Goal: Find specific page/section: Find specific page/section

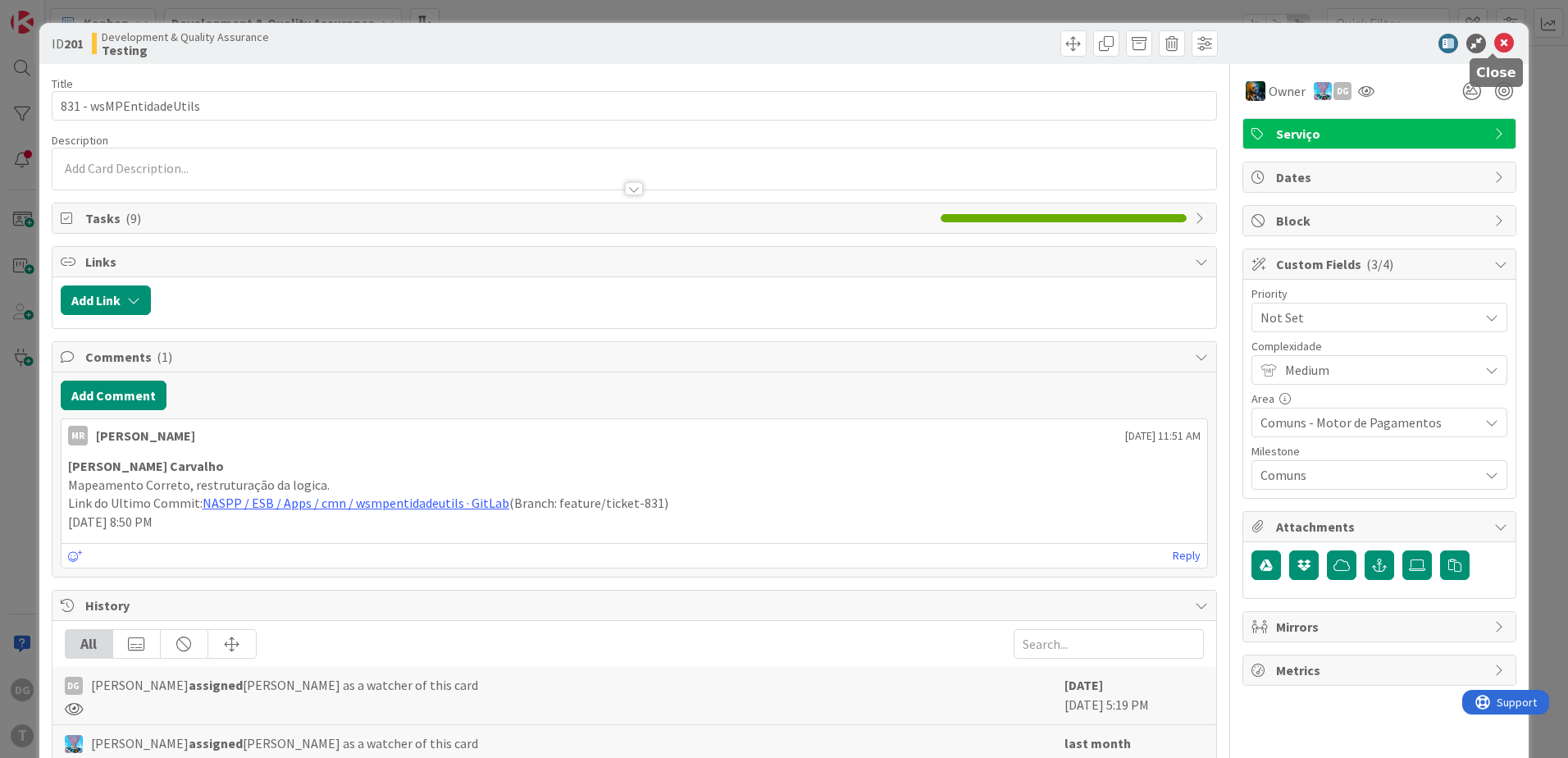
click at [1494, 51] on icon at bounding box center [1504, 44] width 20 height 20
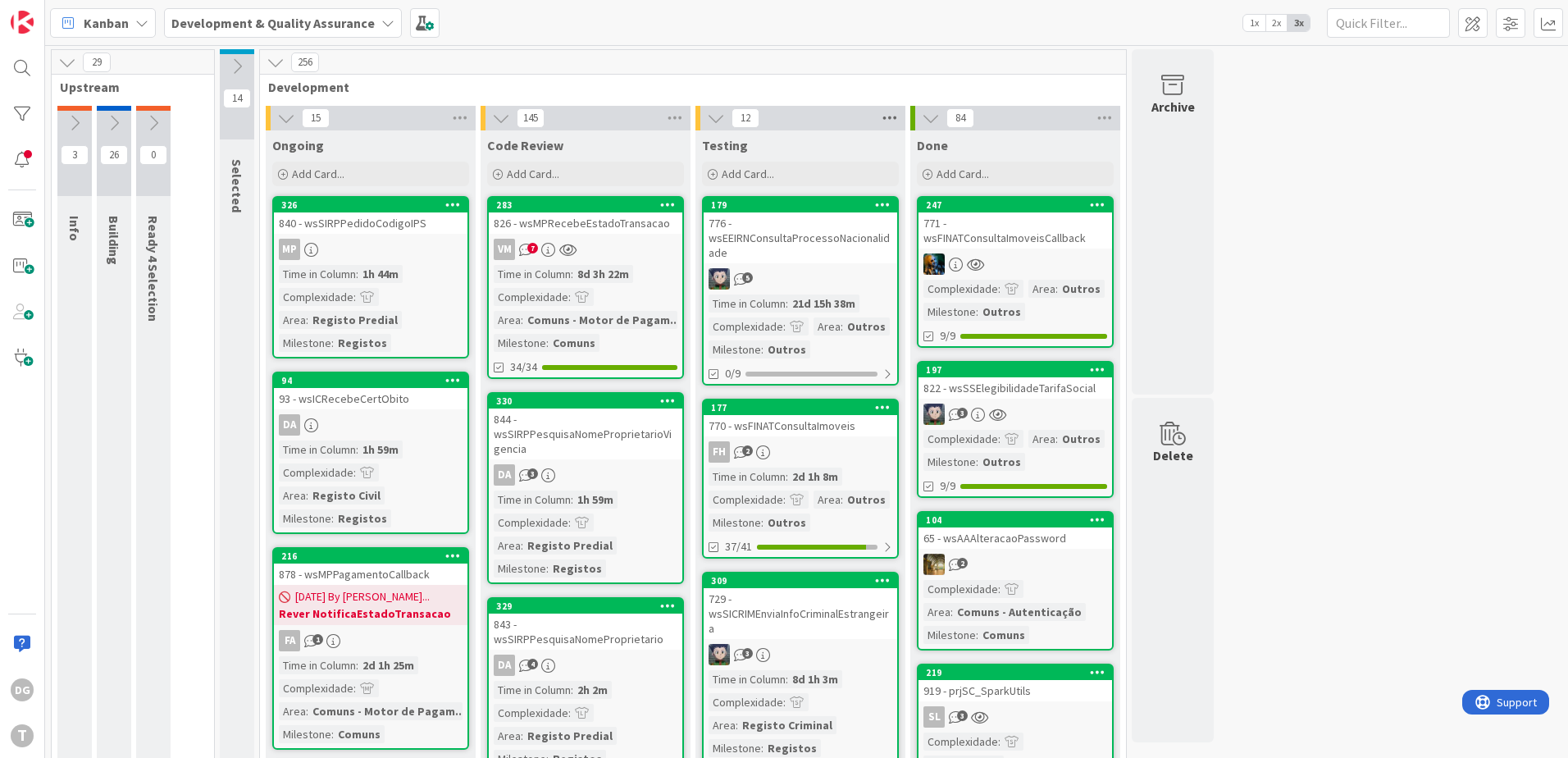
click at [882, 122] on icon at bounding box center [889, 117] width 21 height 25
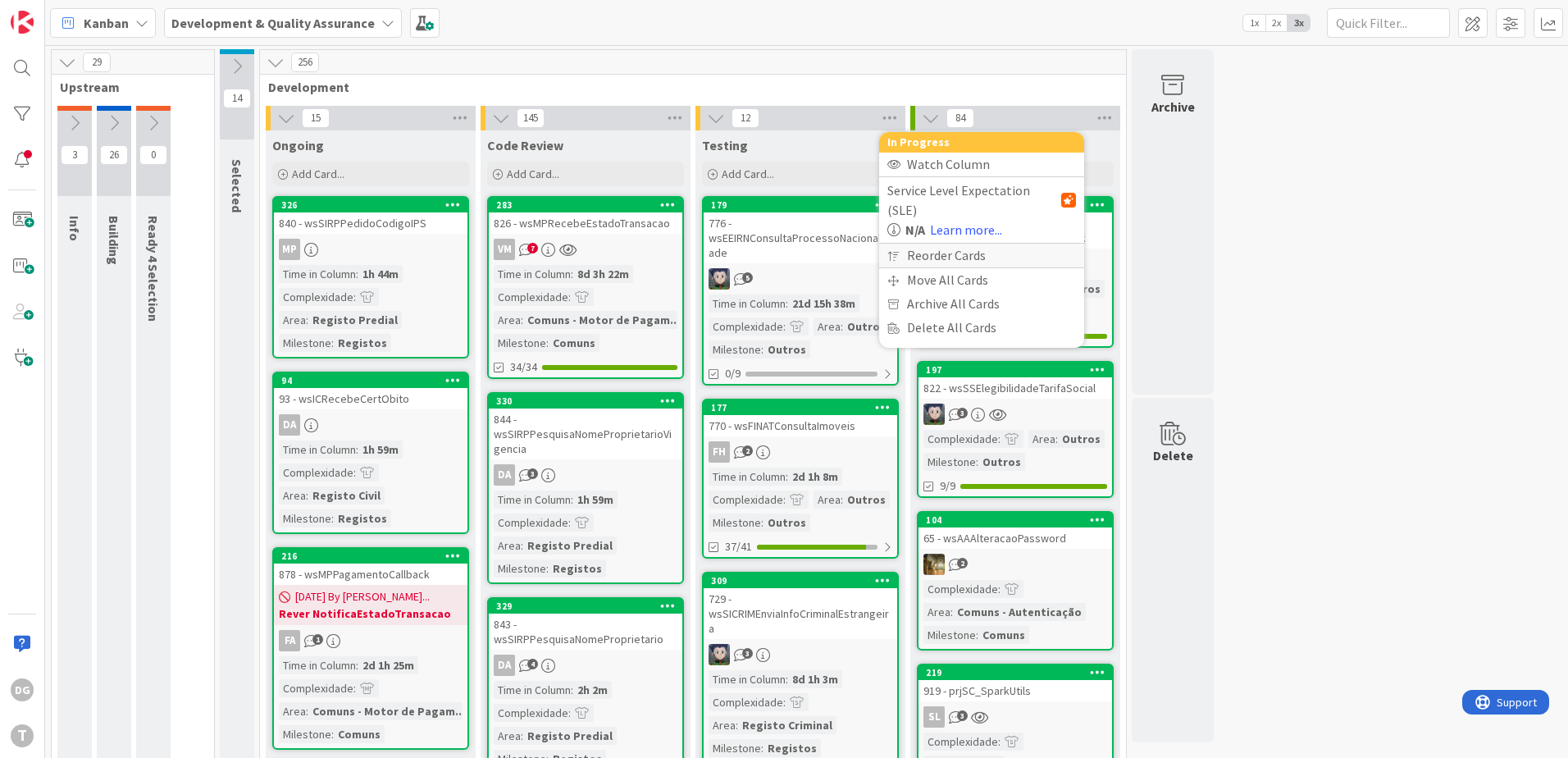
click at [948, 244] on div "Reorder Cards" at bounding box center [982, 256] width 205 height 24
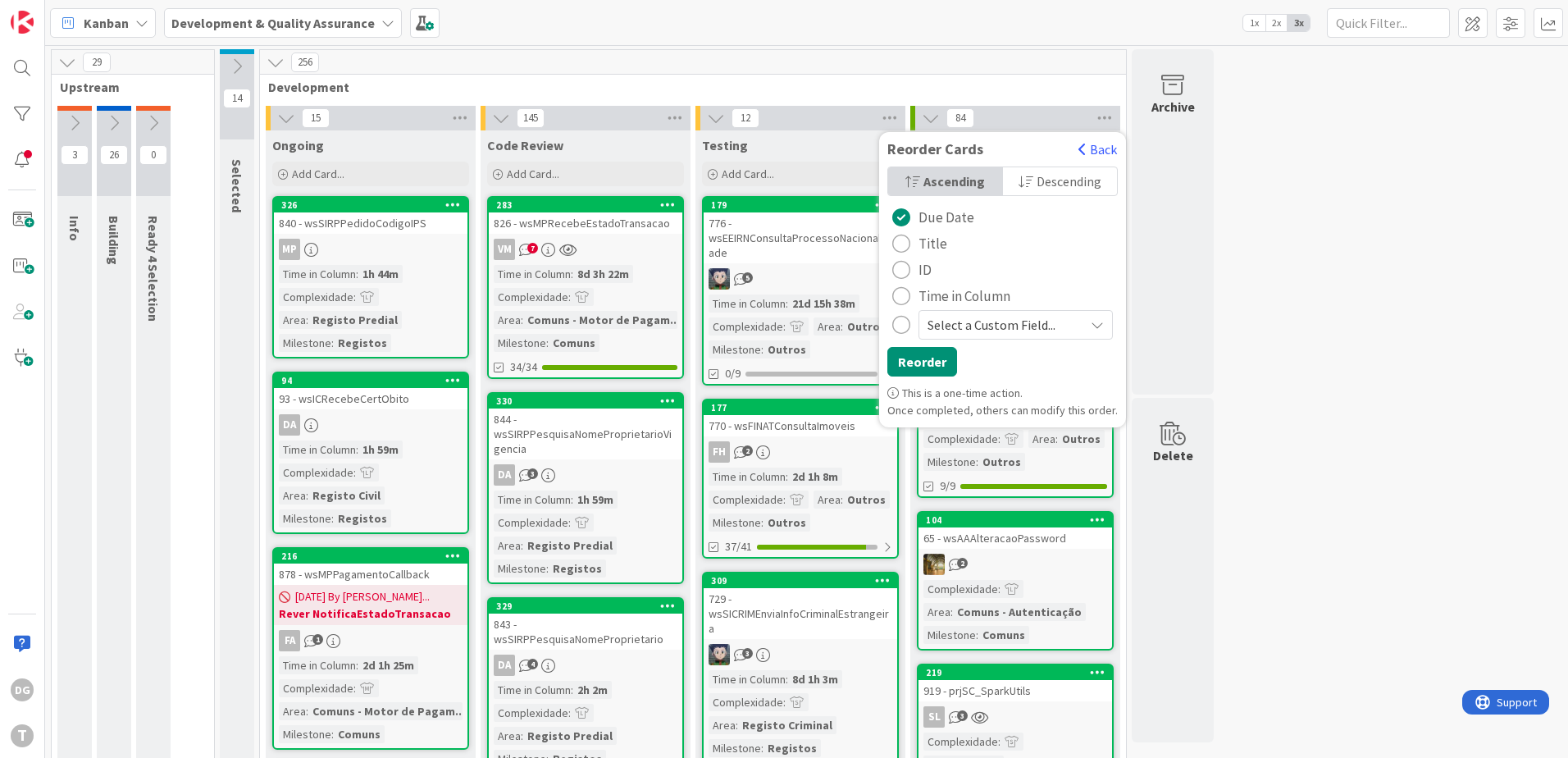
click at [937, 294] on span "Time in Column" at bounding box center [964, 295] width 92 height 25
click at [918, 360] on button "Reorder" at bounding box center [922, 362] width 70 height 30
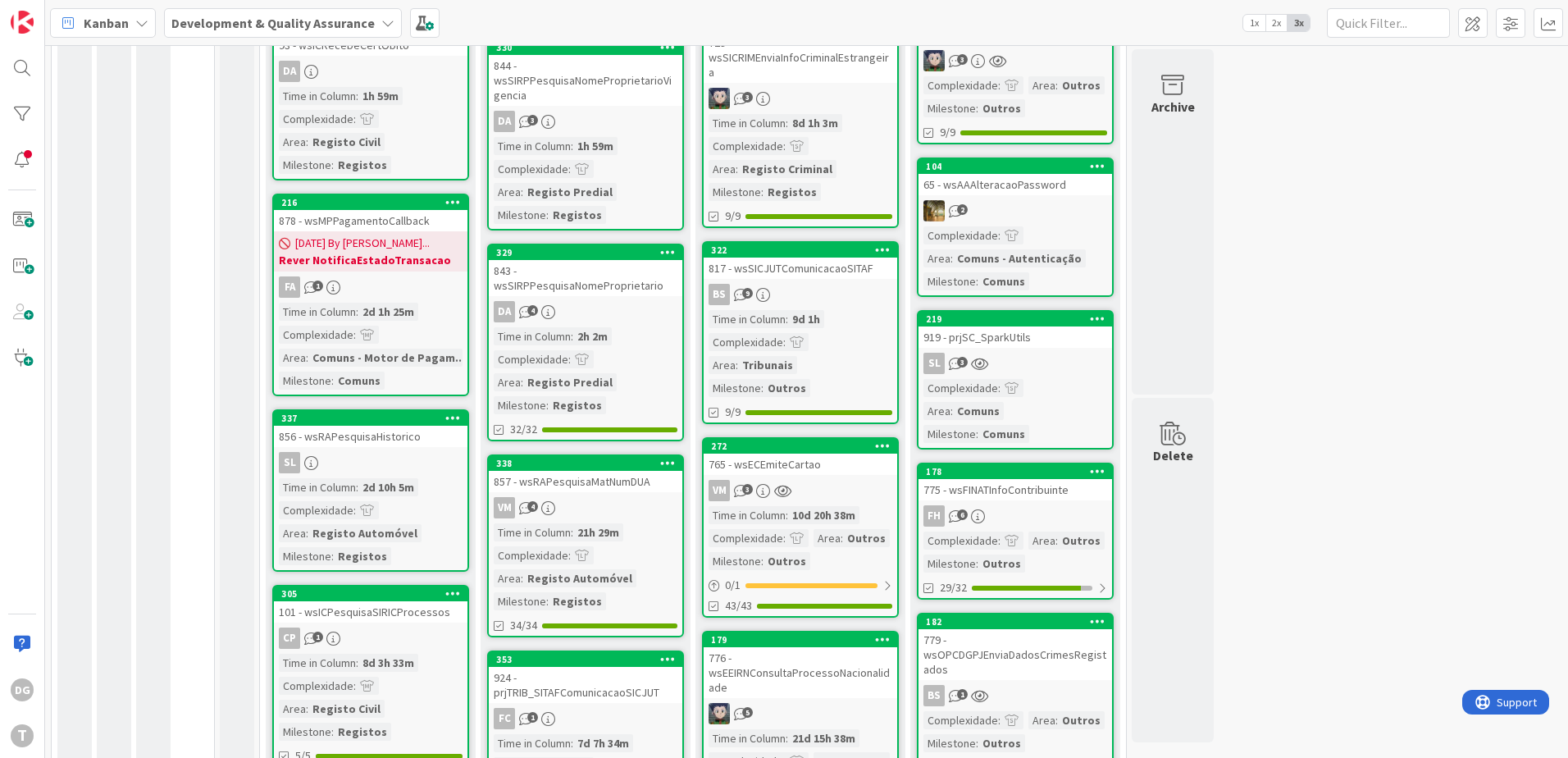
scroll to position [328, 0]
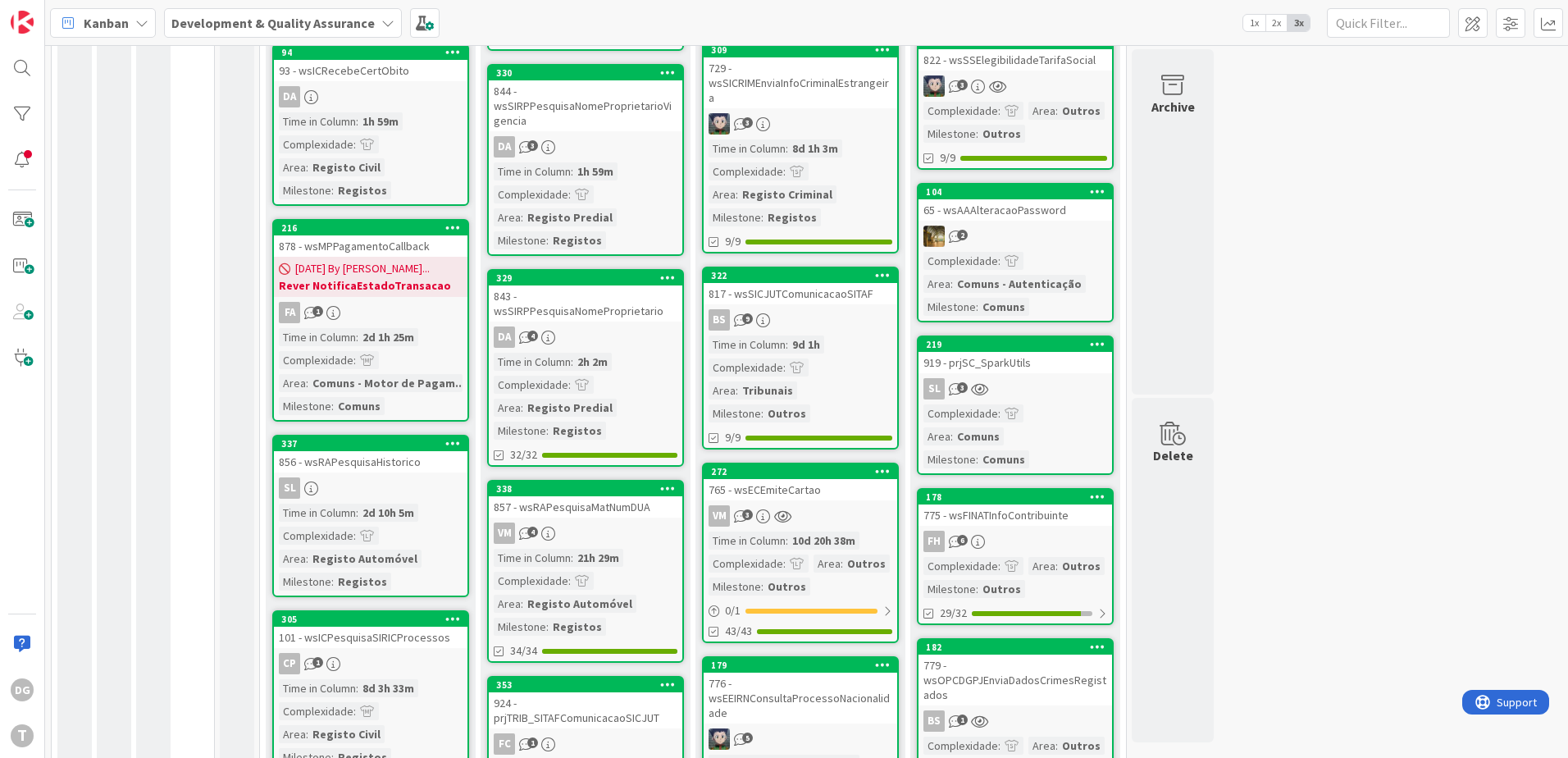
click at [834, 387] on div "Time in Column : 9d 1h Complexidade : Area : Tribunais Milestone : Outros" at bounding box center [800, 378] width 184 height 87
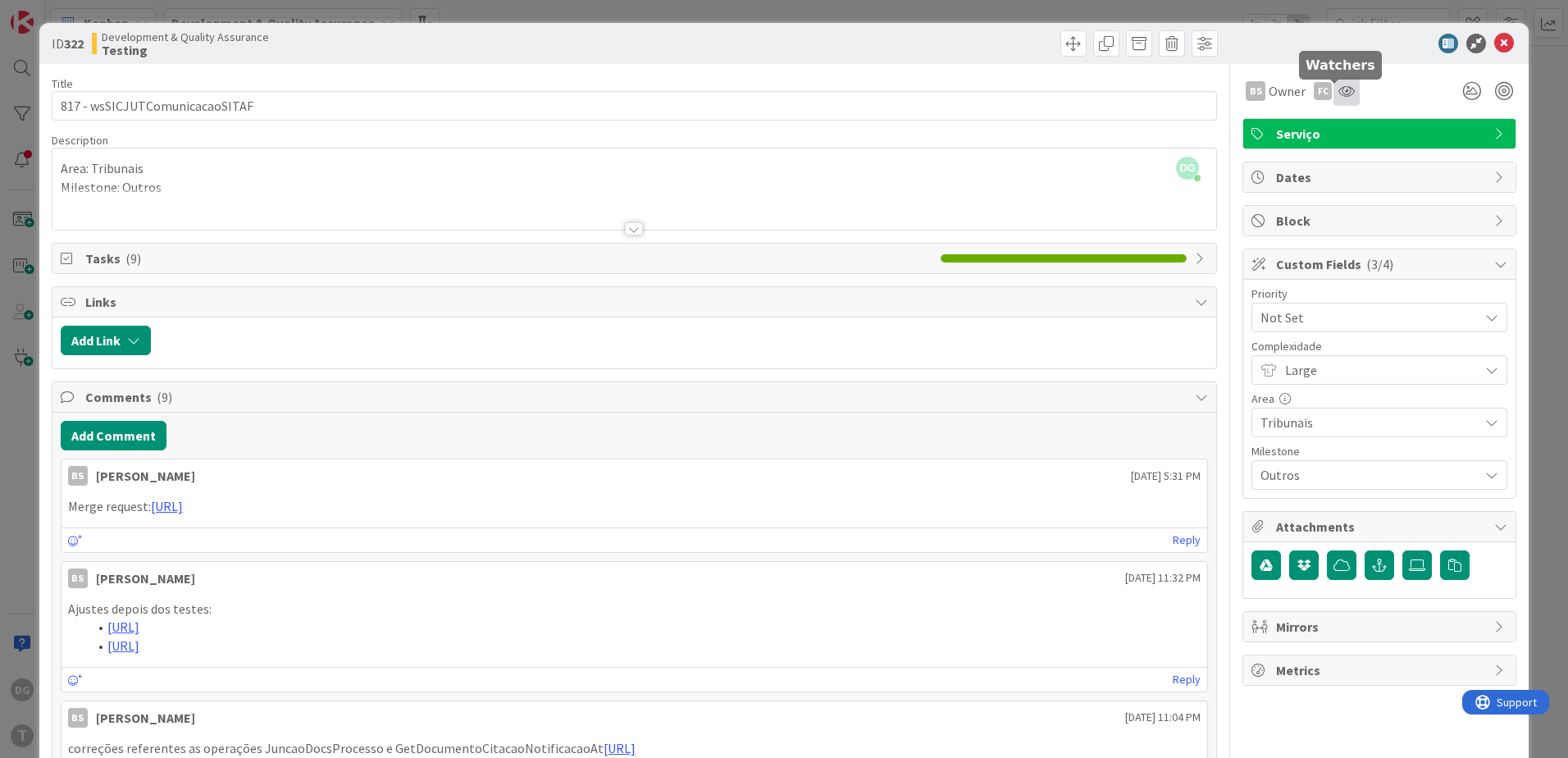
click at [1341, 90] on icon at bounding box center [1346, 91] width 16 height 13
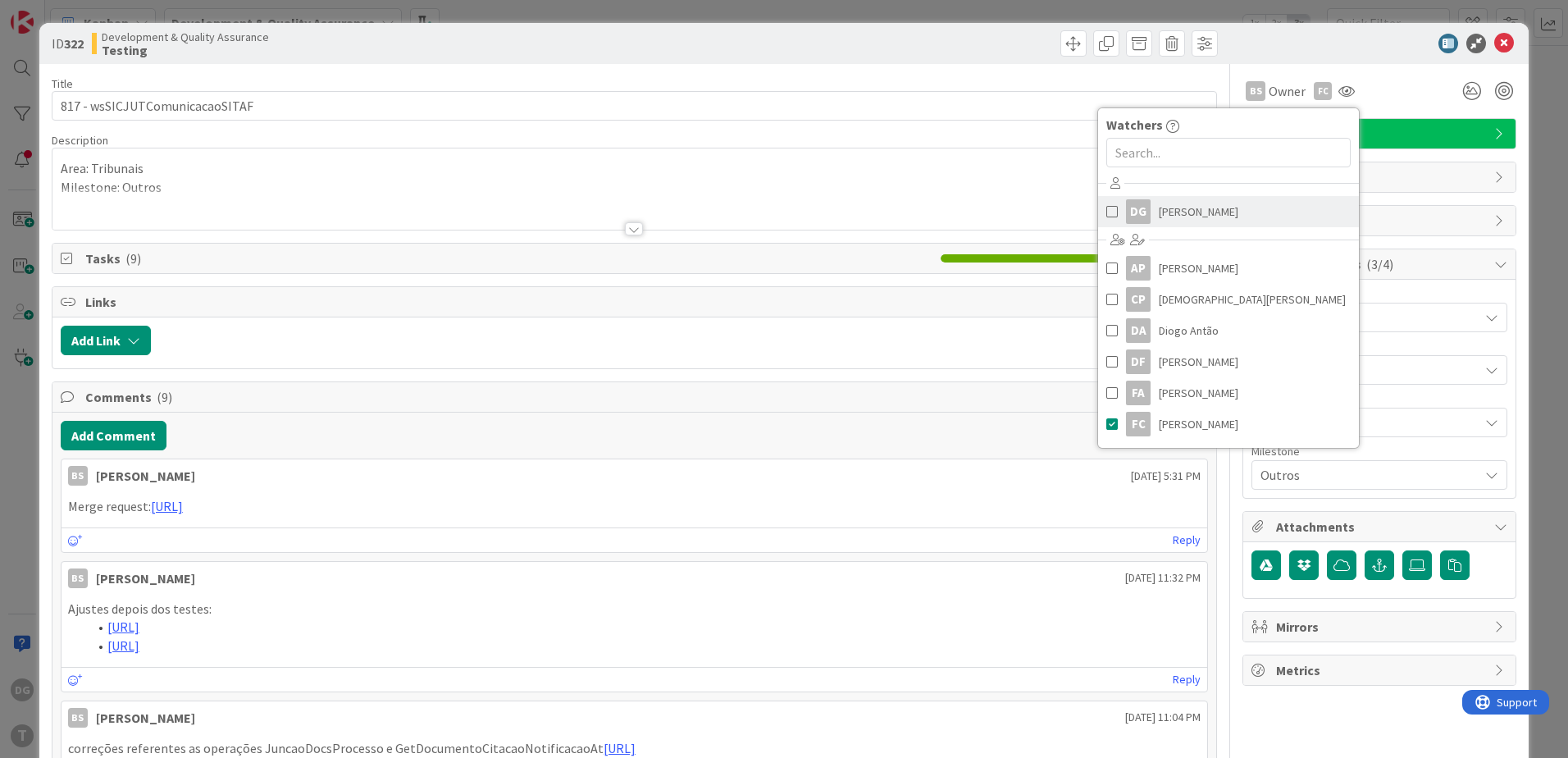
click at [1194, 220] on span "[PERSON_NAME]" at bounding box center [1199, 211] width 80 height 25
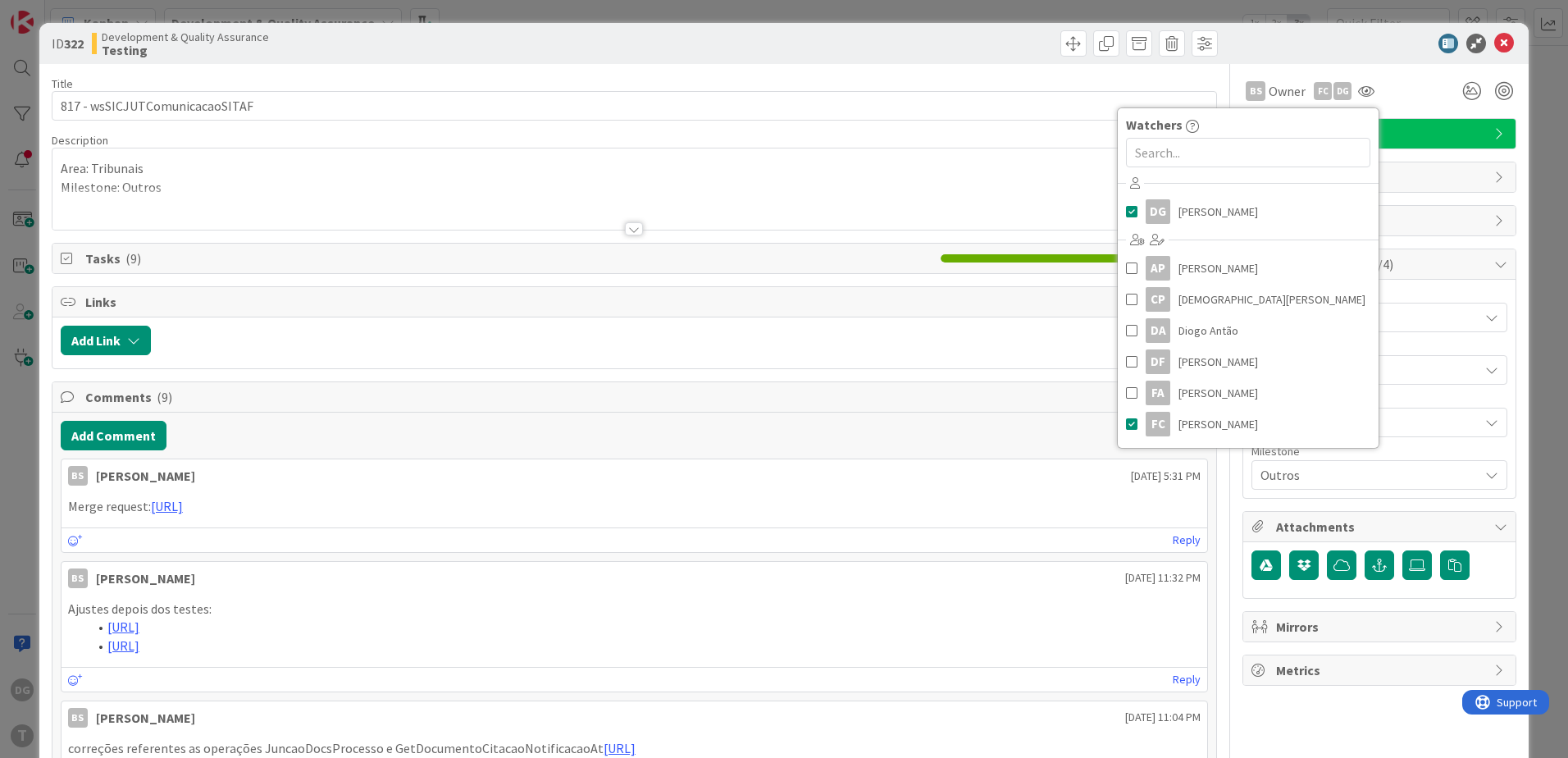
click at [1405, 93] on div "BS Owner FC DG Watchers DG [PERSON_NAME] CP [PERSON_NAME] DA Diogo Antão DF [PE…" at bounding box center [1379, 92] width 274 height 30
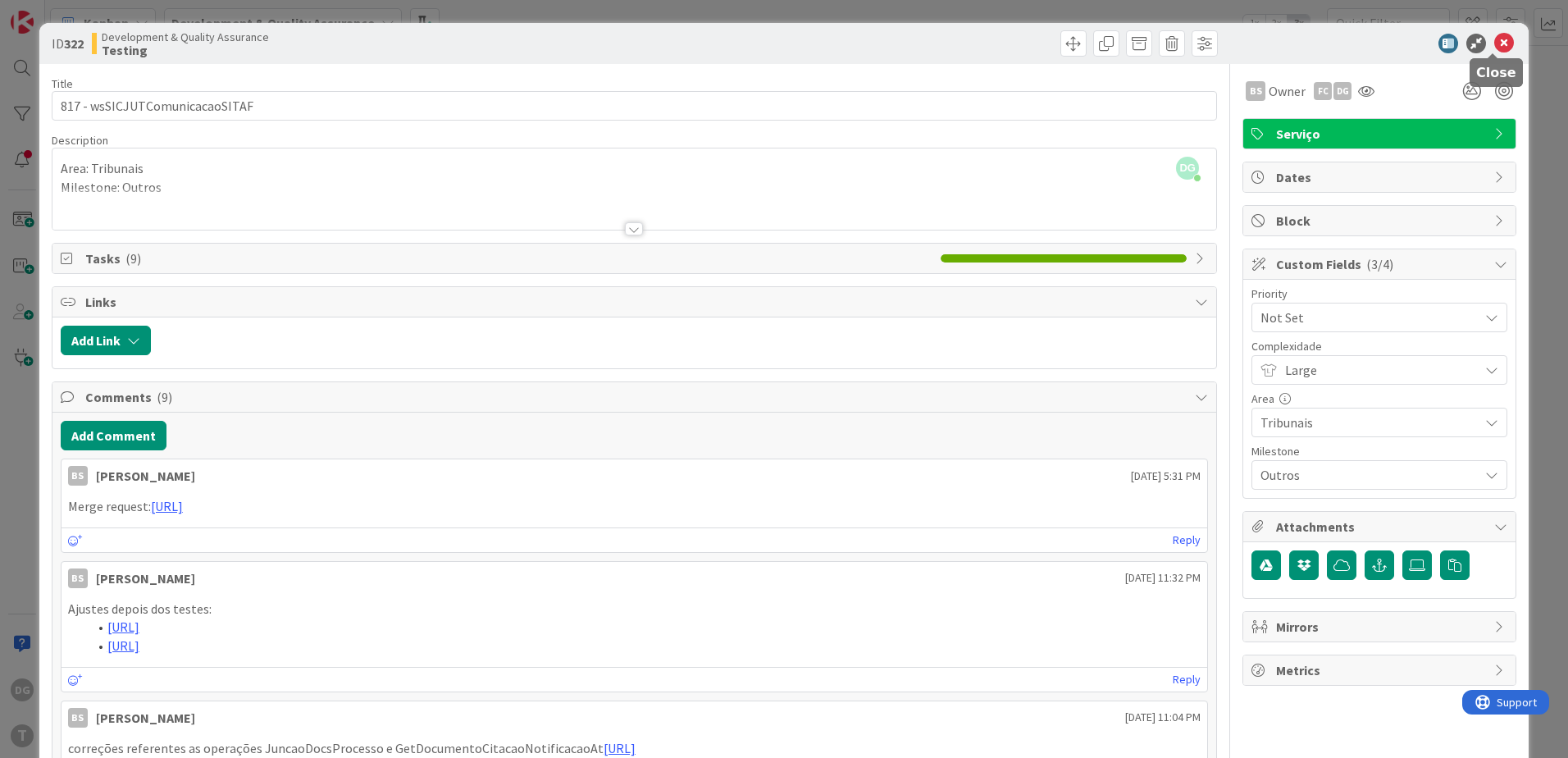
click at [1494, 49] on icon at bounding box center [1504, 44] width 20 height 20
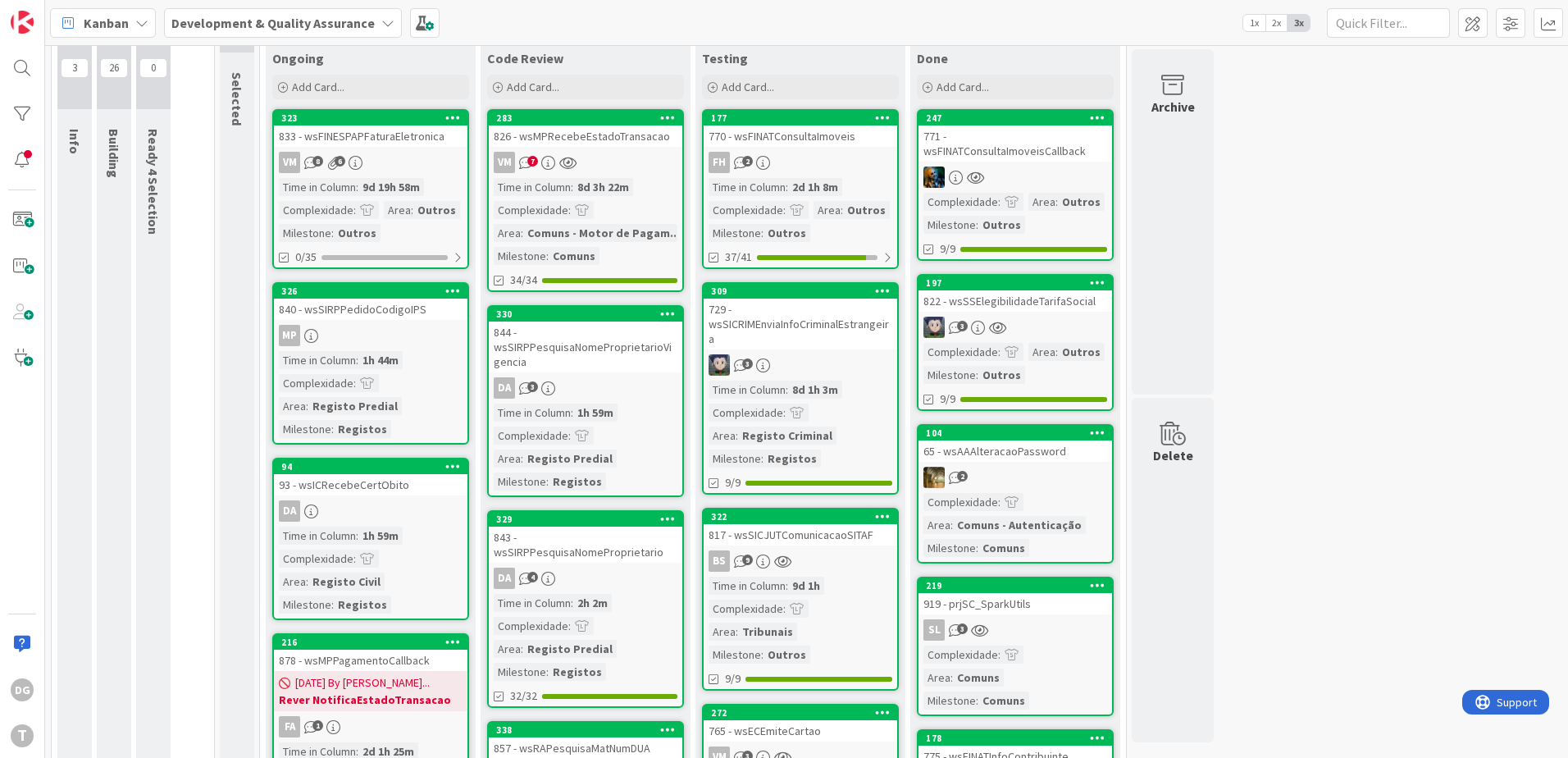
scroll to position [82, 0]
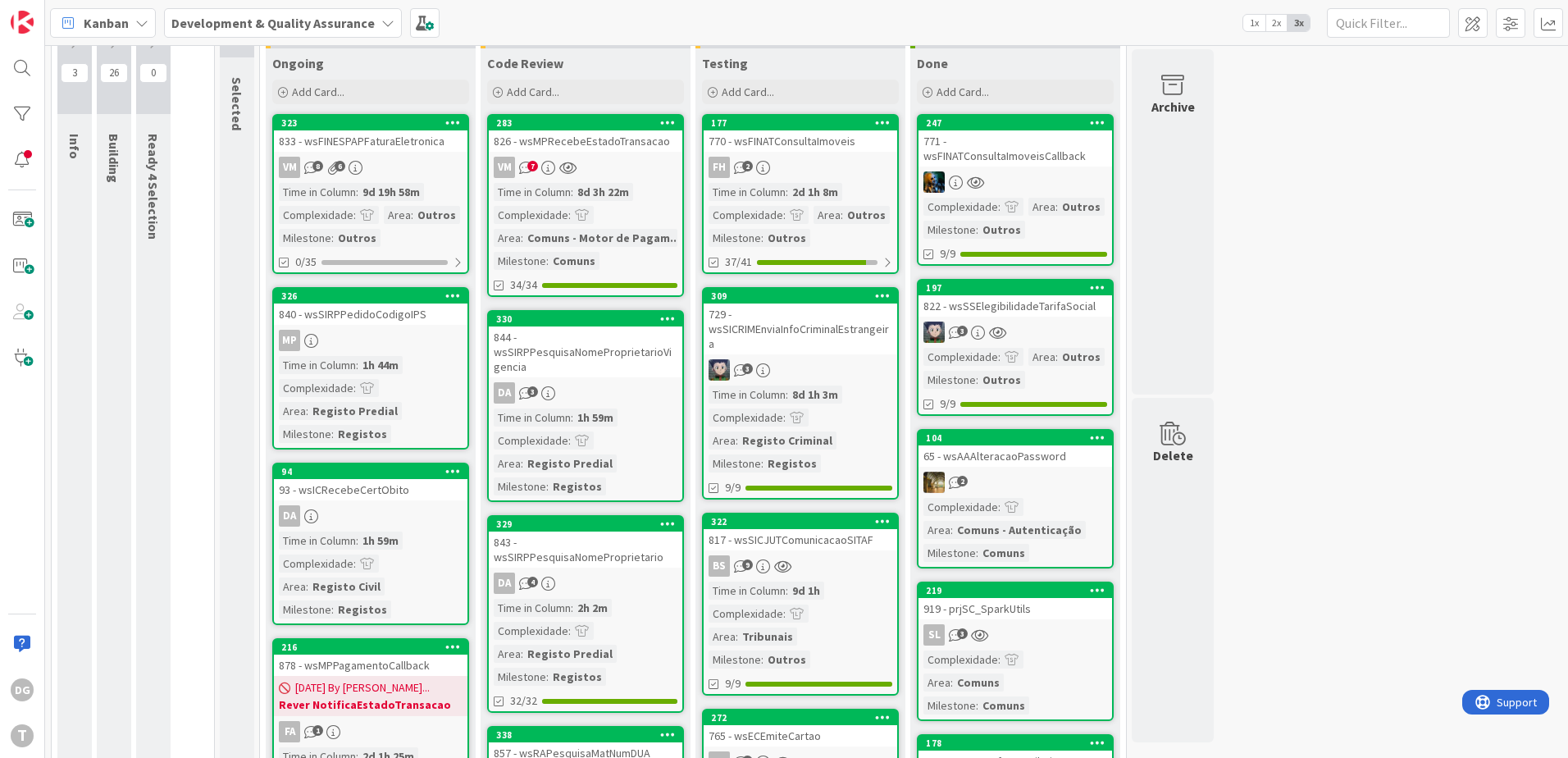
click at [1020, 325] on div "3" at bounding box center [1015, 331] width 194 height 21
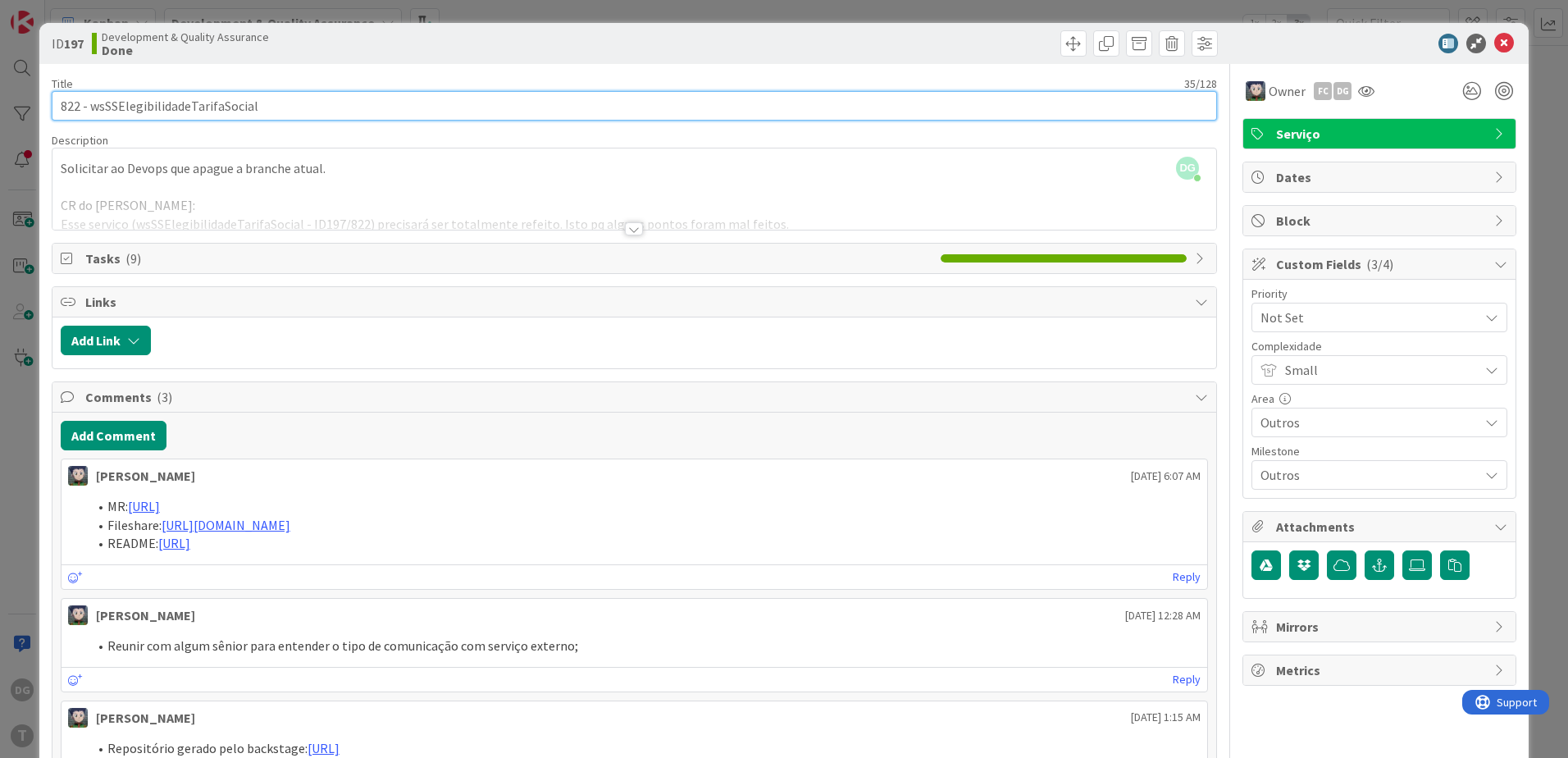
drag, startPoint x: 290, startPoint y: 101, endPoint x: 89, endPoint y: 114, distance: 201.4
click at [89, 114] on input "822 - wsSSElegibilidadeTarifaSocial" at bounding box center [634, 106] width 1165 height 30
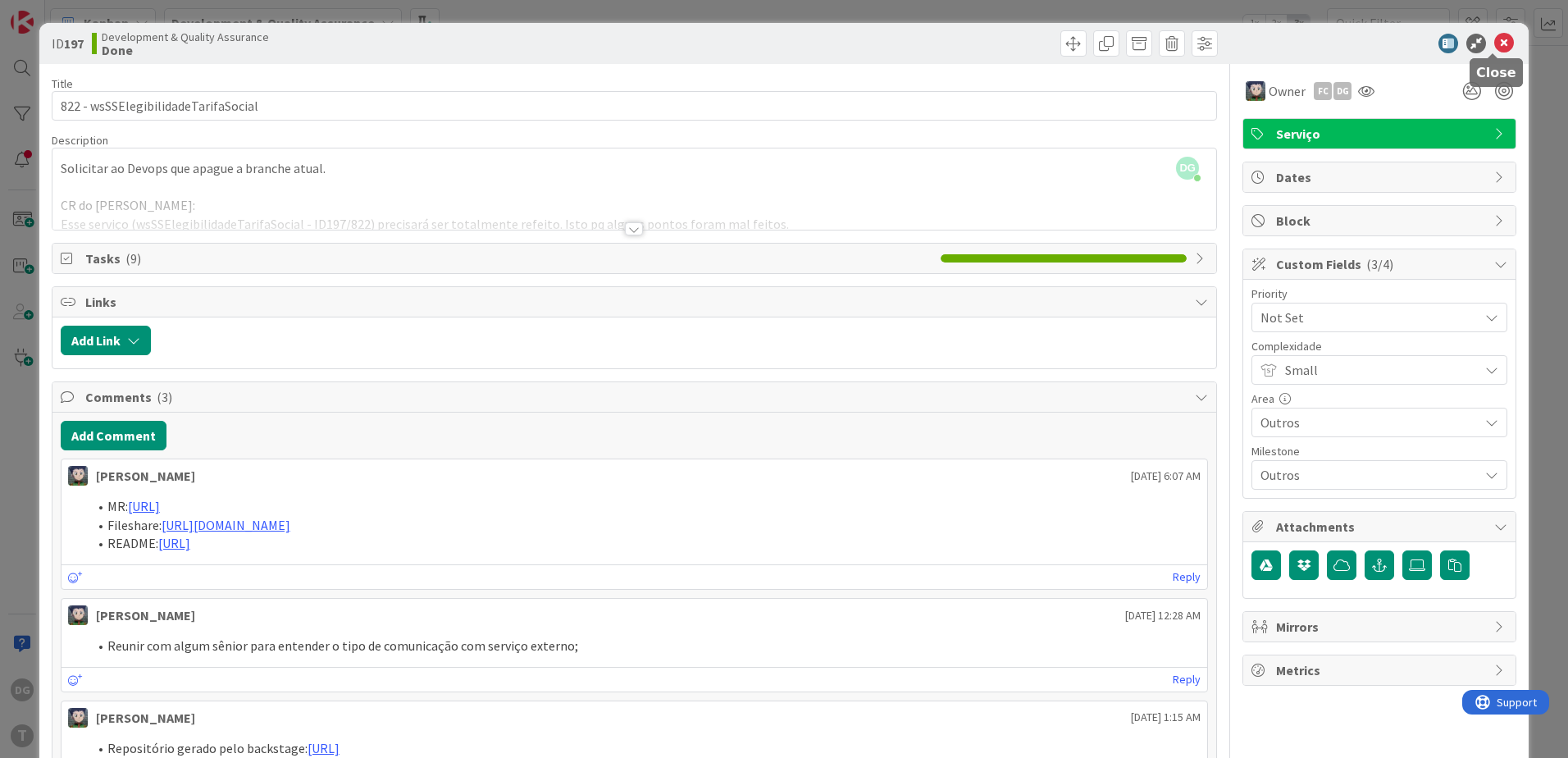
click at [1495, 38] on icon at bounding box center [1504, 44] width 20 height 20
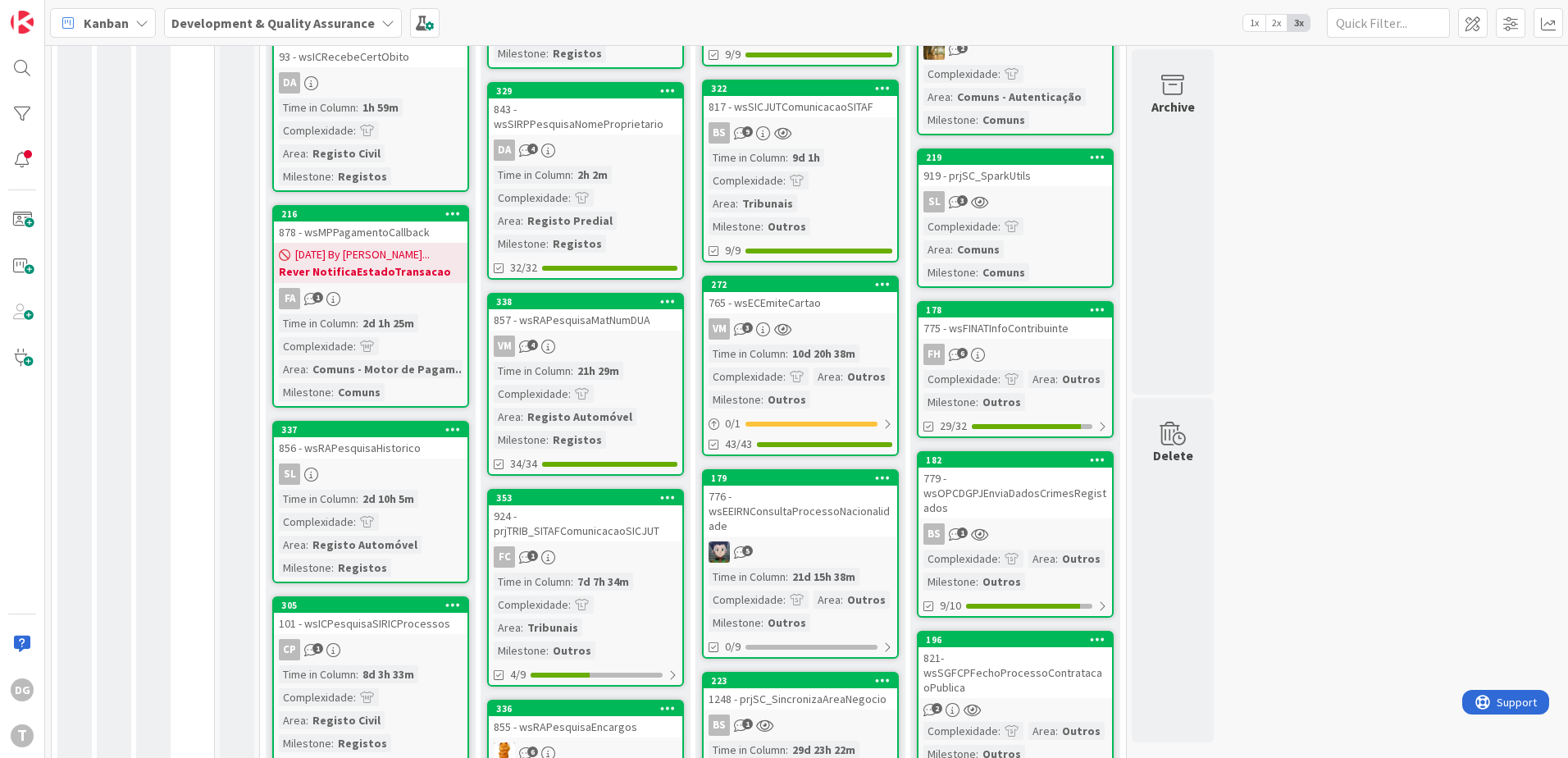
scroll to position [574, 0]
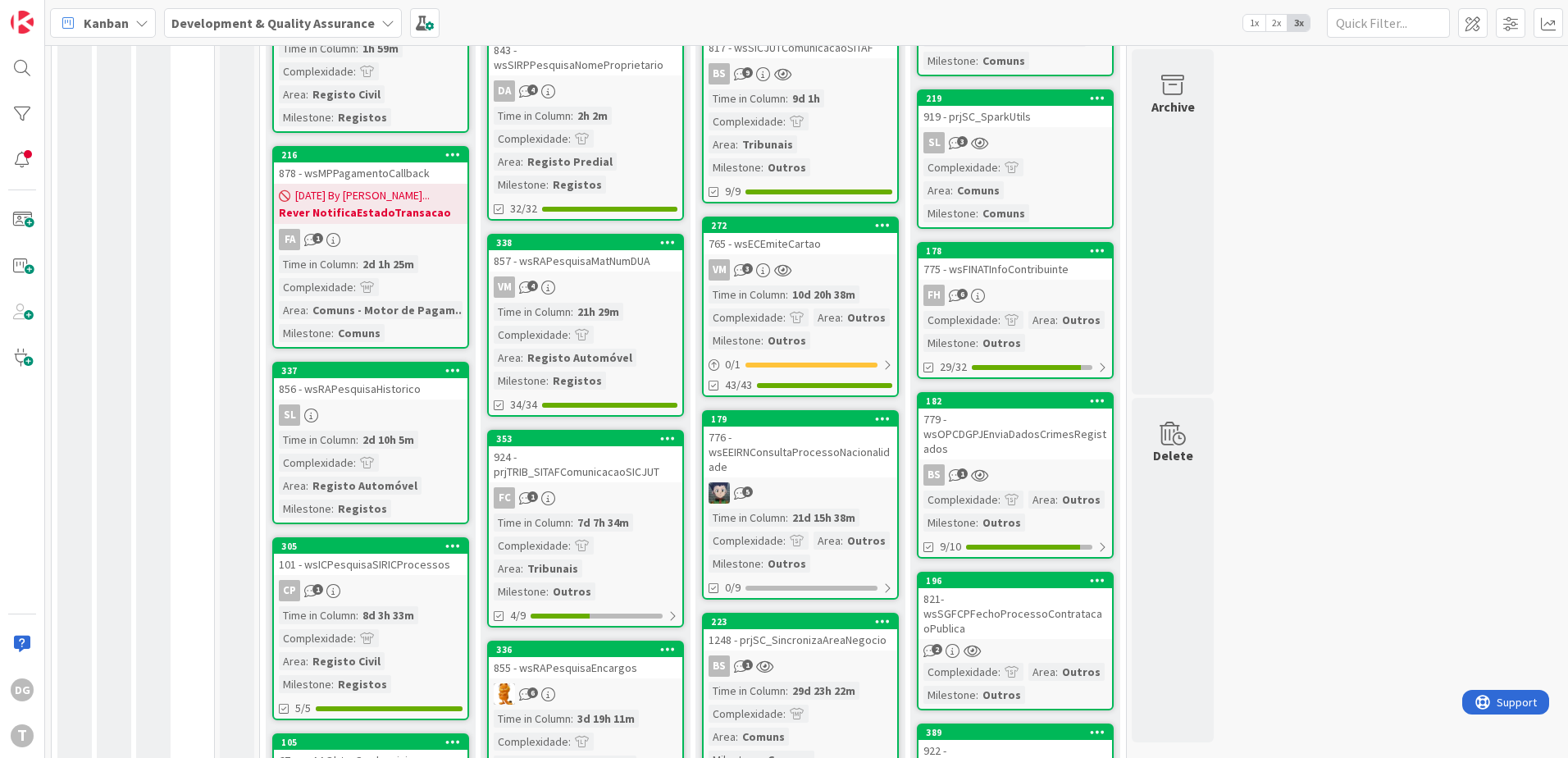
click at [839, 300] on div "10d 20h 38m" at bounding box center [824, 294] width 72 height 18
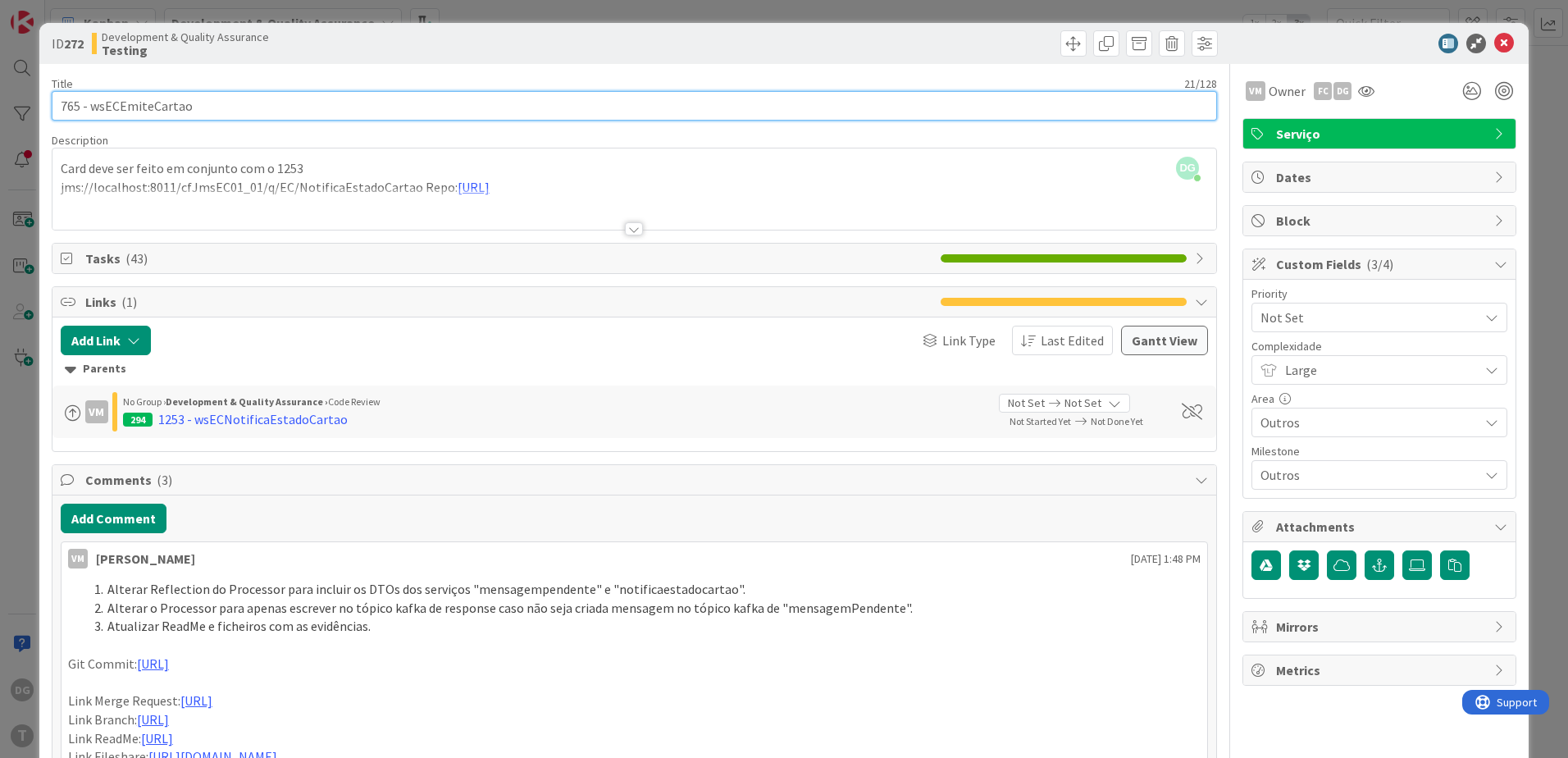
drag, startPoint x: 206, startPoint y: 109, endPoint x: 89, endPoint y: 105, distance: 117.1
click at [89, 105] on input "765 - wsECEmiteCartao" at bounding box center [634, 106] width 1165 height 30
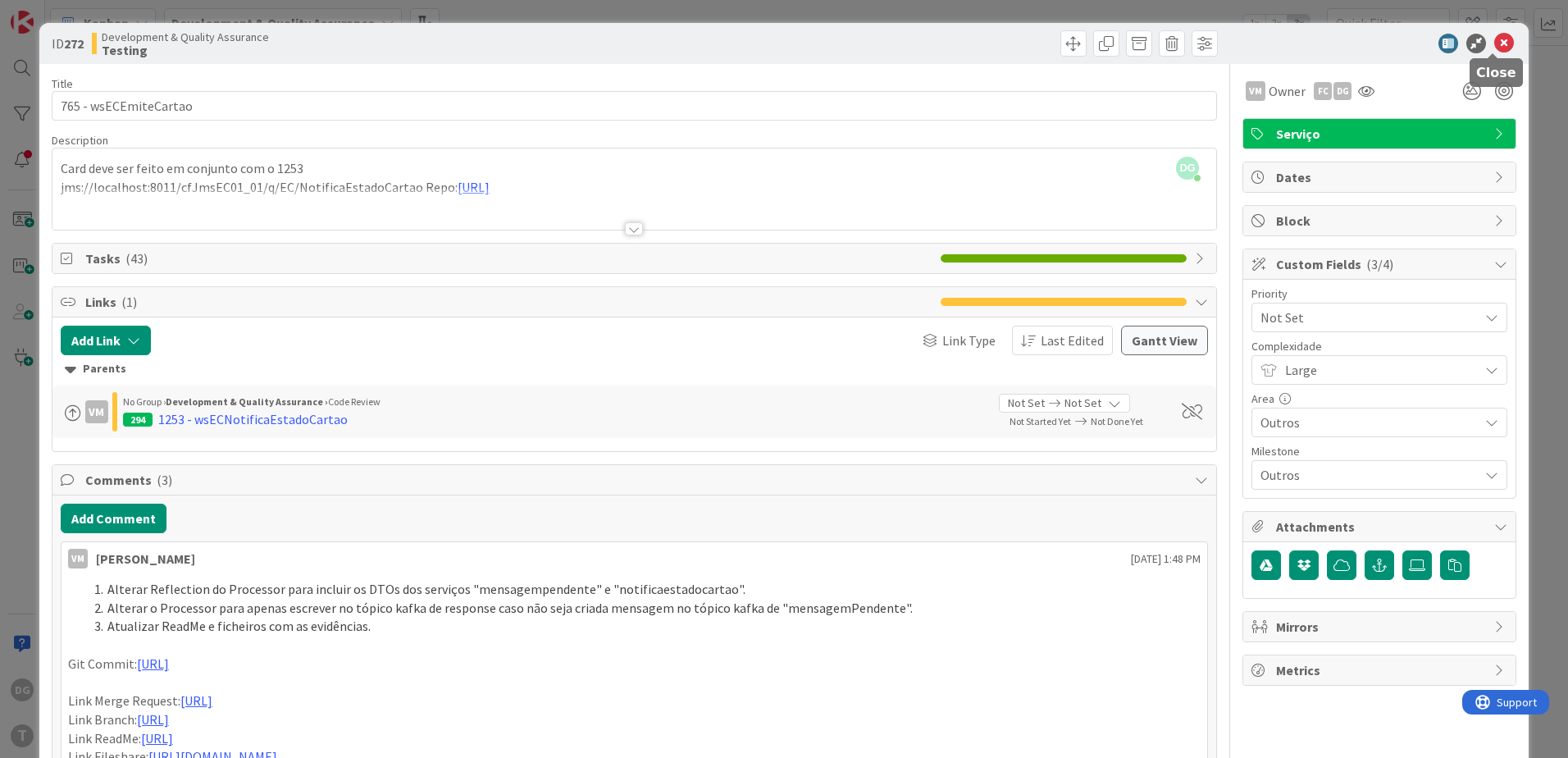
click at [1494, 49] on icon at bounding box center [1504, 44] width 20 height 20
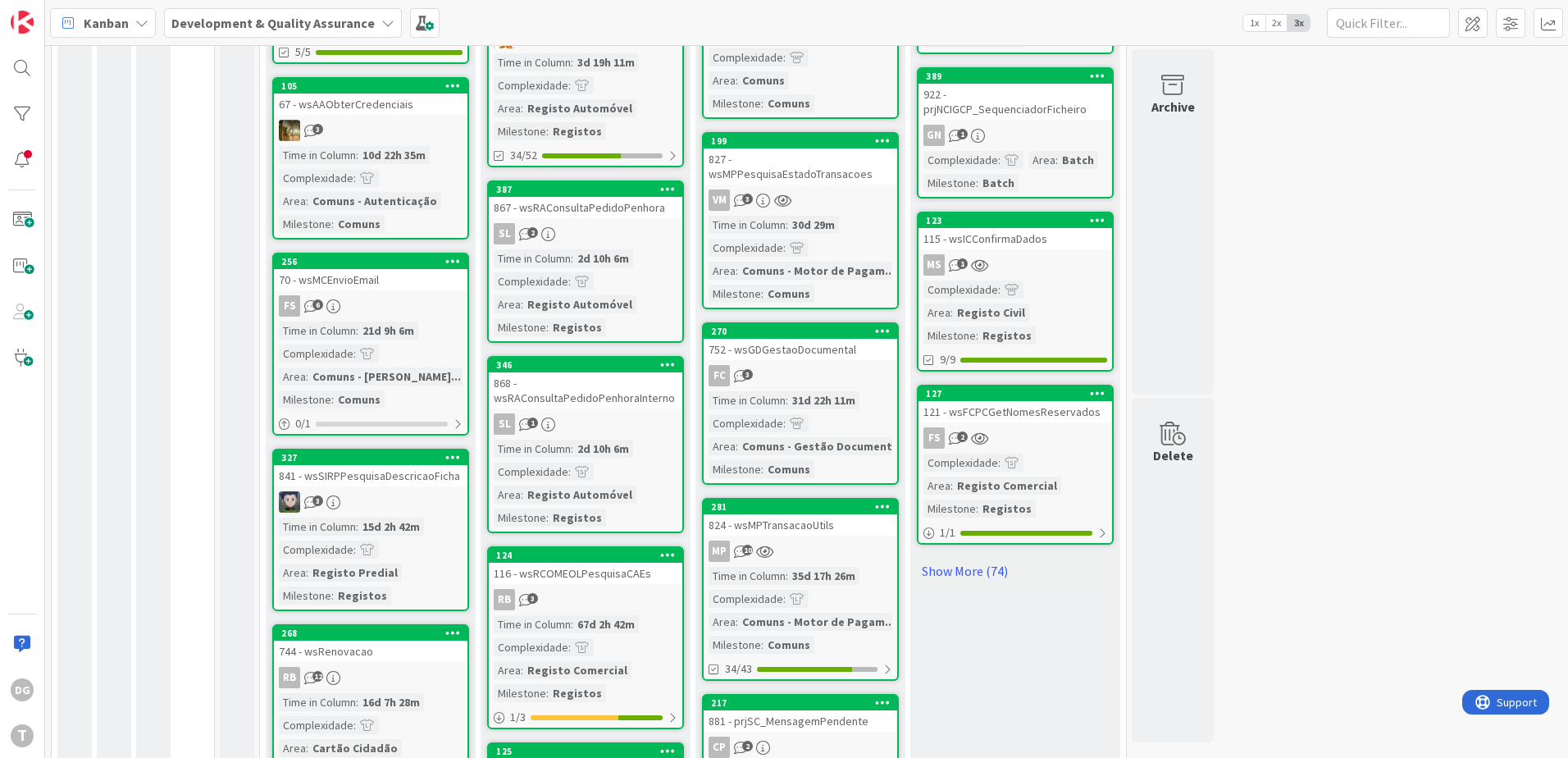
scroll to position [1497, 0]
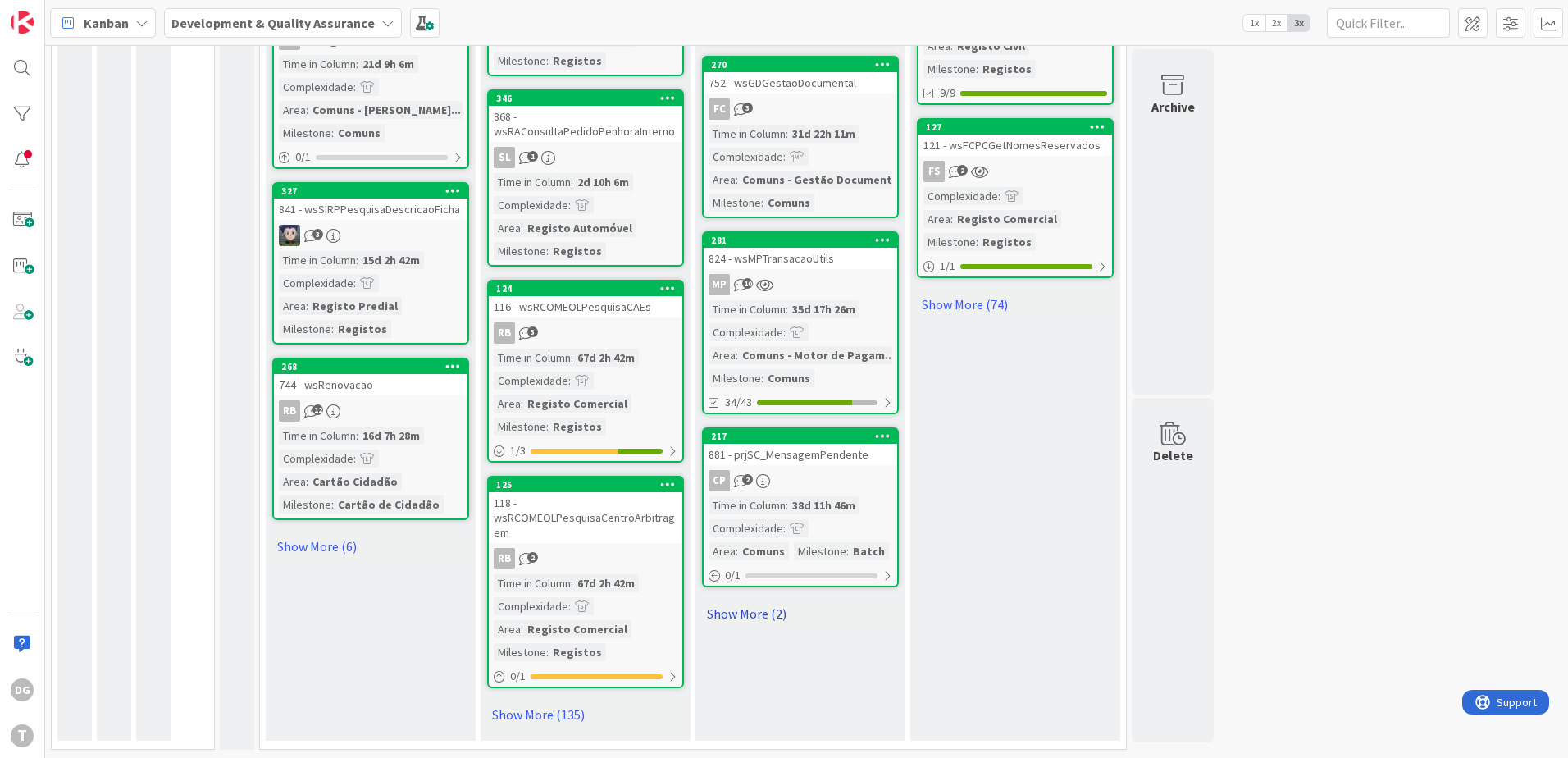
click at [809, 600] on link "Show More (2)" at bounding box center [801, 613] width 197 height 26
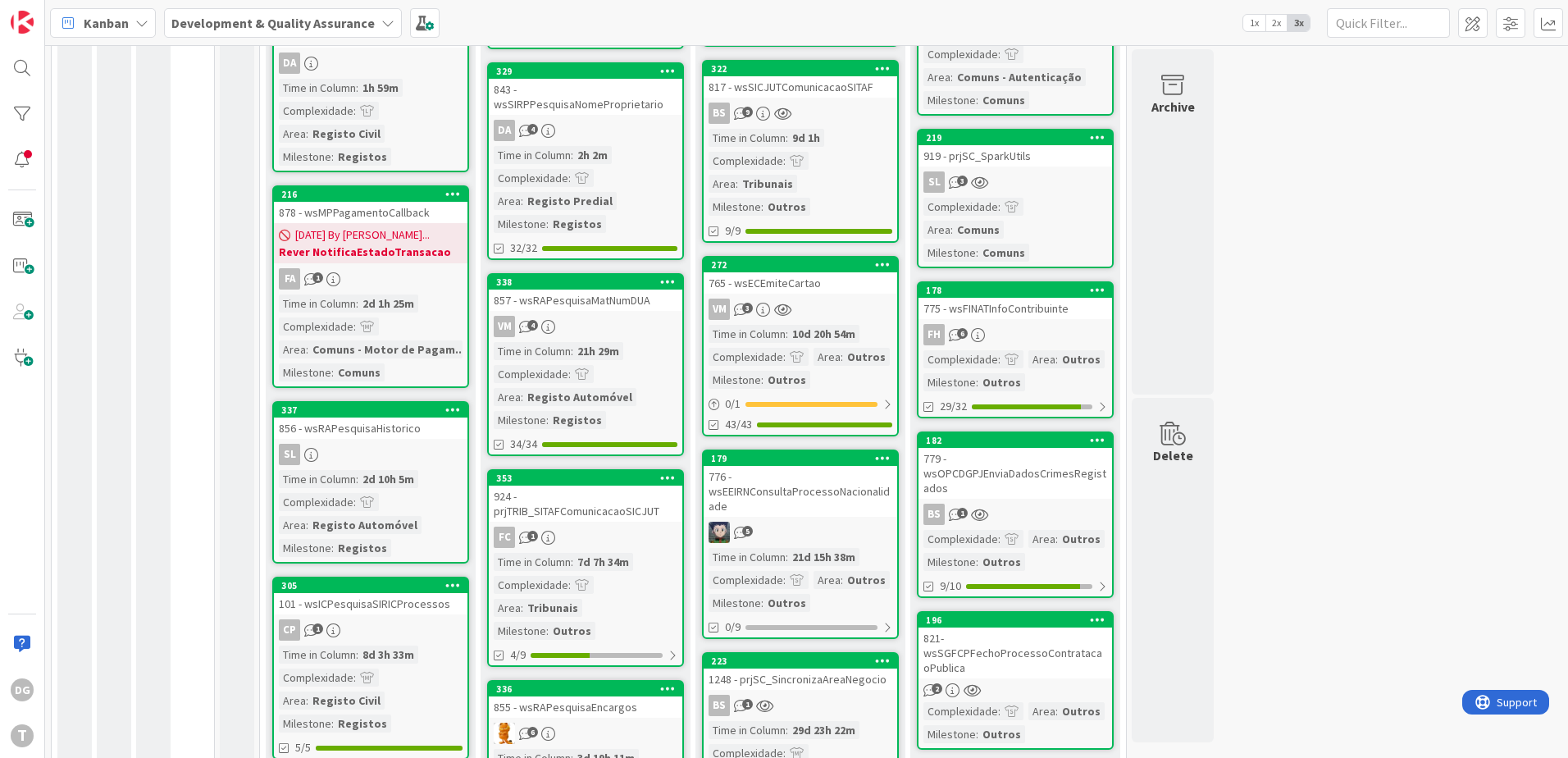
scroll to position [520, 0]
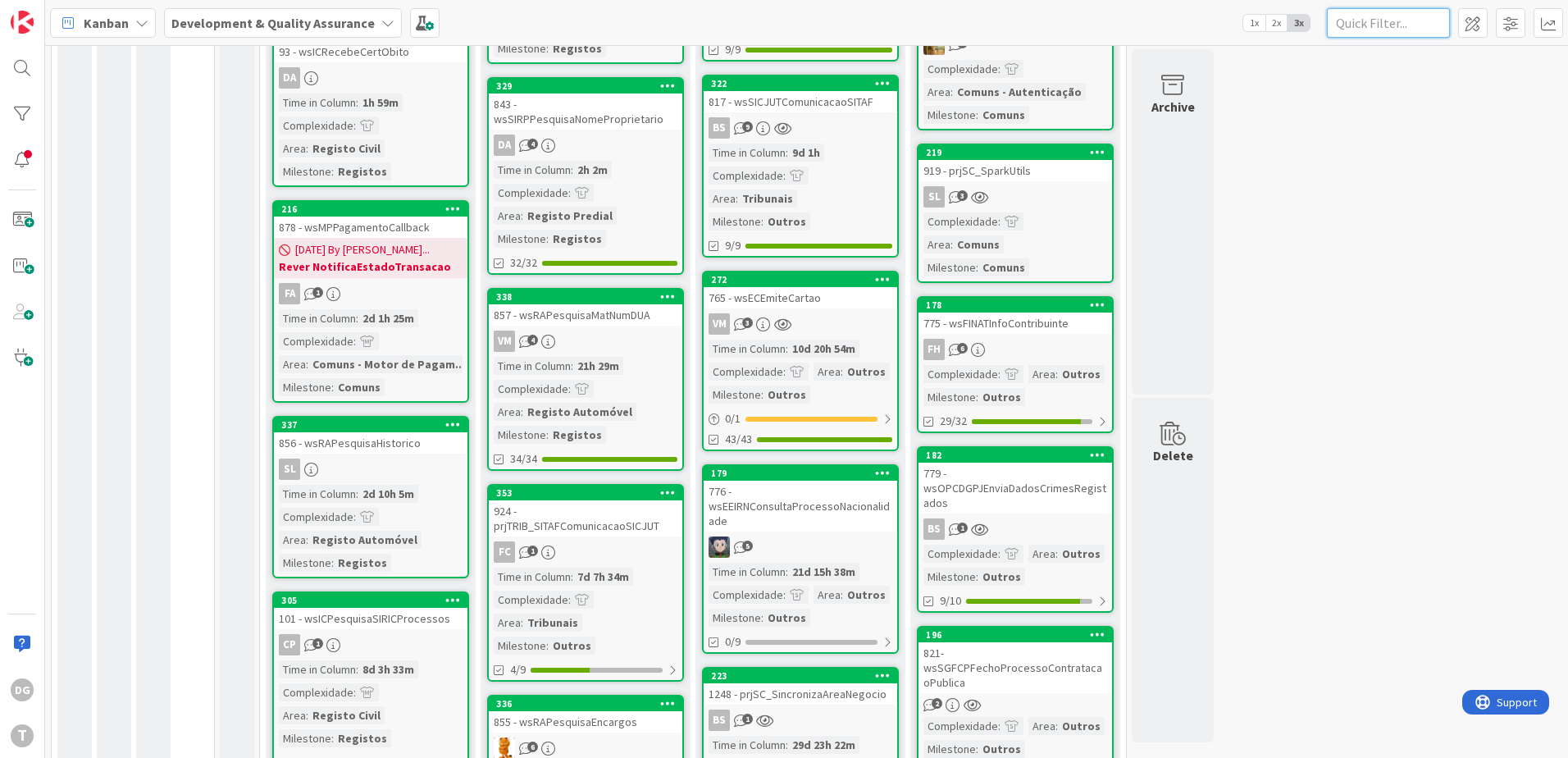
click at [1347, 32] on input "text" at bounding box center [1389, 23] width 123 height 30
paste input "wsEEIRNConsultaProcessoNacionalidade"
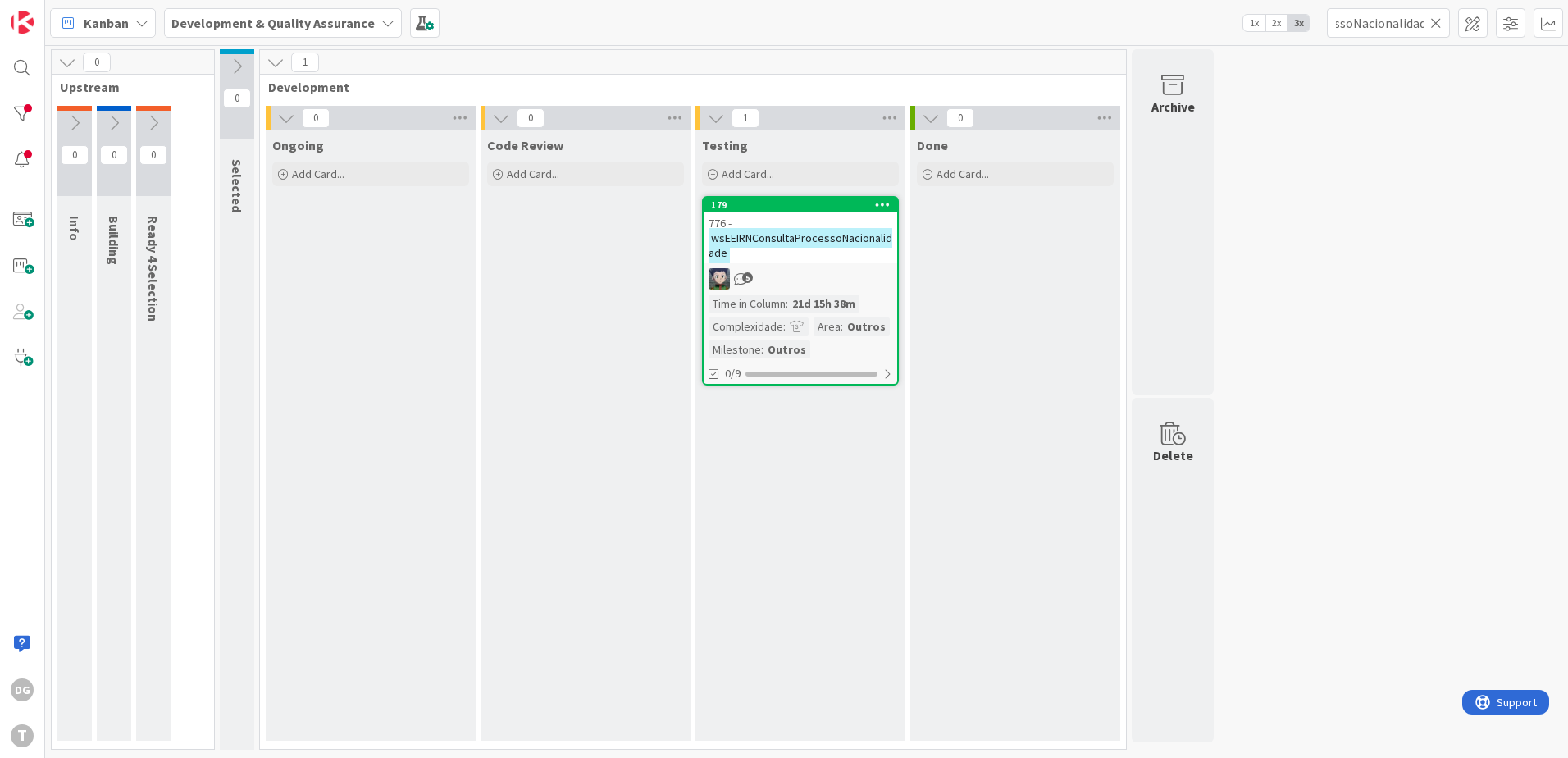
scroll to position [0, 0]
click at [1384, 30] on input "wsEEIRNConsultaProcessoNacionalidade" at bounding box center [1389, 23] width 123 height 30
paste input "prjNCIGCP_SequenciadorFicheiro"
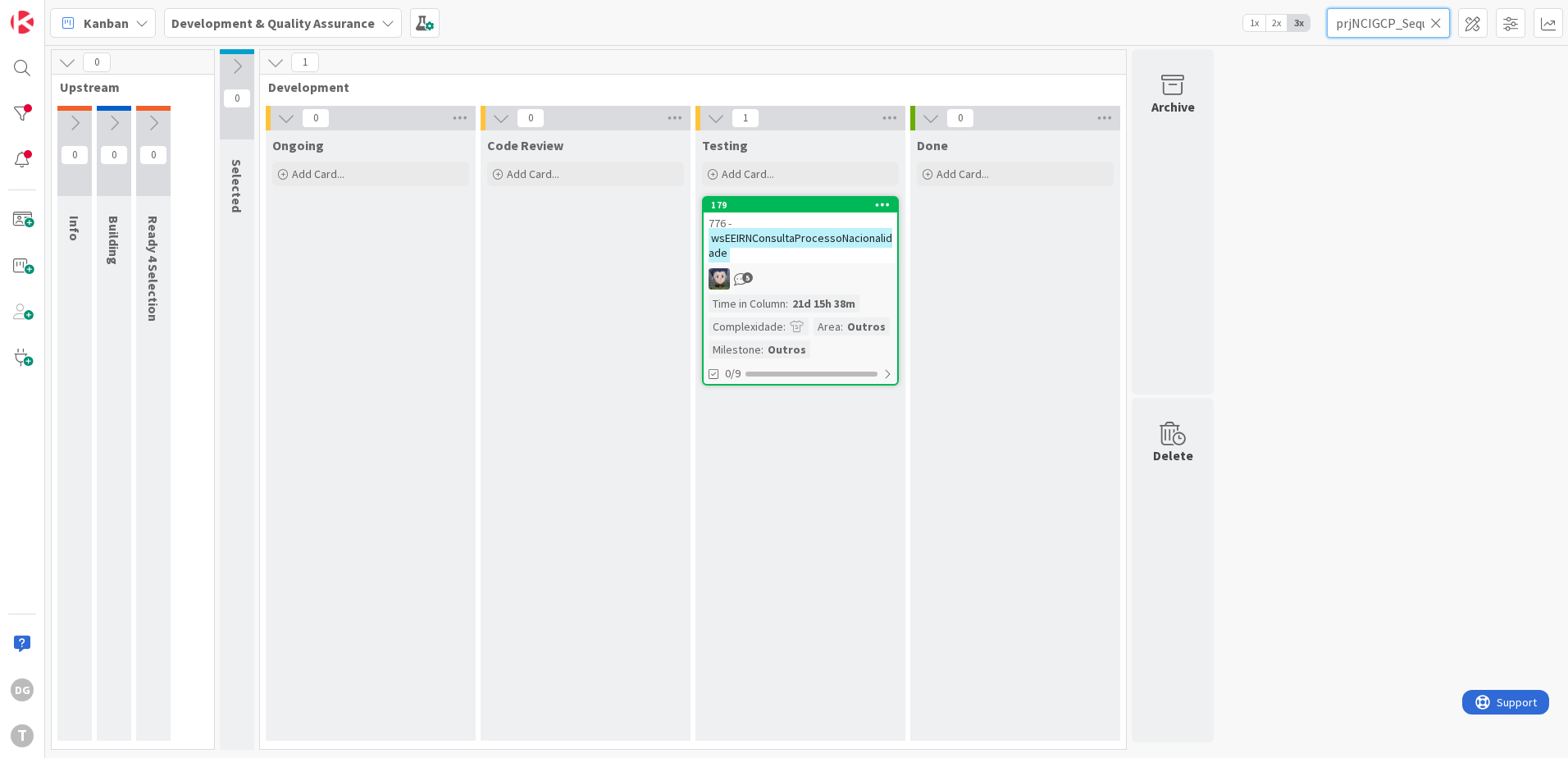
scroll to position [0, 96]
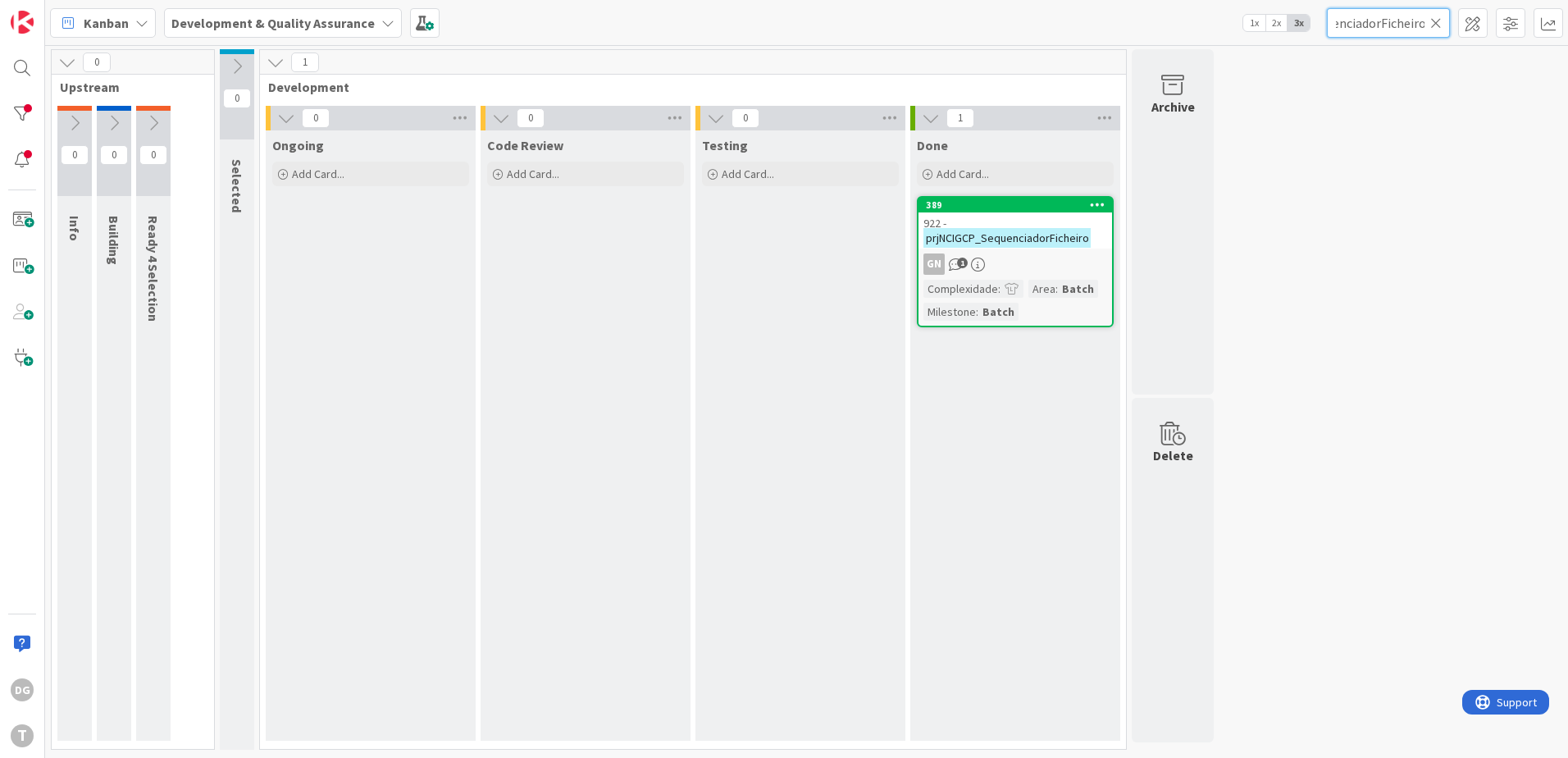
type input "prjNCIGCP_SequenciadorFicheiro"
click at [1436, 21] on icon at bounding box center [1437, 23] width 12 height 15
click at [1414, 23] on input "text" at bounding box center [1389, 23] width 123 height 30
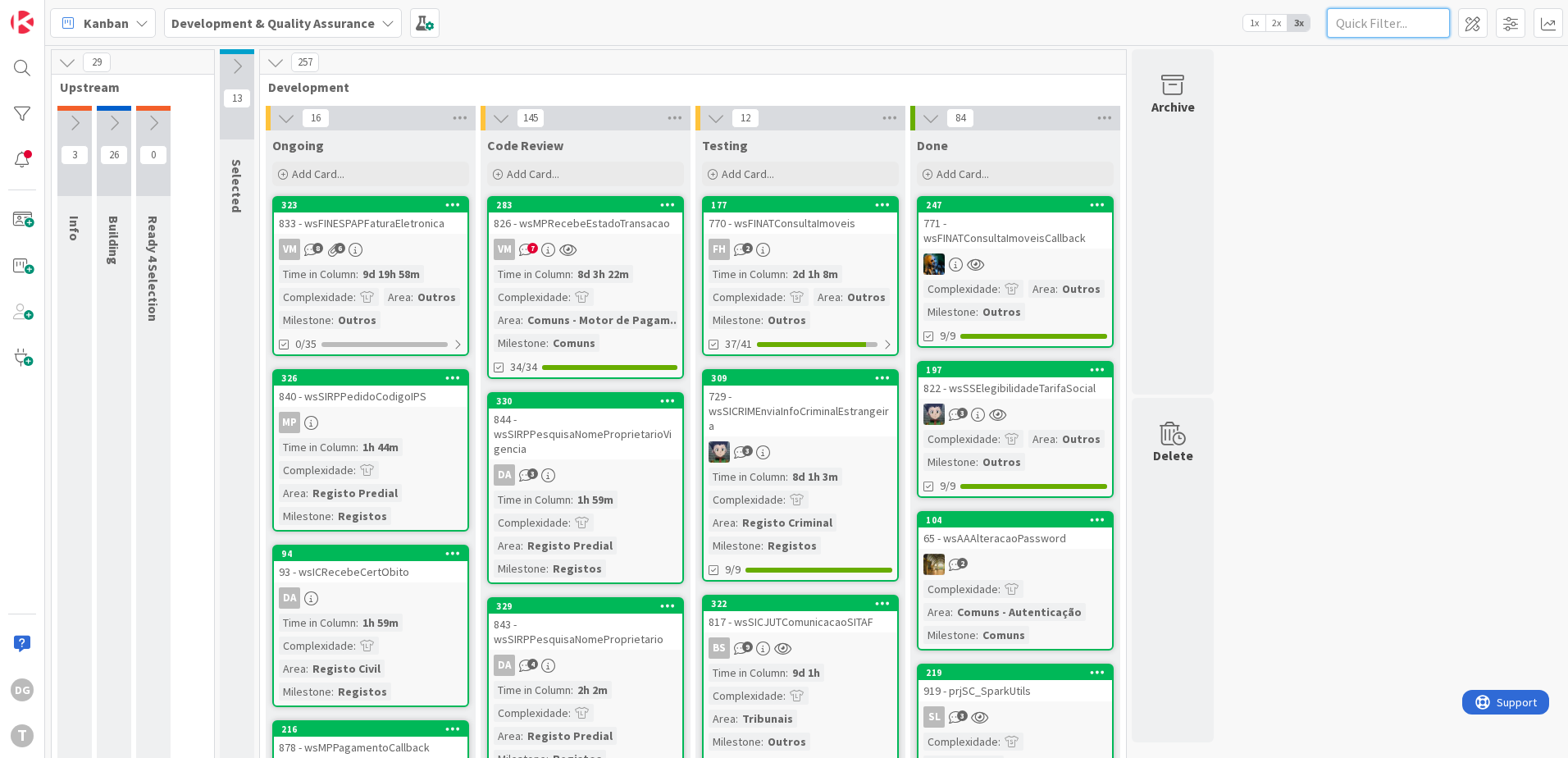
paste input "wsAAObterCredenciais"
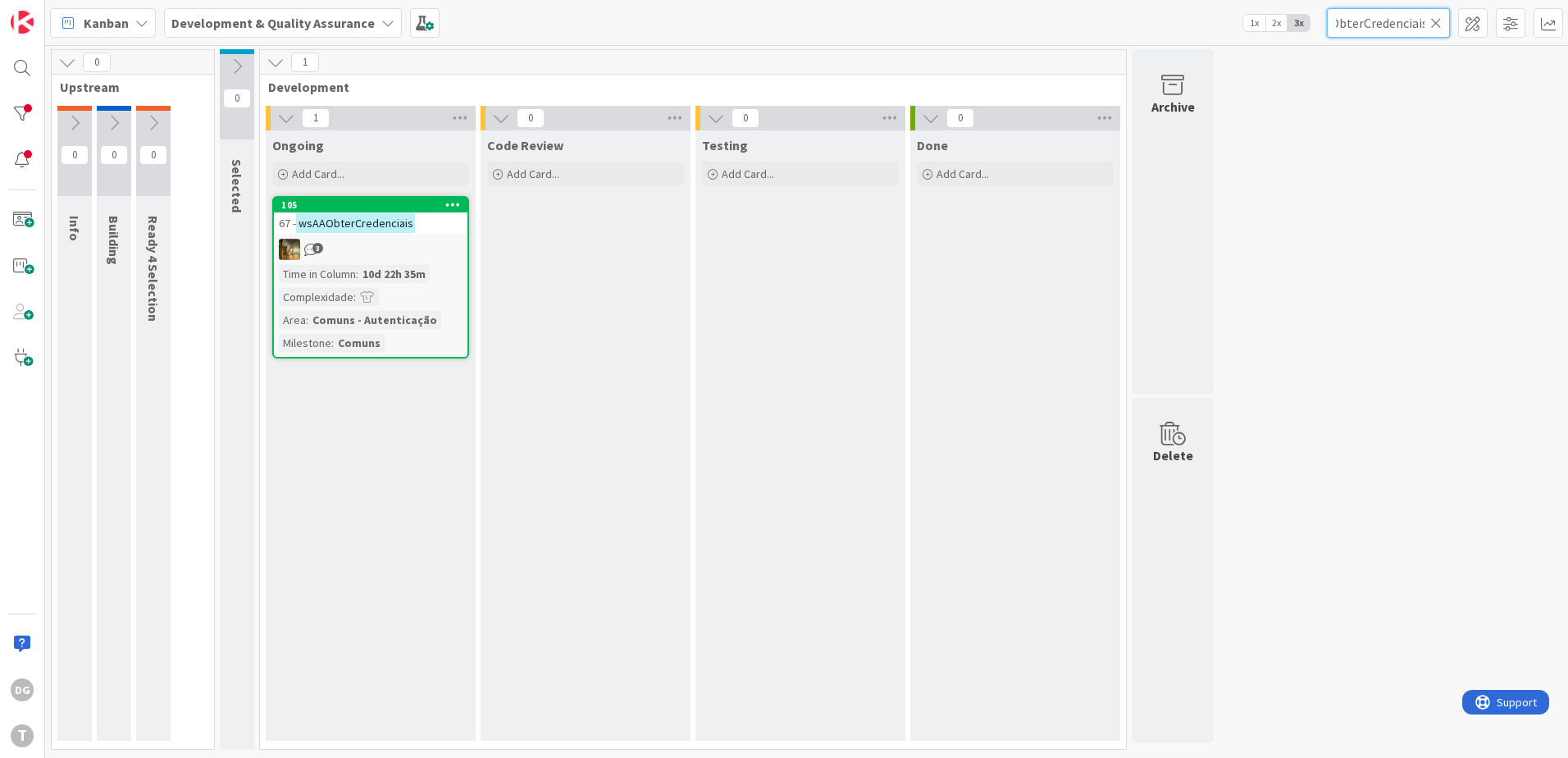
type input "wsAAObterCredenciais"
click at [378, 271] on div "10d 22h 35m" at bounding box center [394, 274] width 72 height 18
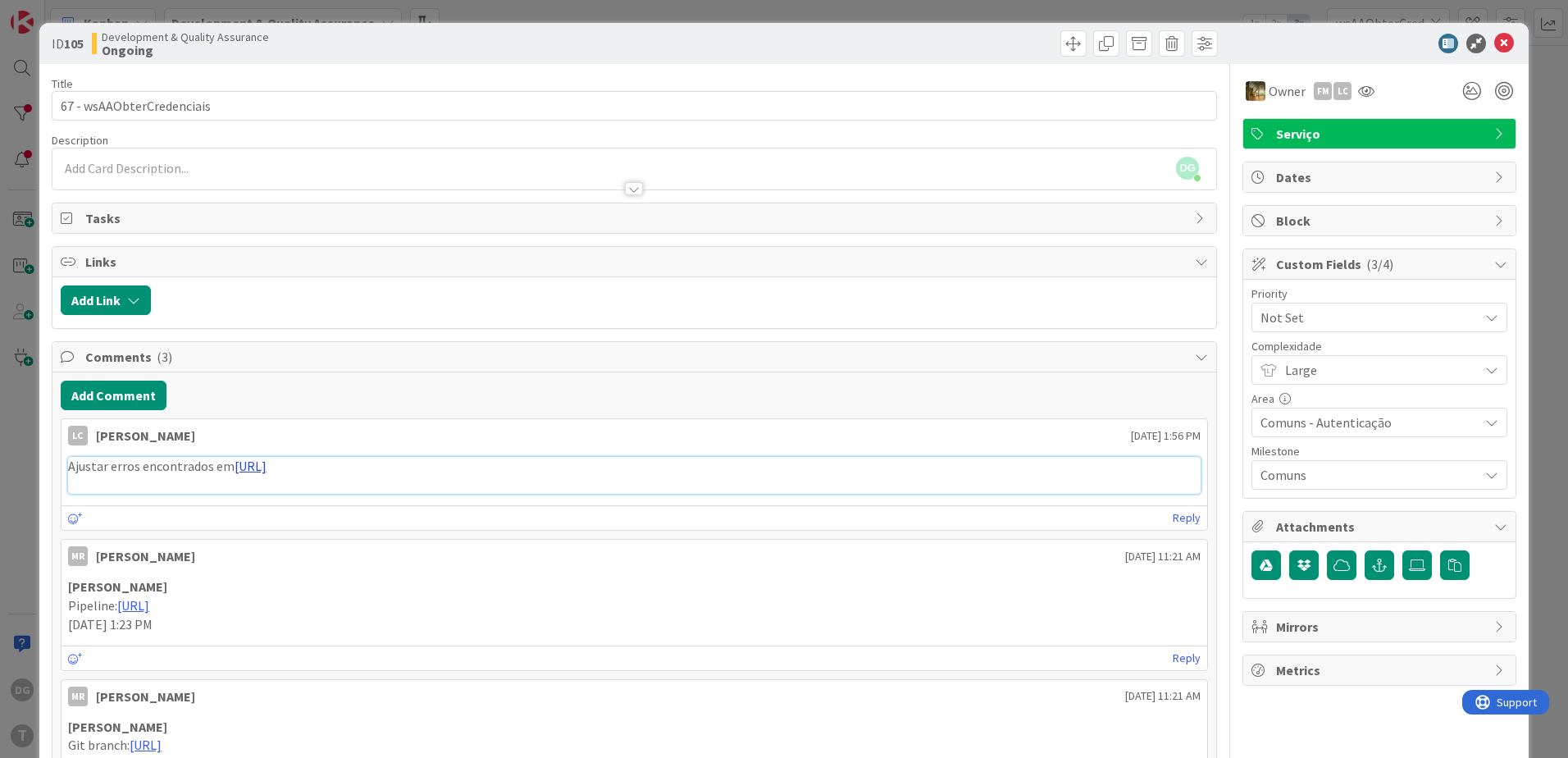
click at [267, 470] on link "[URL]" at bounding box center [251, 466] width 32 height 16
click at [1494, 37] on icon at bounding box center [1504, 44] width 20 height 20
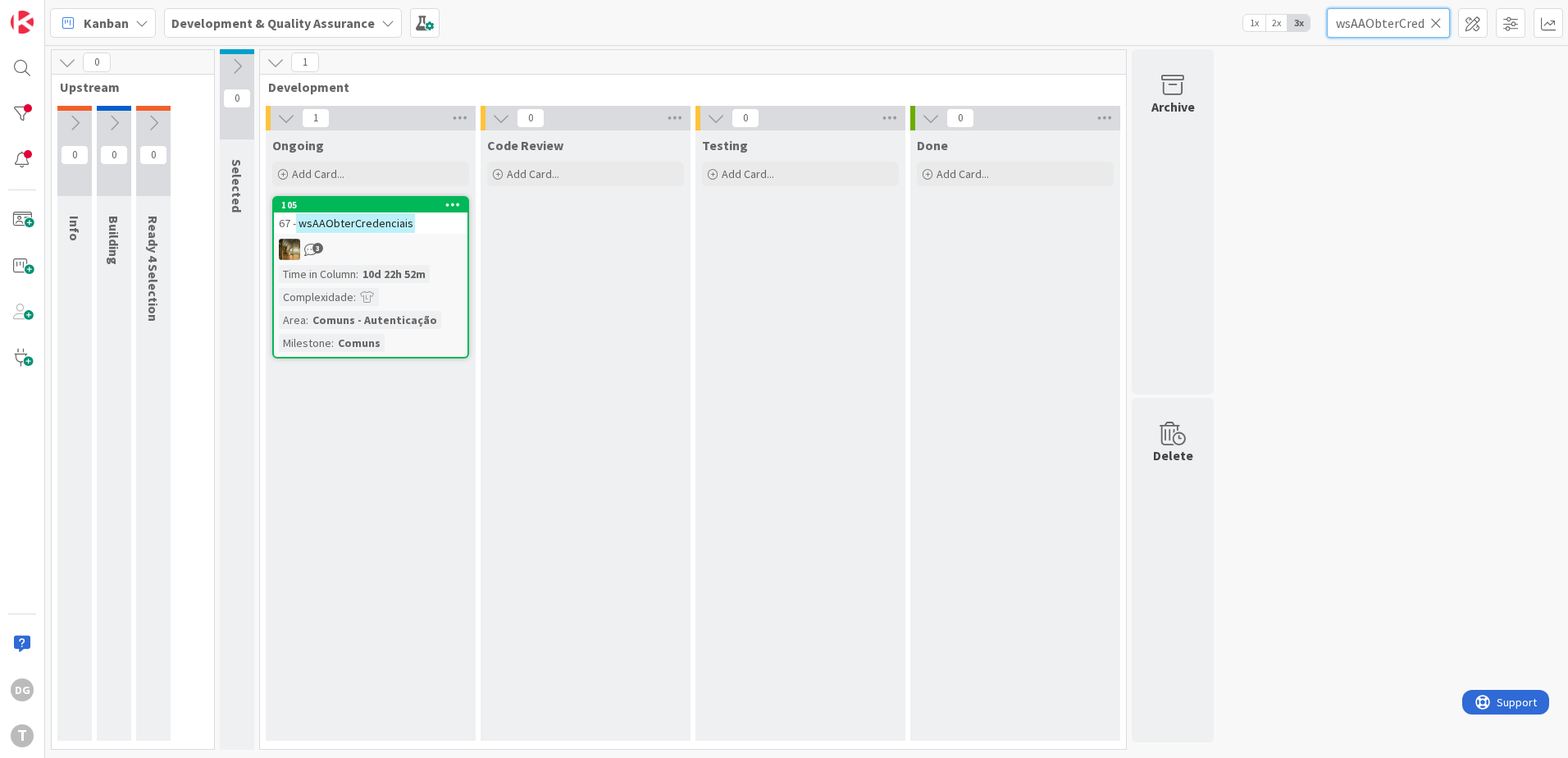
click at [1430, 23] on input "wsAAObterCredenciais" at bounding box center [1389, 23] width 123 height 30
click at [1437, 24] on icon at bounding box center [1437, 23] width 12 height 15
click at [1398, 26] on input "text" at bounding box center [1389, 23] width 123 height 30
paste input "wsAAAlteracaoPassword"
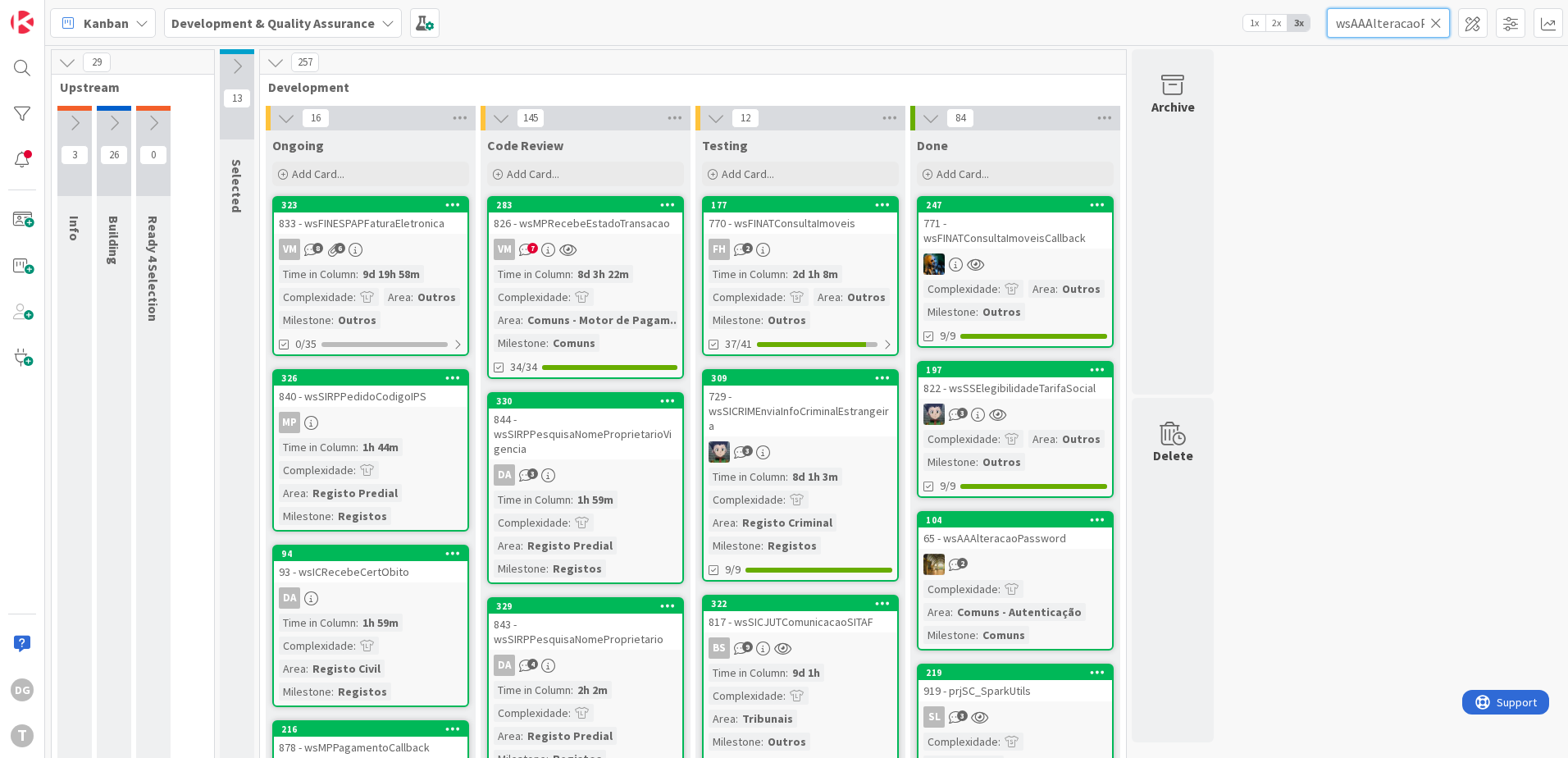
scroll to position [0, 45]
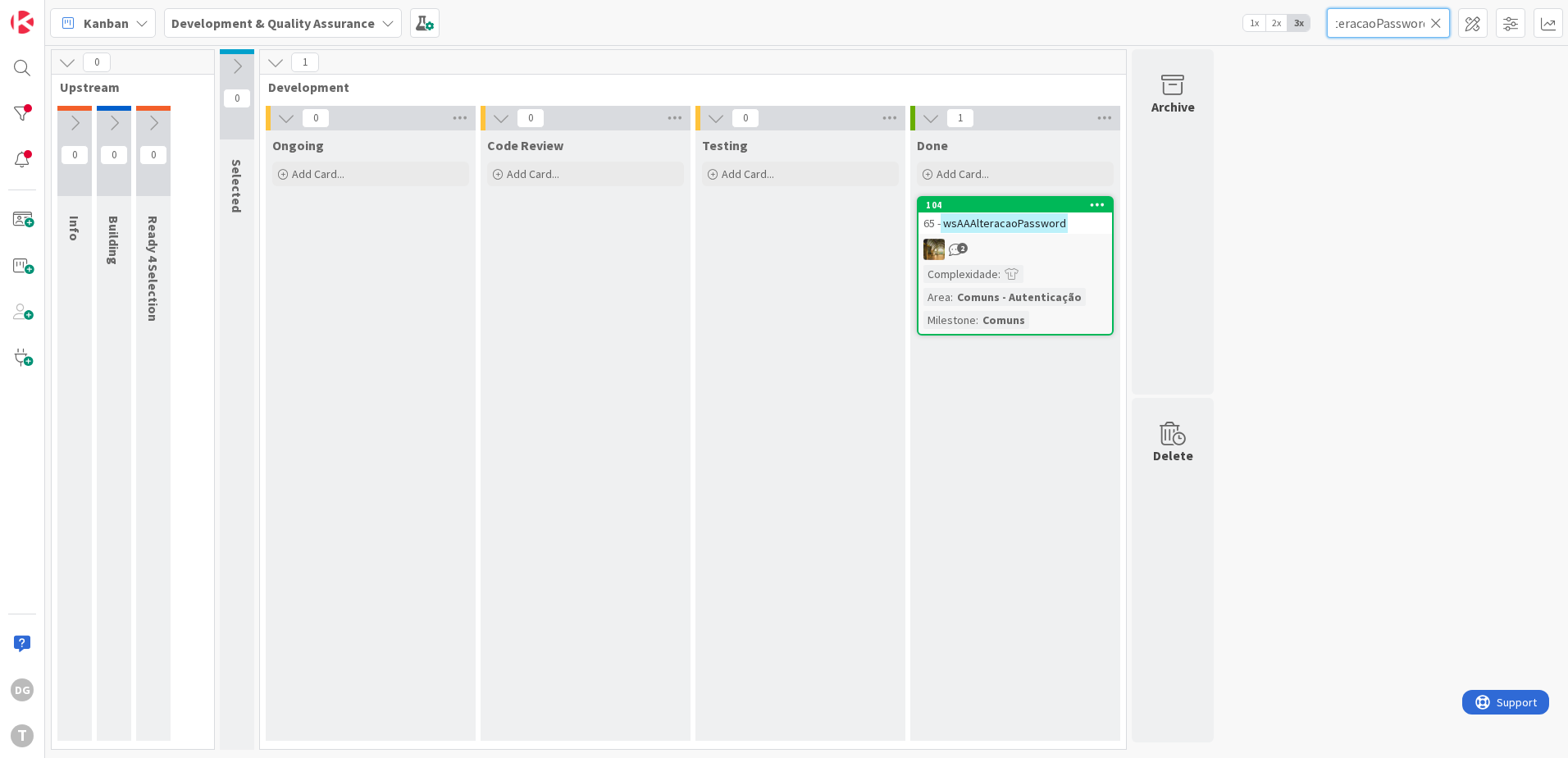
type input "wsAAAlteracaoPassword"
click at [1437, 18] on icon at bounding box center [1437, 23] width 12 height 15
click at [1417, 19] on input "text" at bounding box center [1389, 23] width 123 height 30
paste input "prjSC_MensagemPendente"
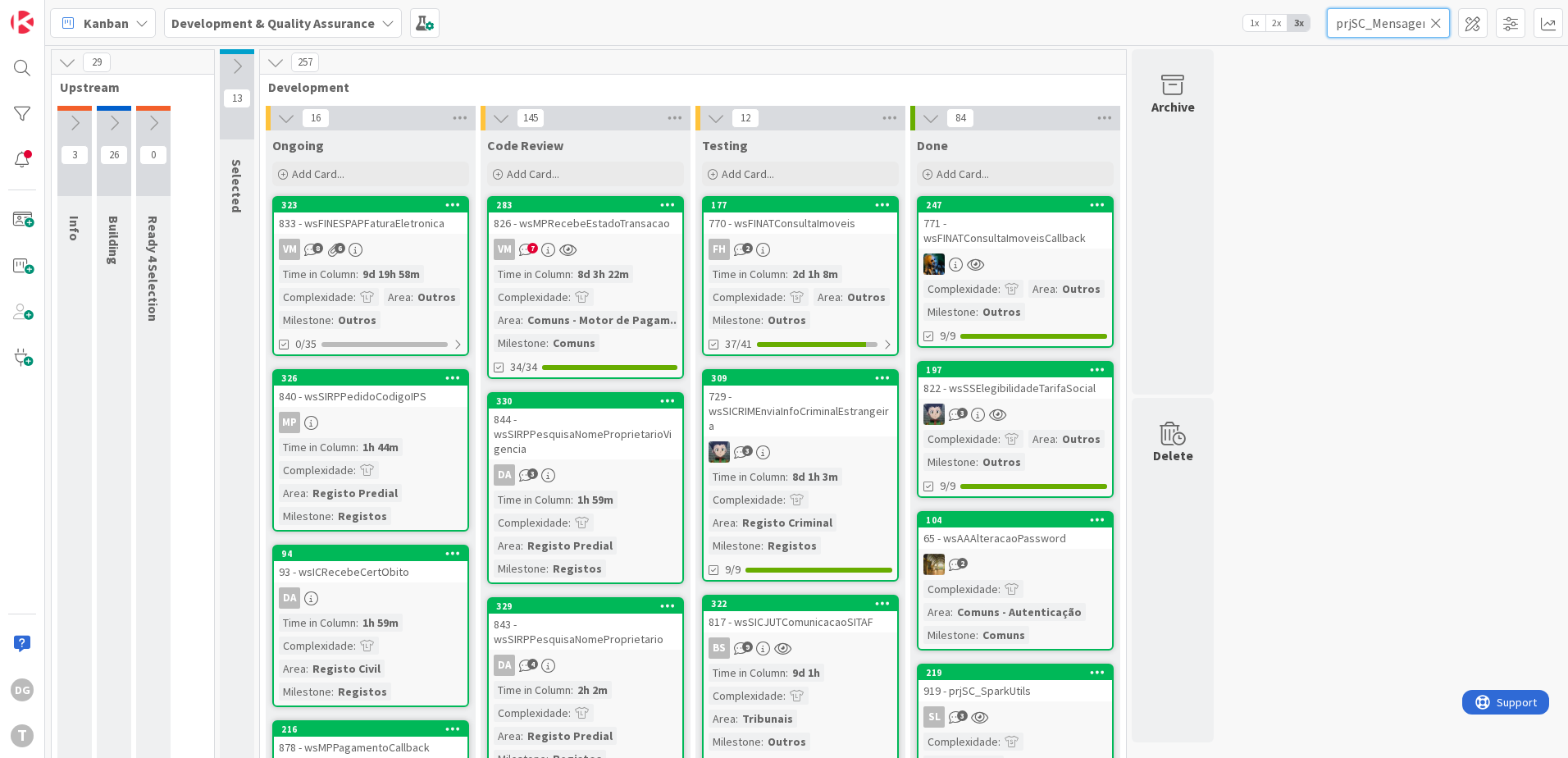
scroll to position [0, 59]
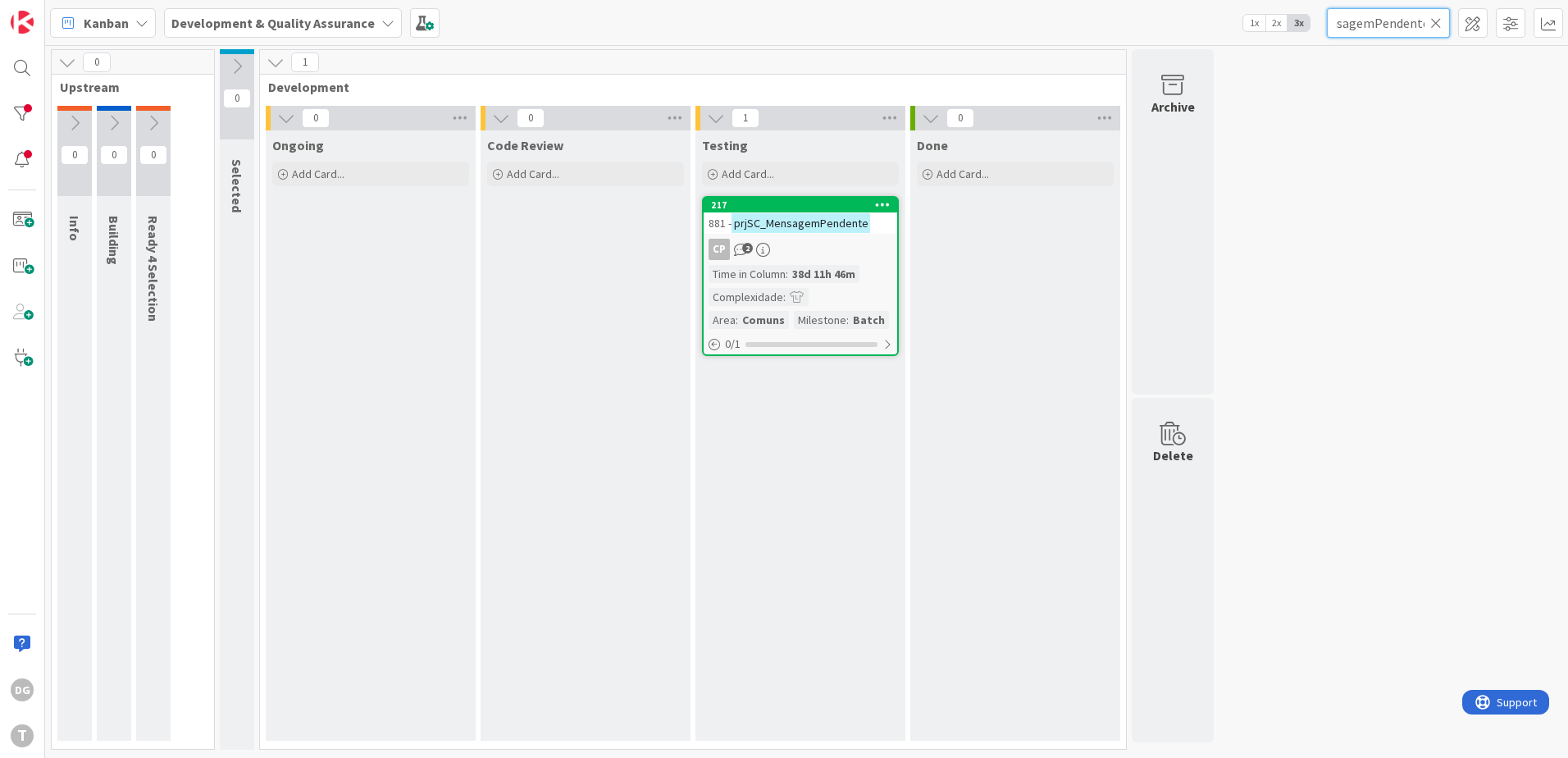
type input "prjSC_MensagemPendente"
click at [1432, 25] on icon at bounding box center [1437, 23] width 12 height 15
click at [1420, 25] on input "text" at bounding box center [1389, 23] width 123 height 30
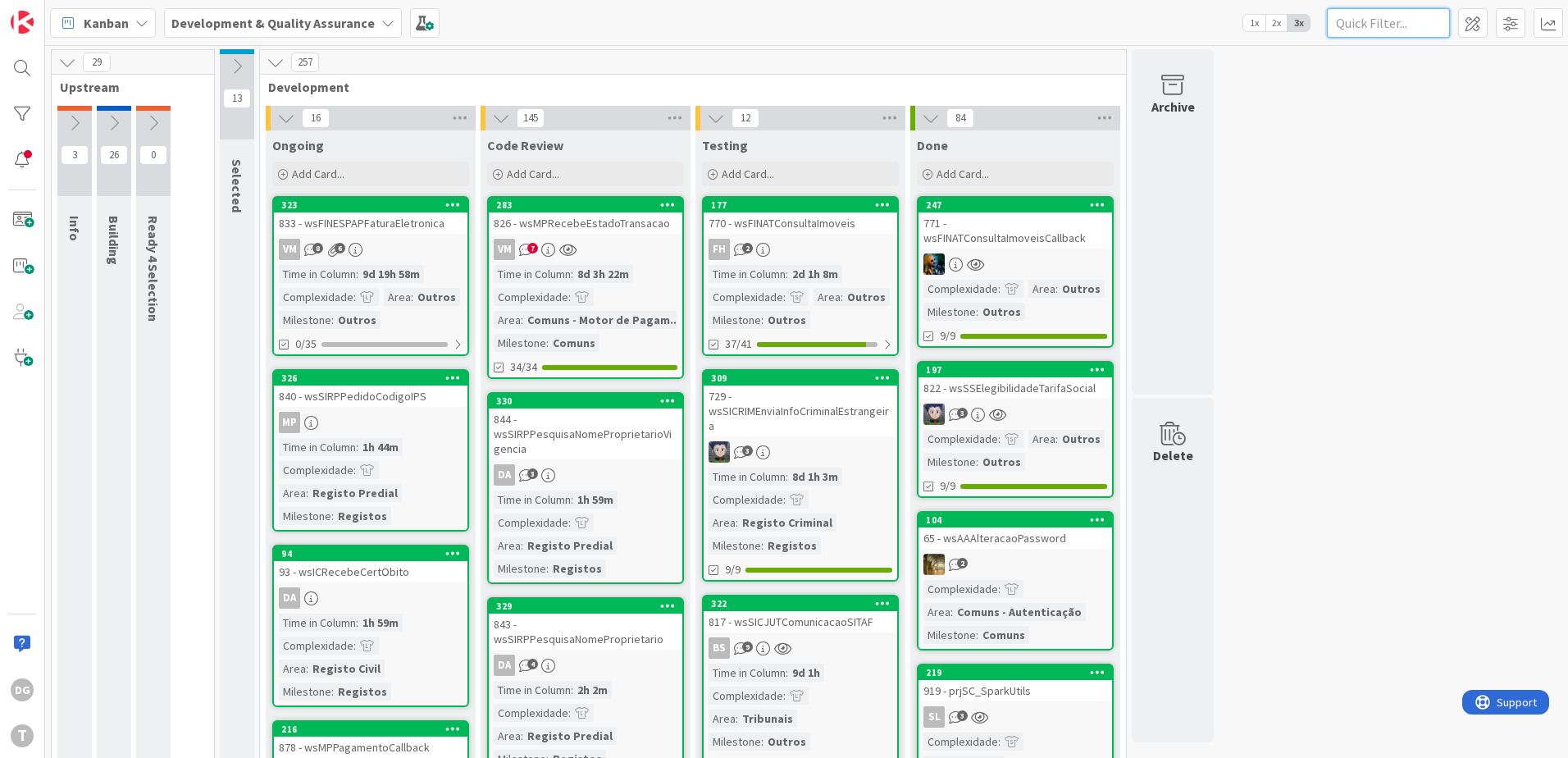
paste input "wsGDGestaoDocumental"
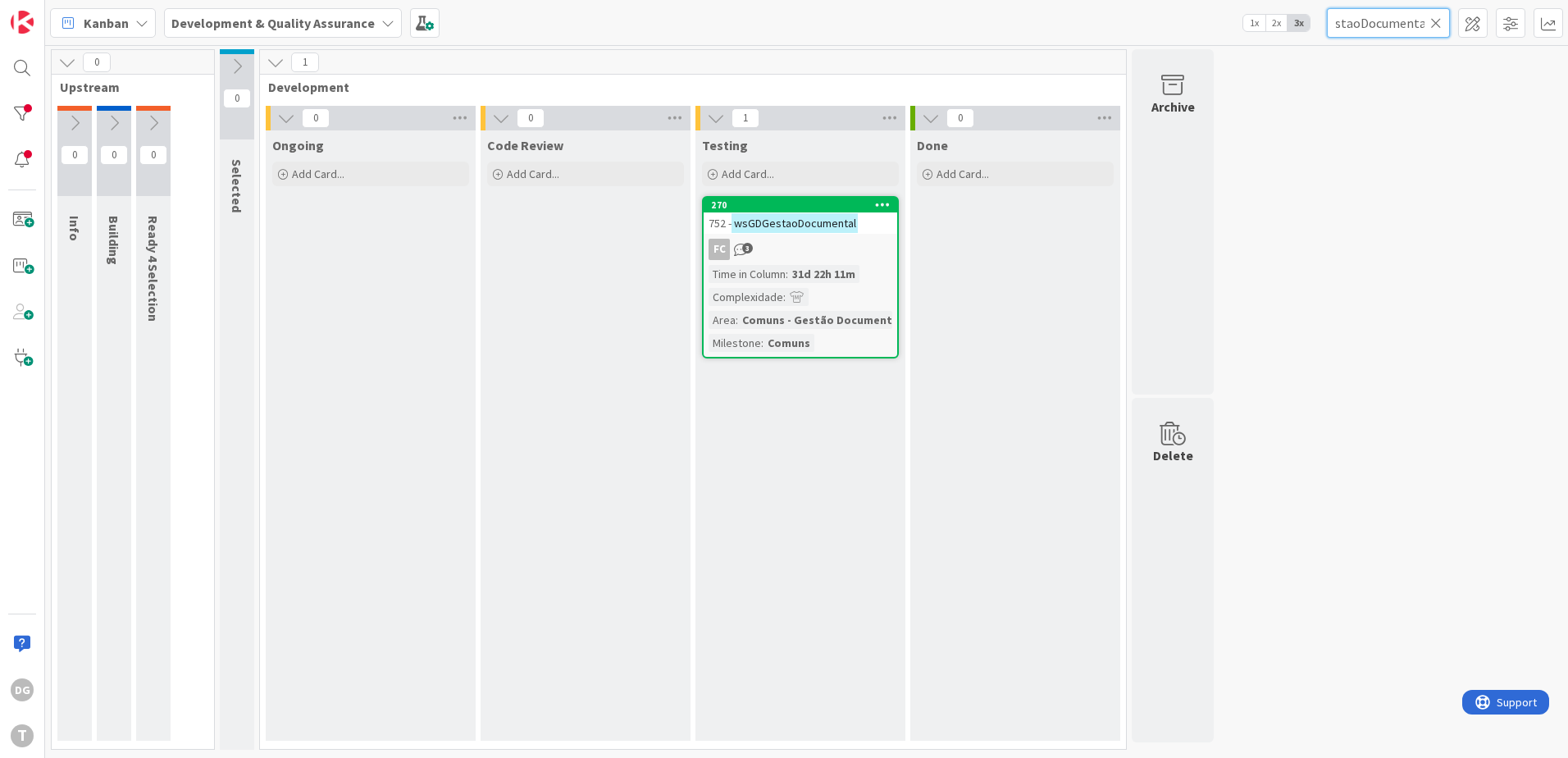
type input "wsGDGestaoDocumental"
click at [1443, 25] on input "wsGDGestaoDocumental" at bounding box center [1389, 23] width 123 height 30
click at [1441, 22] on div "wsGDGestaoDocumental" at bounding box center [1389, 23] width 123 height 30
click at [1439, 21] on icon at bounding box center [1437, 23] width 12 height 15
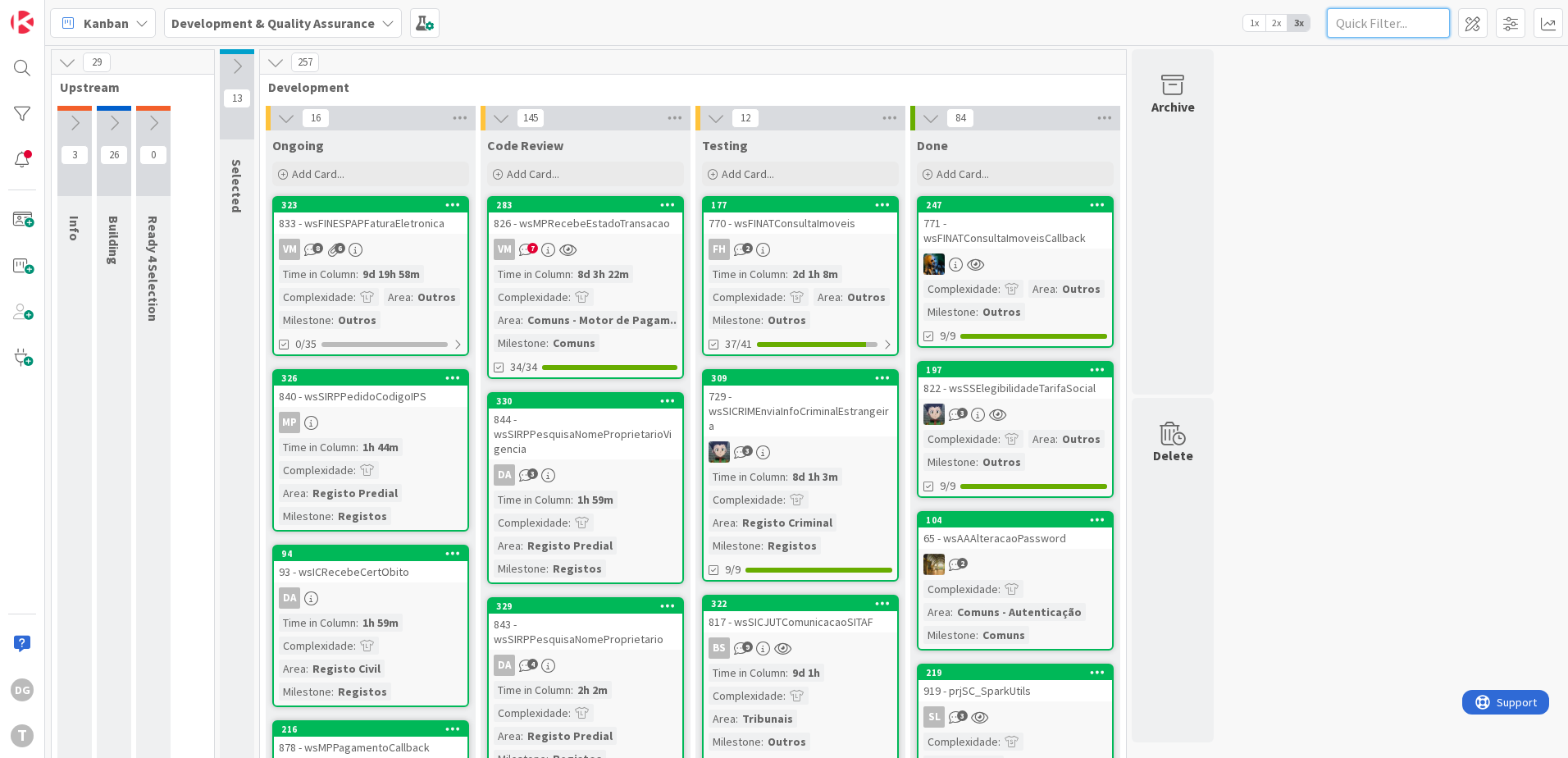
click at [1418, 26] on input "text" at bounding box center [1389, 23] width 123 height 30
paste input "wsMPEntidadeUtils"
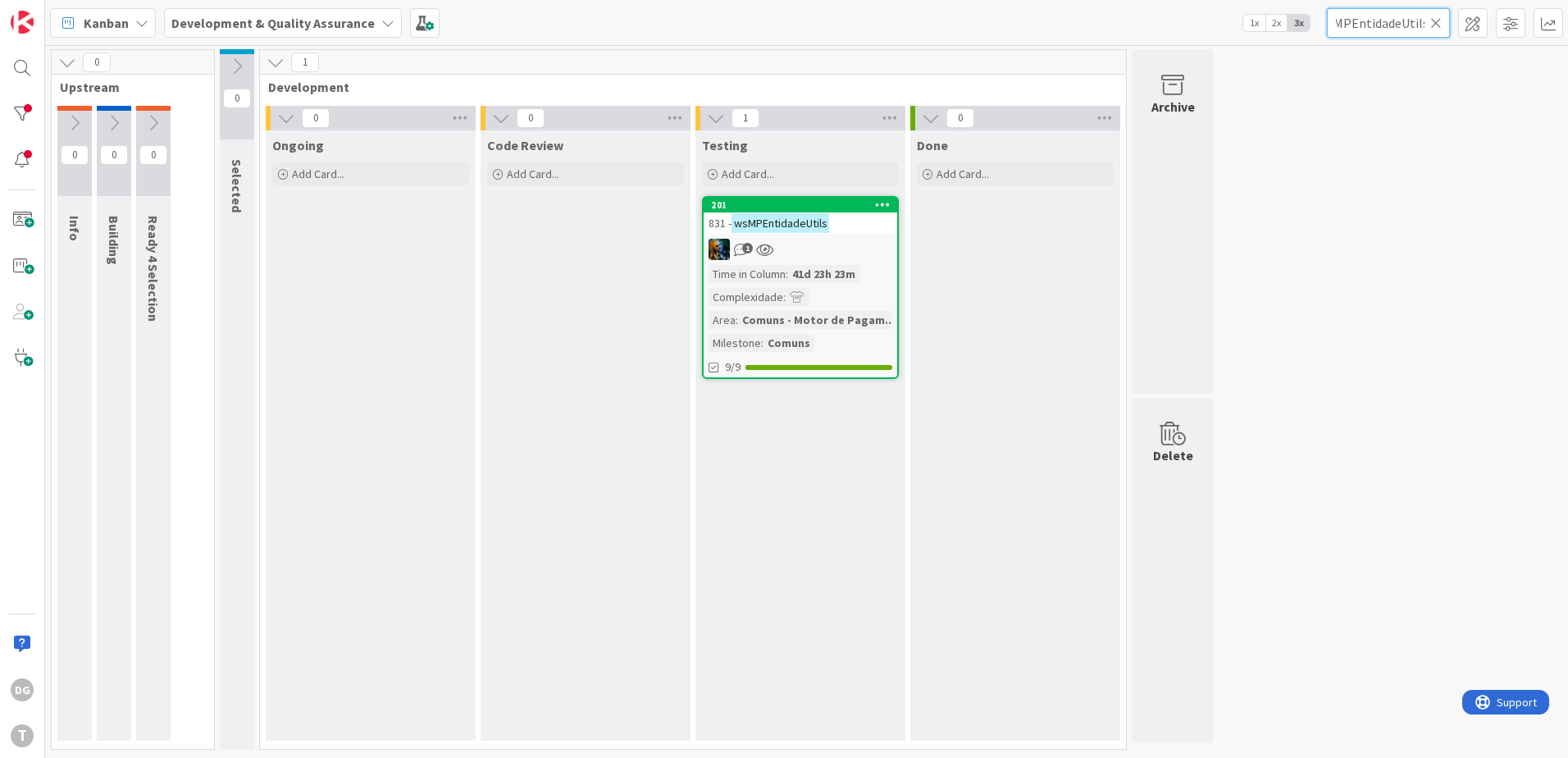
type input "wsMPEntidadeUtils"
click at [863, 229] on div "831 - wsMPEntidadeUtils" at bounding box center [800, 223] width 194 height 21
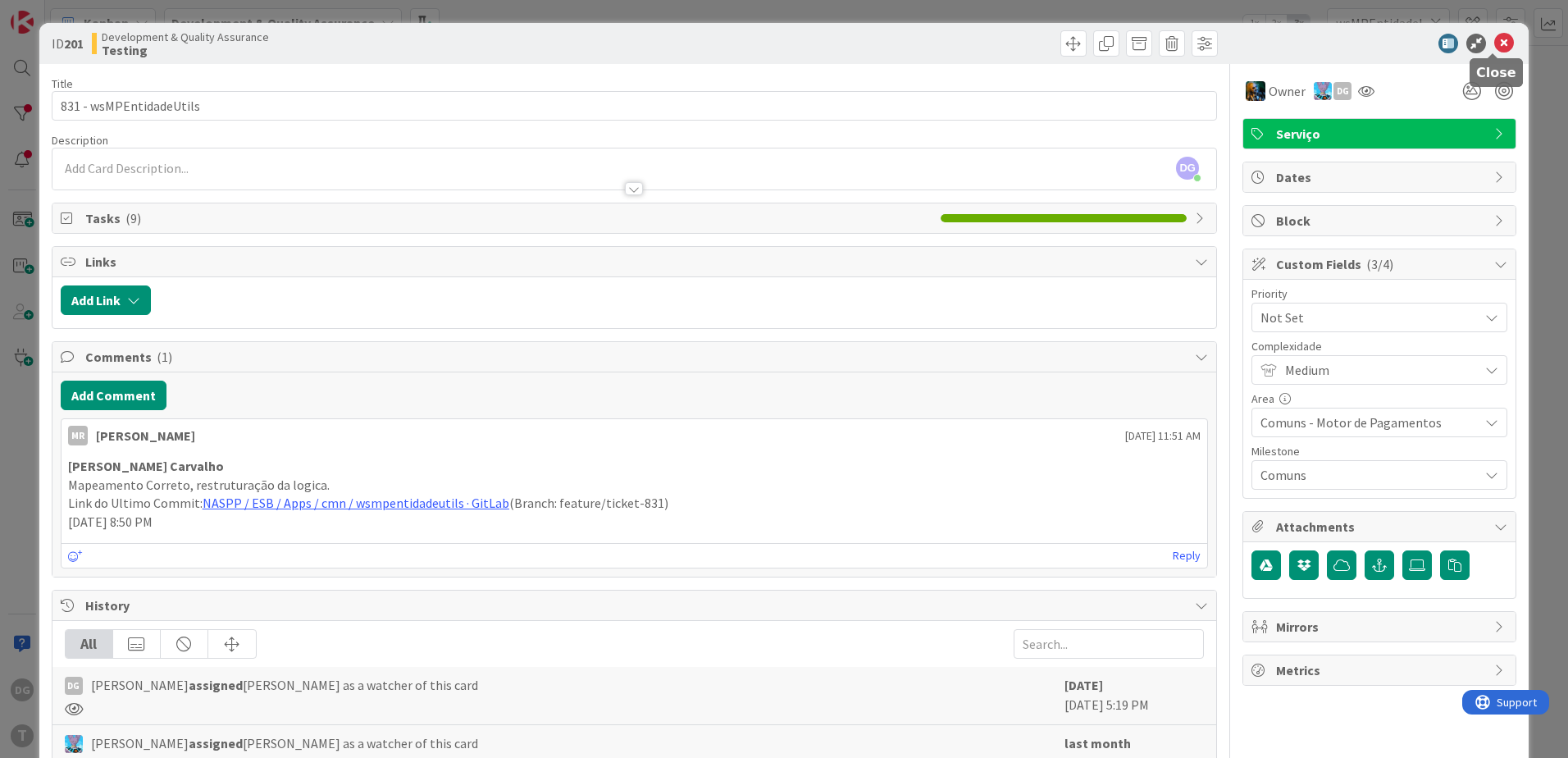
click at [1494, 41] on icon at bounding box center [1504, 44] width 20 height 20
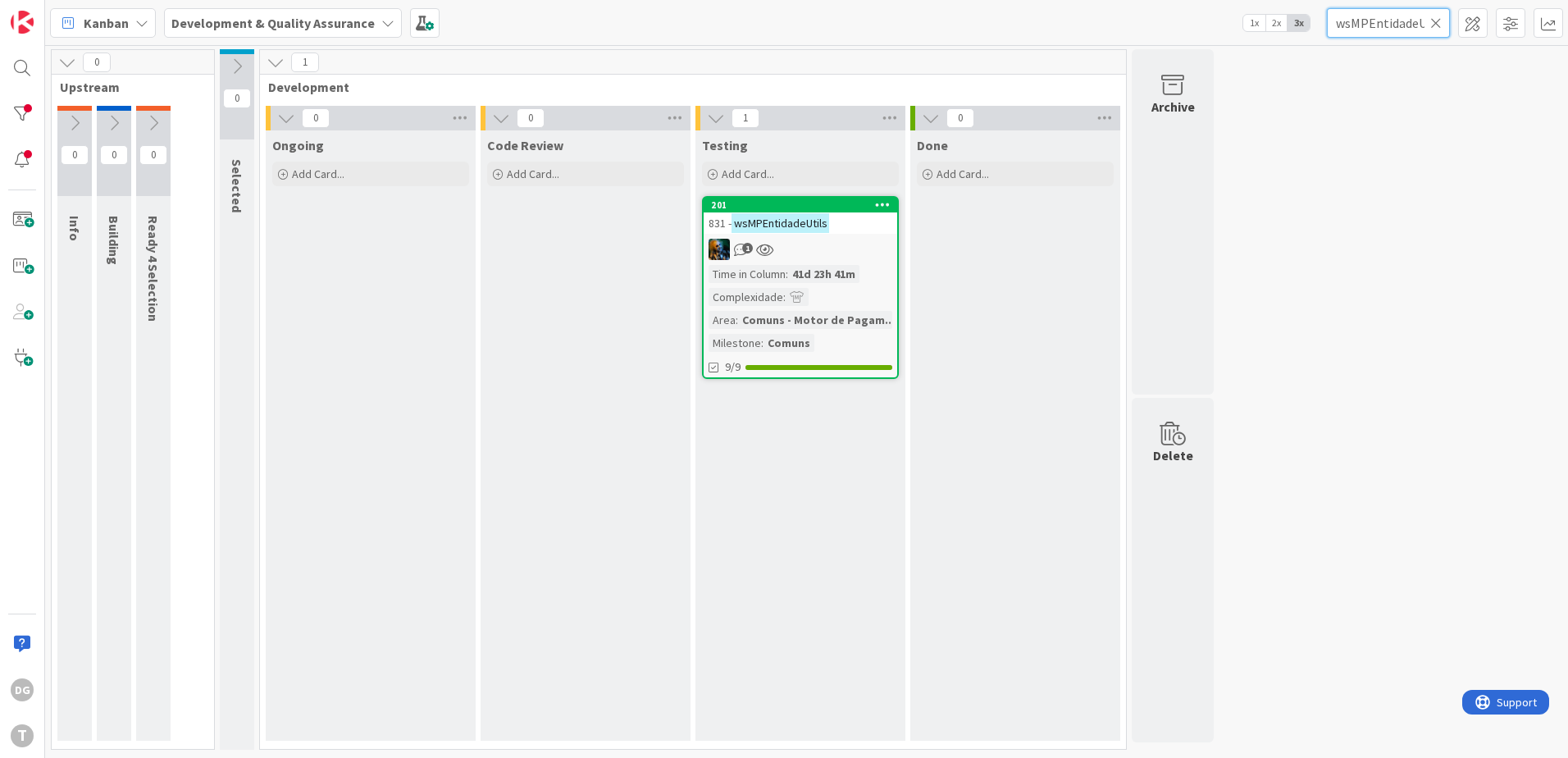
click at [1430, 25] on input "wsMPEntidadeUtils" at bounding box center [1389, 23] width 123 height 30
click at [1437, 25] on icon at bounding box center [1437, 23] width 12 height 15
click at [1392, 26] on input "text" at bounding box center [1389, 23] width 123 height 30
paste input "wsMPGeracaoDUC"
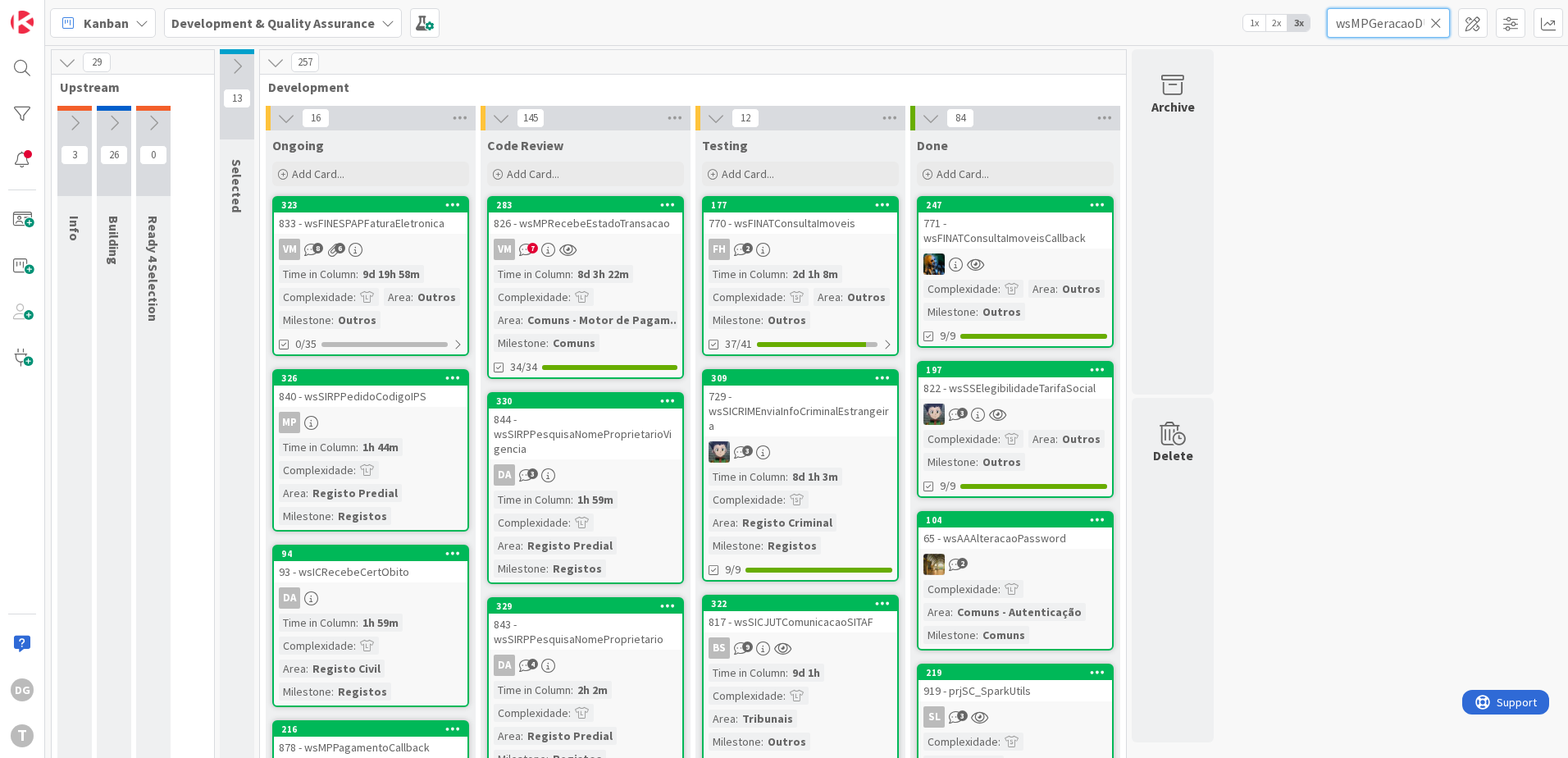
scroll to position [0, 12]
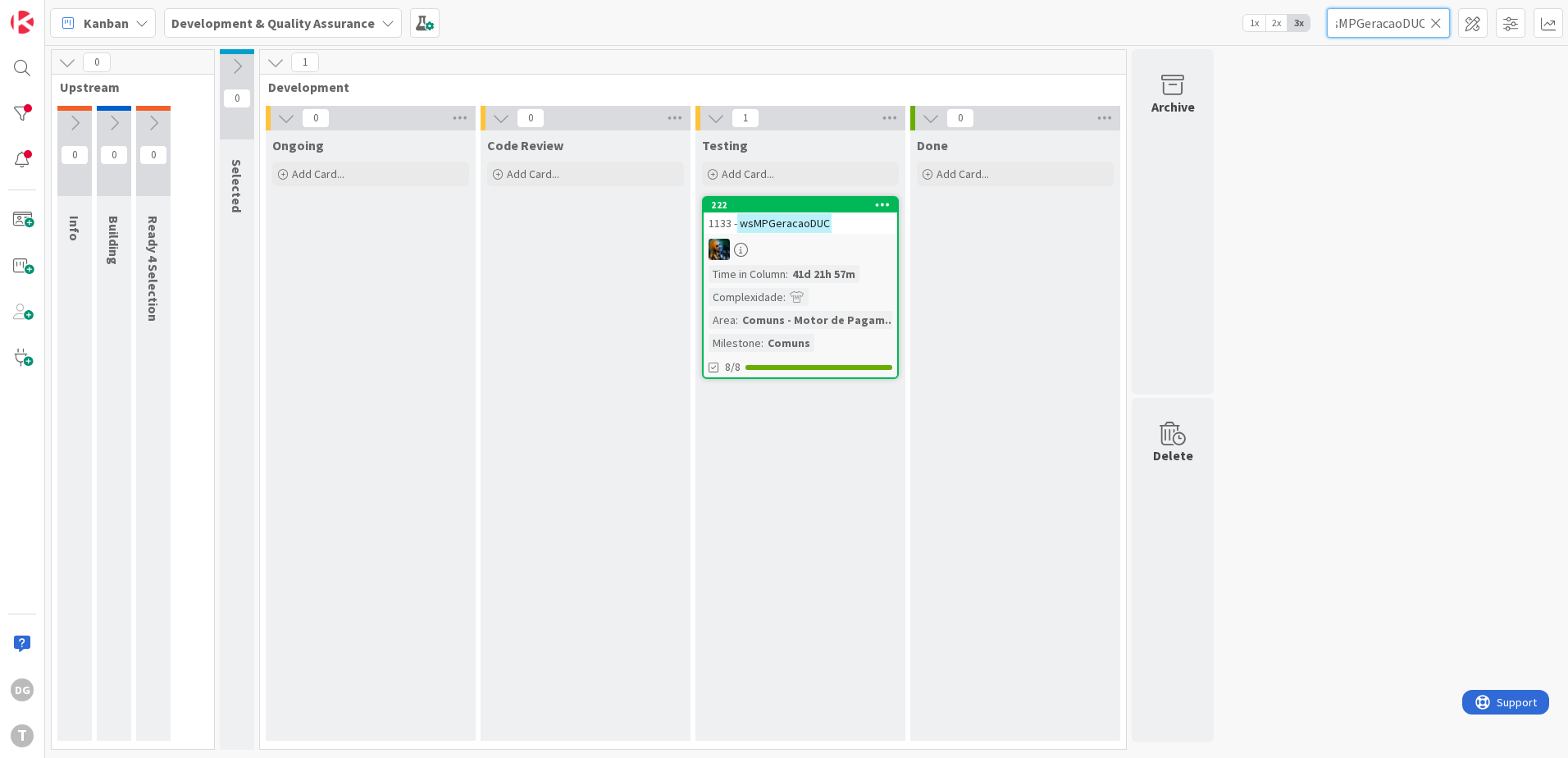
type input "wsMPGeracaoDUC"
click at [1442, 30] on input "wsMPGeracaoDUC" at bounding box center [1389, 23] width 123 height 30
click at [1437, 23] on icon at bounding box center [1437, 23] width 12 height 15
click at [1389, 25] on input "text" at bounding box center [1389, 23] width 123 height 30
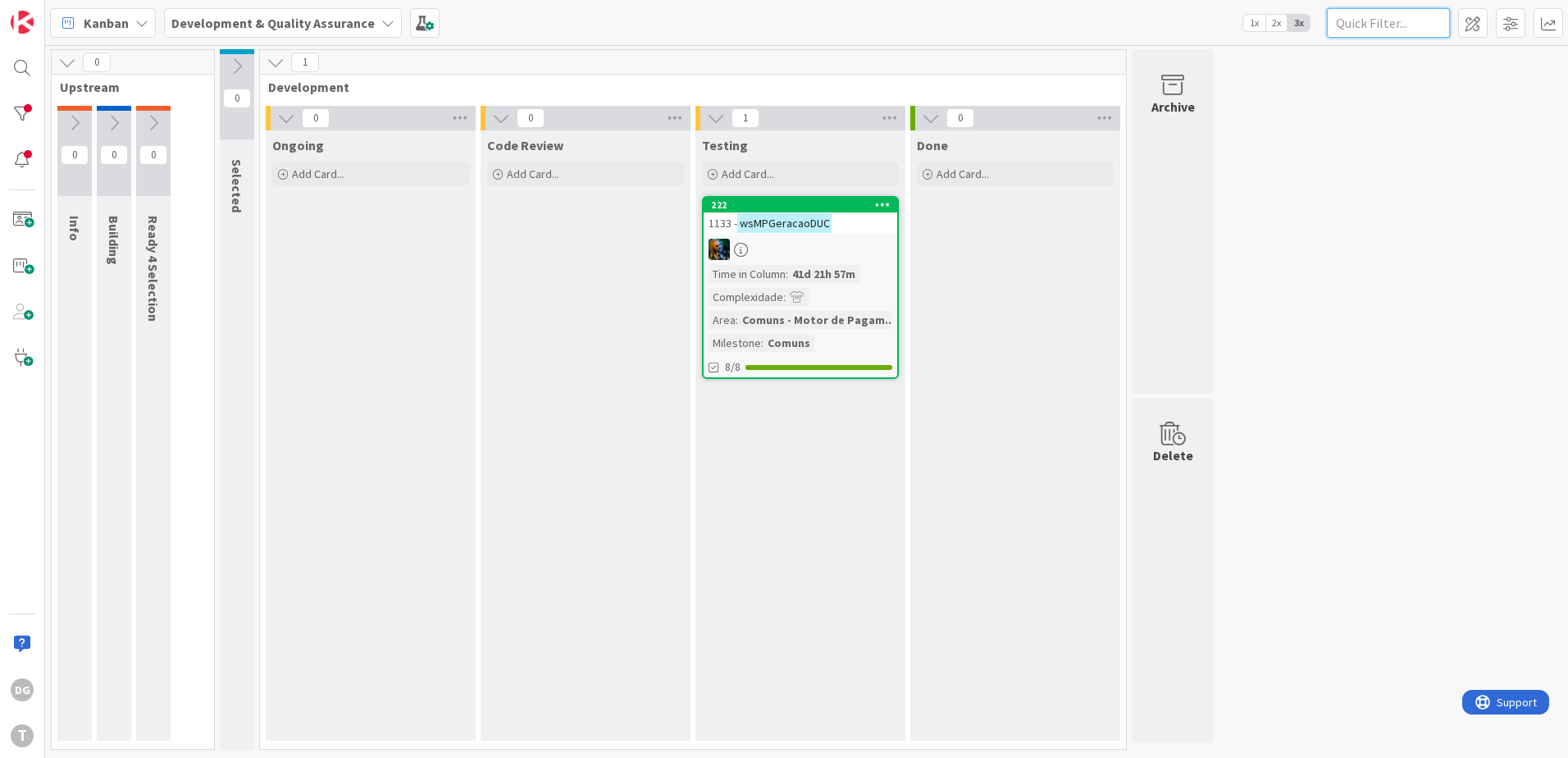
paste input "wsMPGeracaoRefMB"
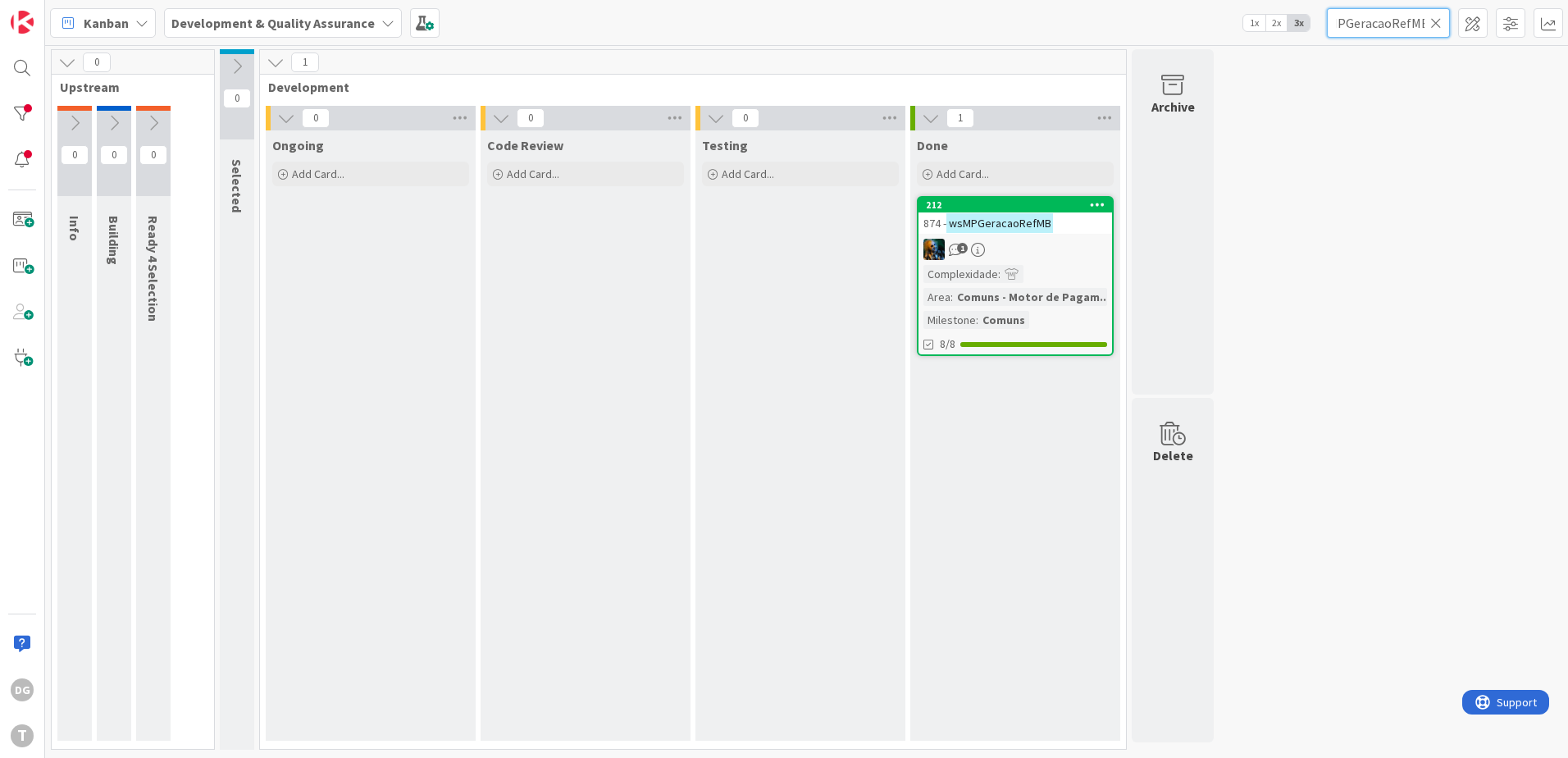
type input "wsMPGeracaoRefMB"
click at [1441, 17] on icon at bounding box center [1437, 23] width 12 height 15
click at [1404, 24] on input "text" at bounding box center [1389, 23] width 123 height 30
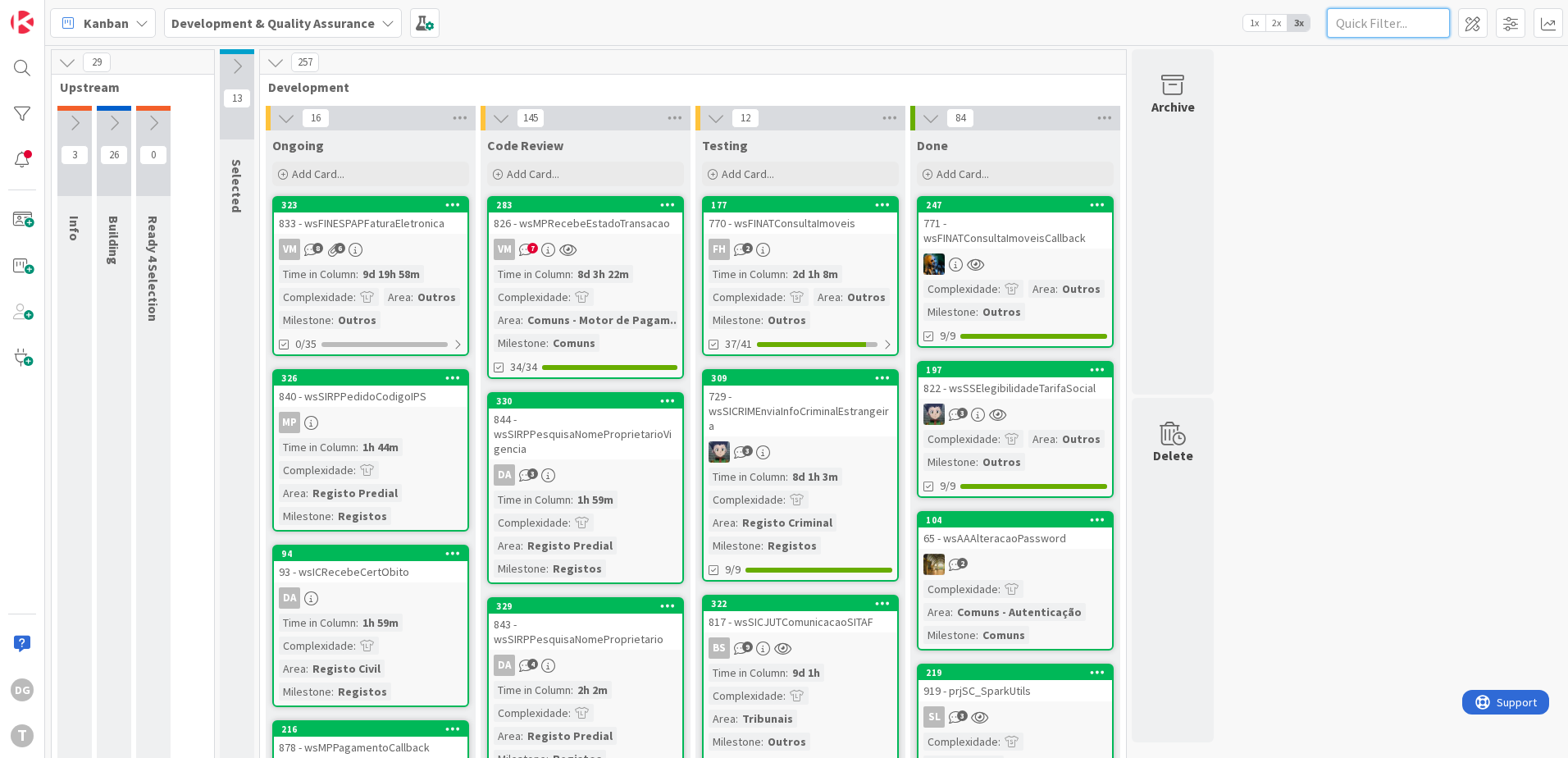
paste input "wsICSIRICPesquisaTitulares"
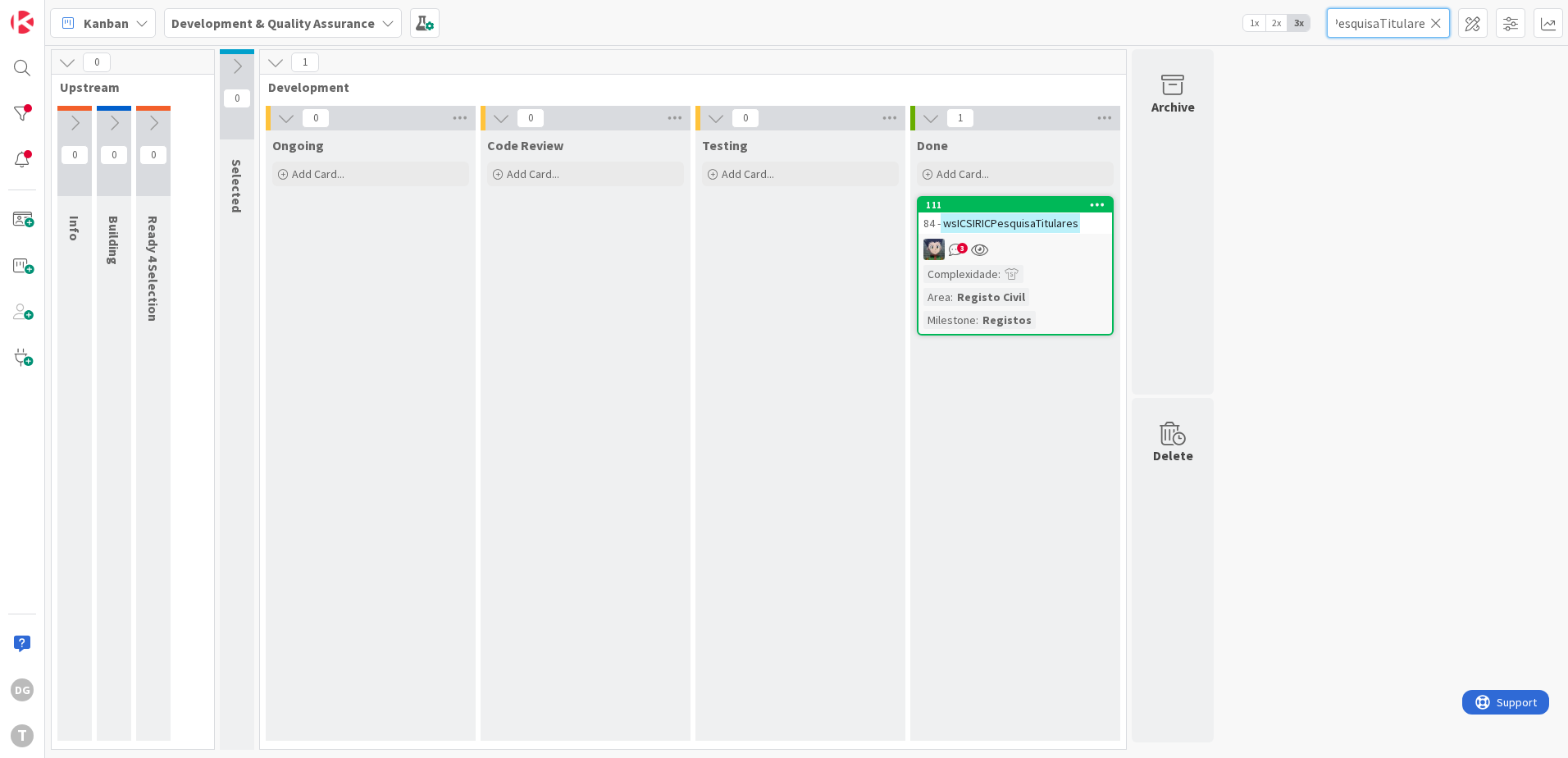
type input "wsICSIRICPesquisaTitulares"
click at [1433, 25] on icon at bounding box center [1437, 23] width 12 height 15
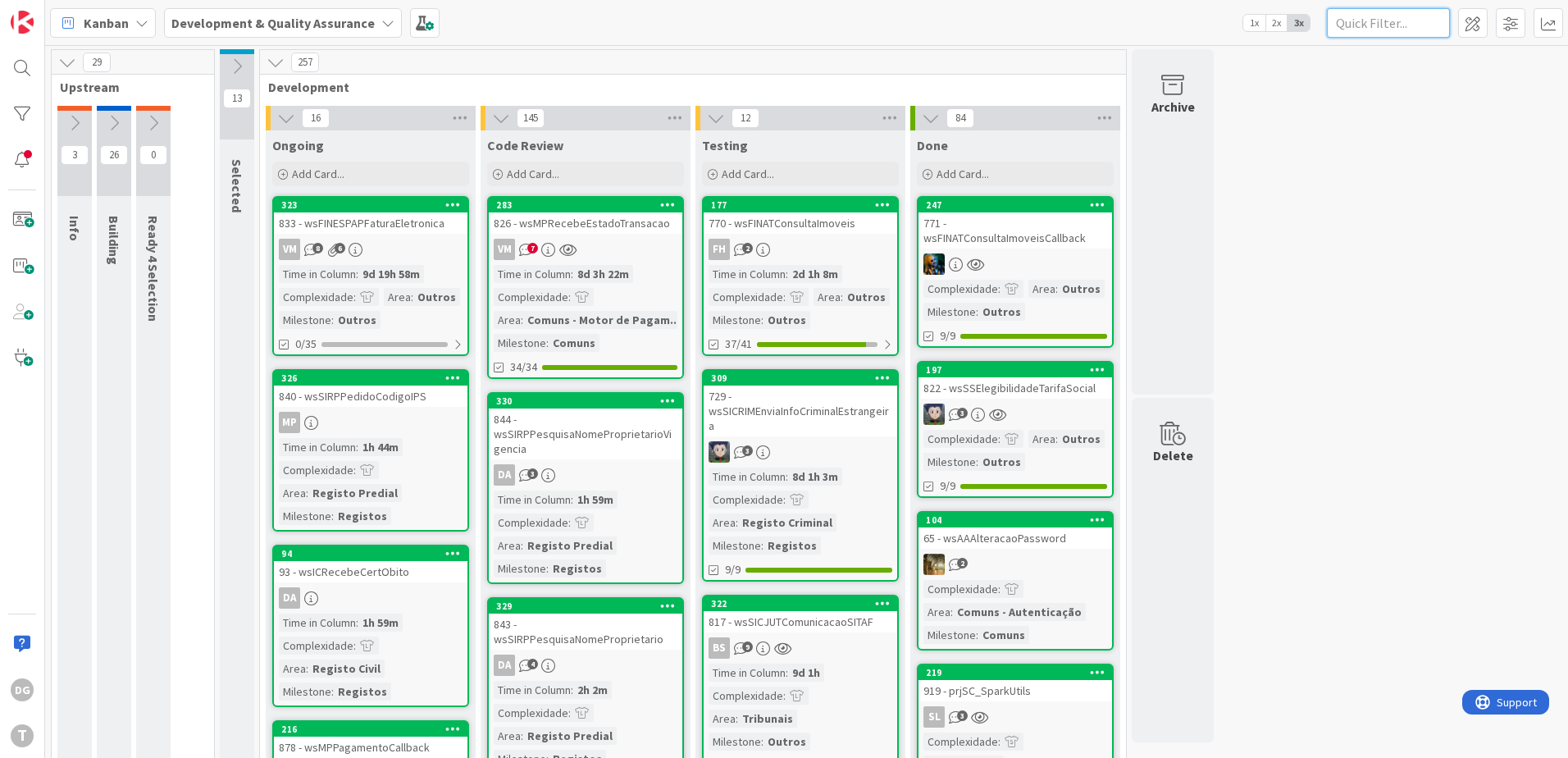
click at [1380, 27] on input "text" at bounding box center [1389, 23] width 123 height 30
paste input "wsMPRecebeEstadoTransacao"
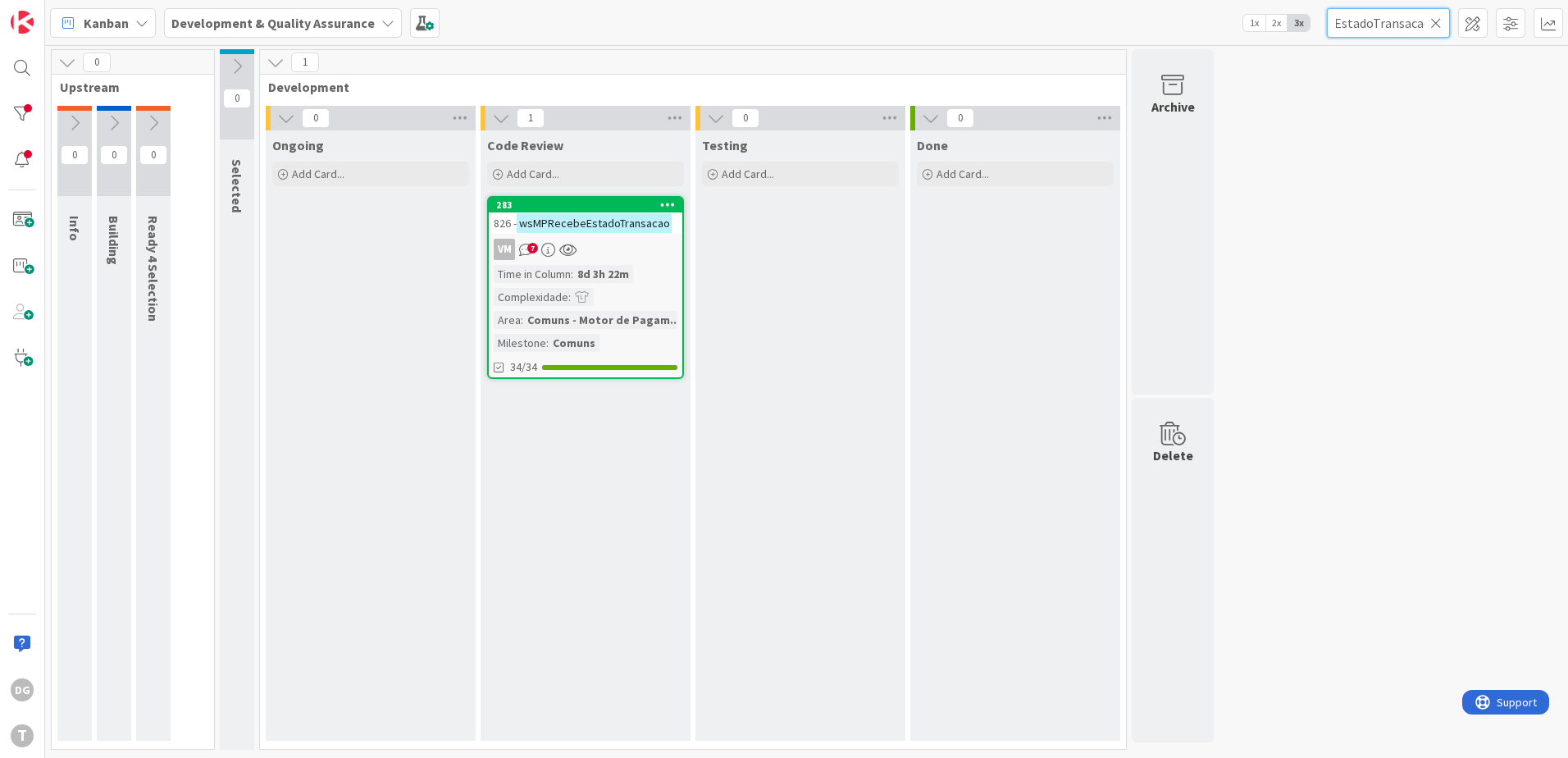
type input "wsMPRecebeEstadoTransacao"
click at [651, 312] on div "Comuns - Motor de Pagam..." at bounding box center [604, 319] width 161 height 18
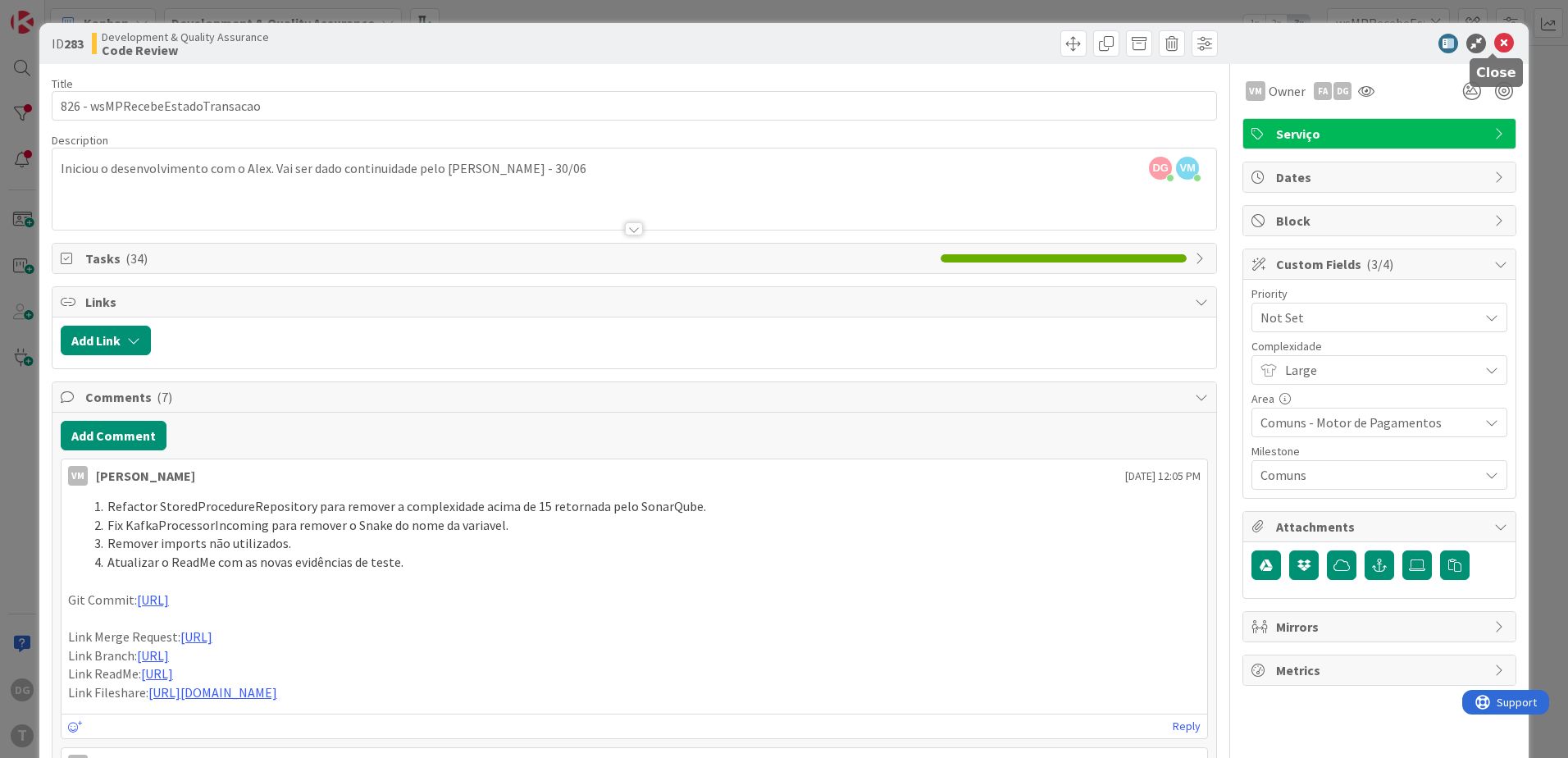
click at [1501, 48] on icon at bounding box center [1504, 44] width 20 height 20
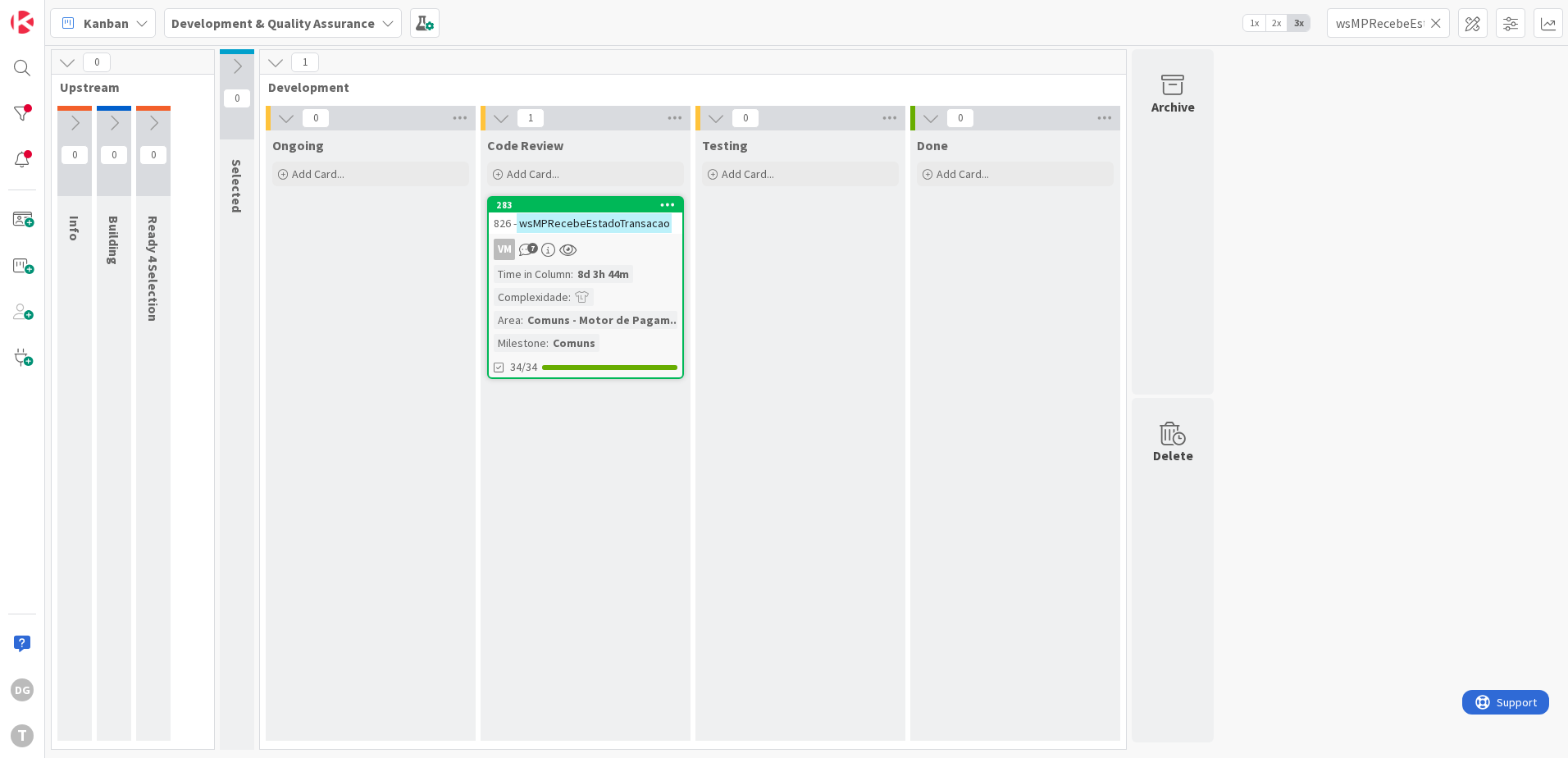
click at [1440, 18] on icon at bounding box center [1437, 23] width 12 height 15
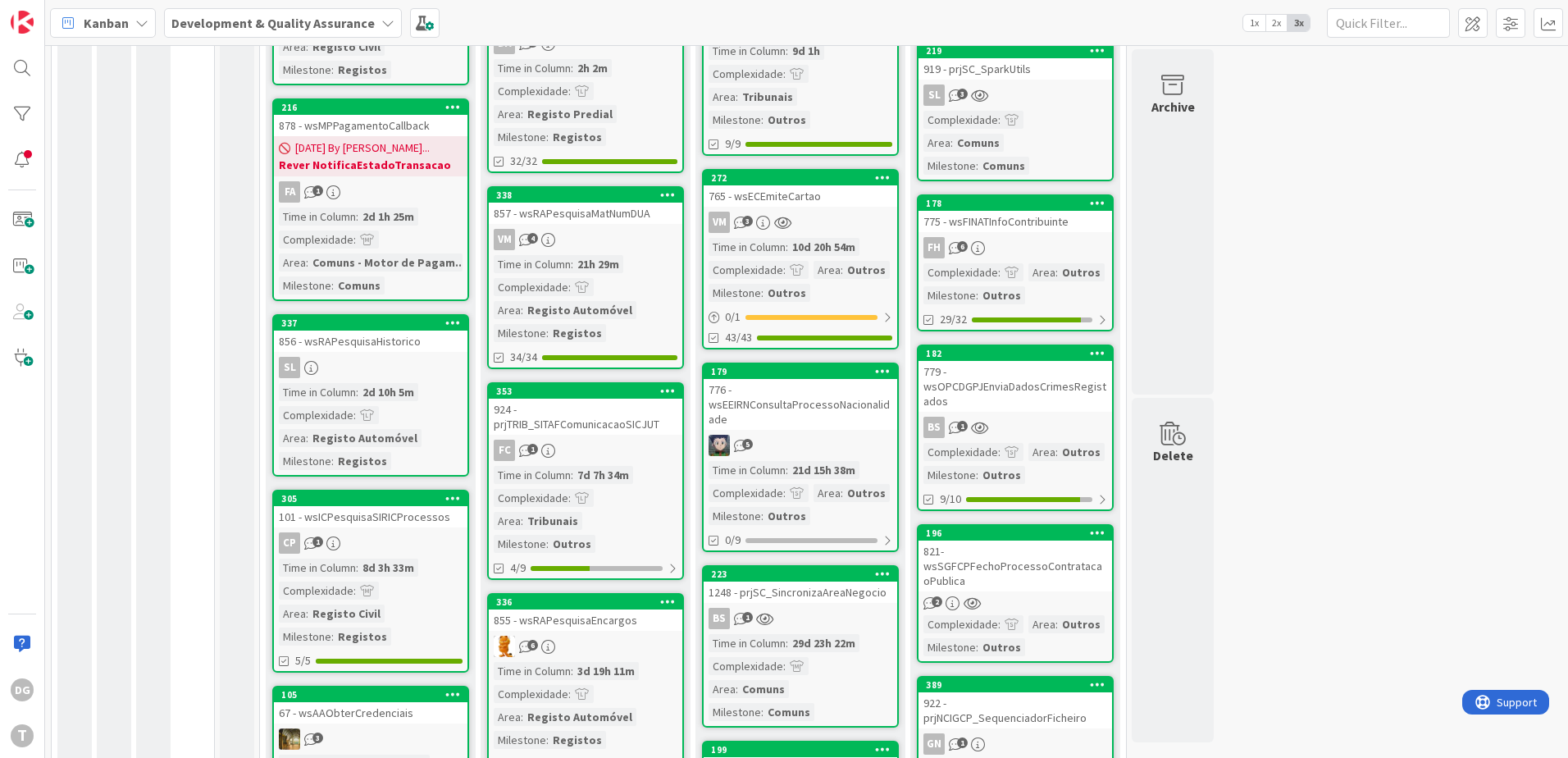
scroll to position [657, 0]
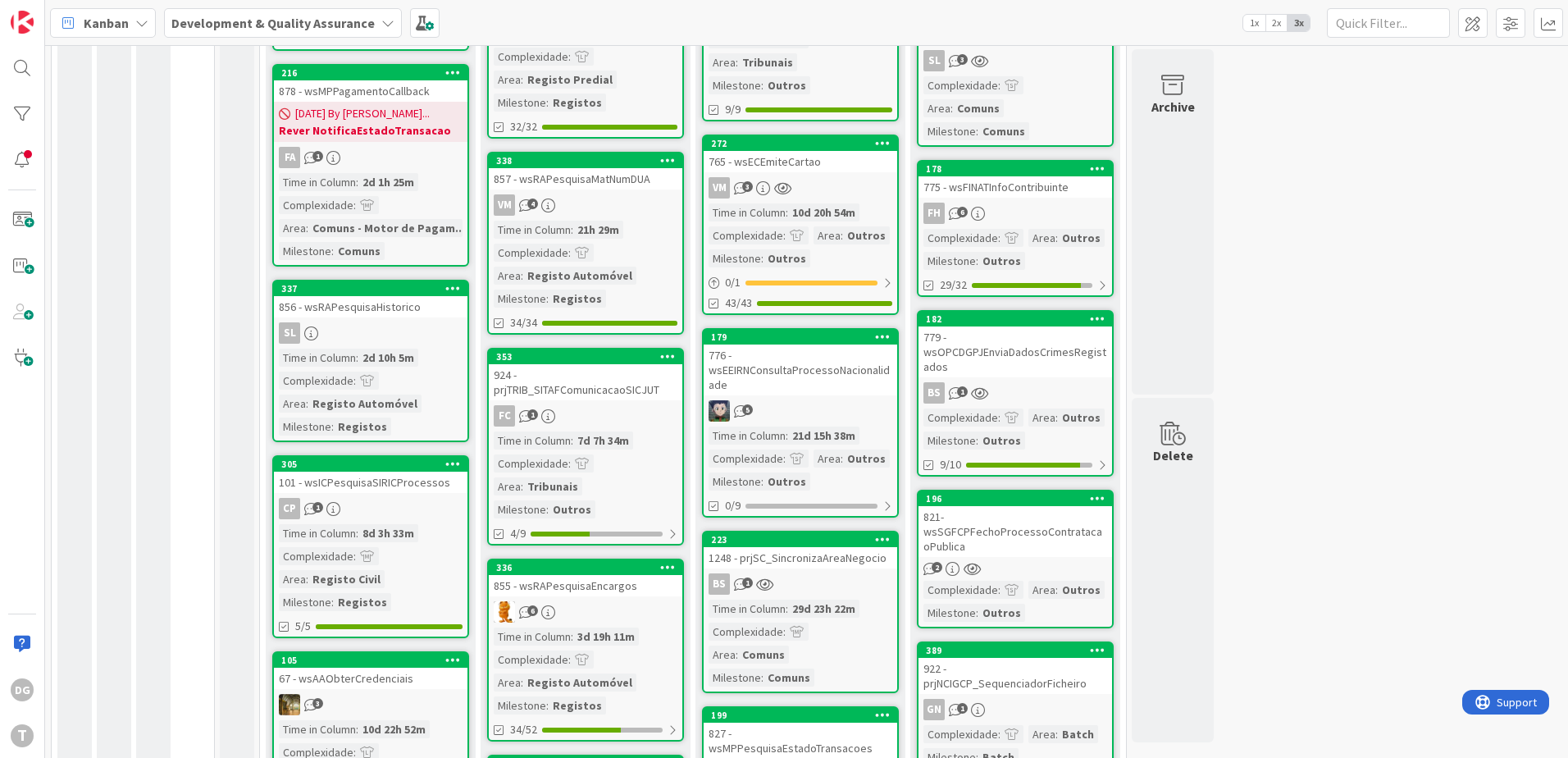
click at [855, 362] on div "776 - wsEEIRNConsultaProcessoNacionalidade" at bounding box center [800, 369] width 194 height 51
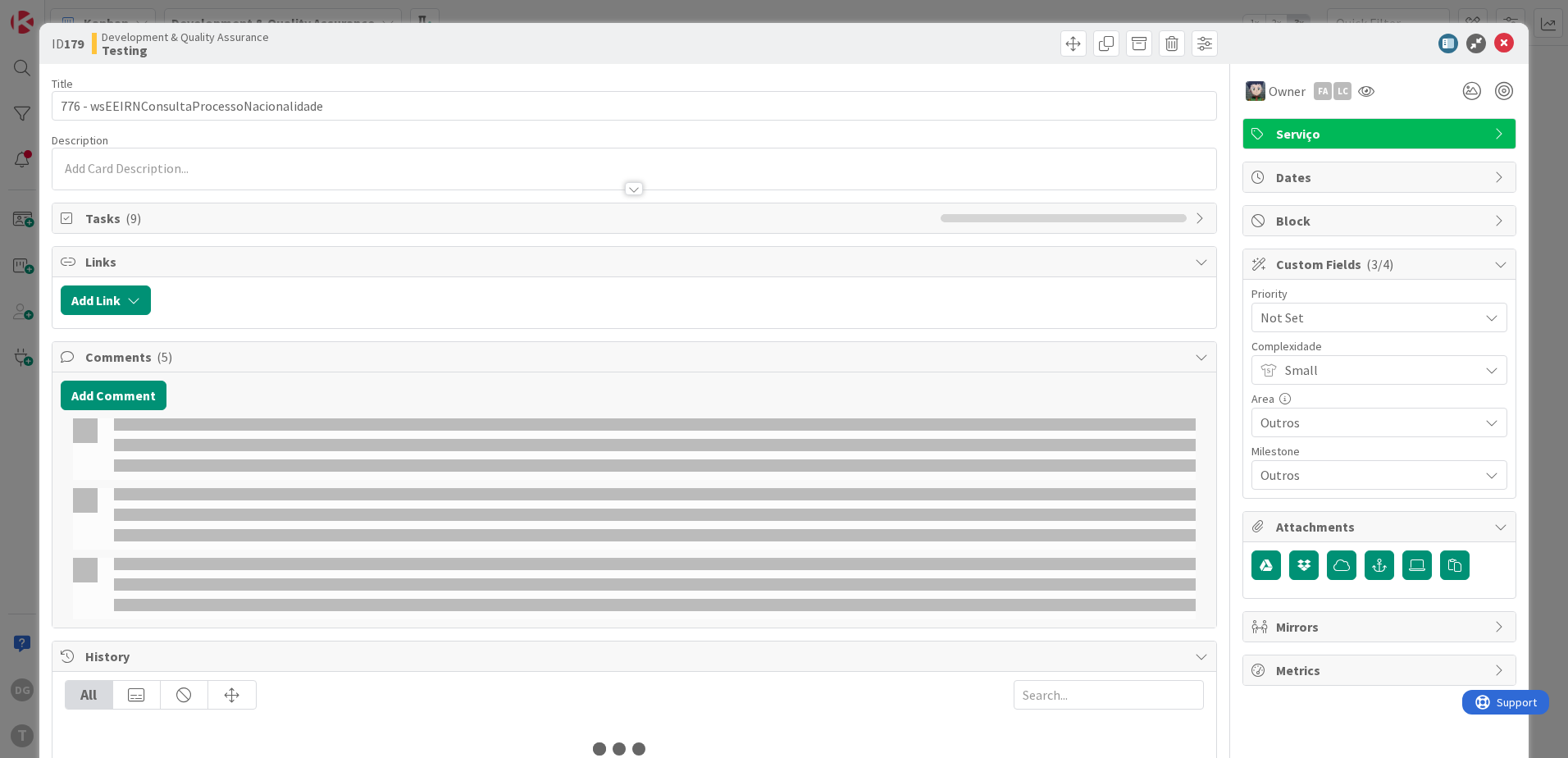
select select "java"
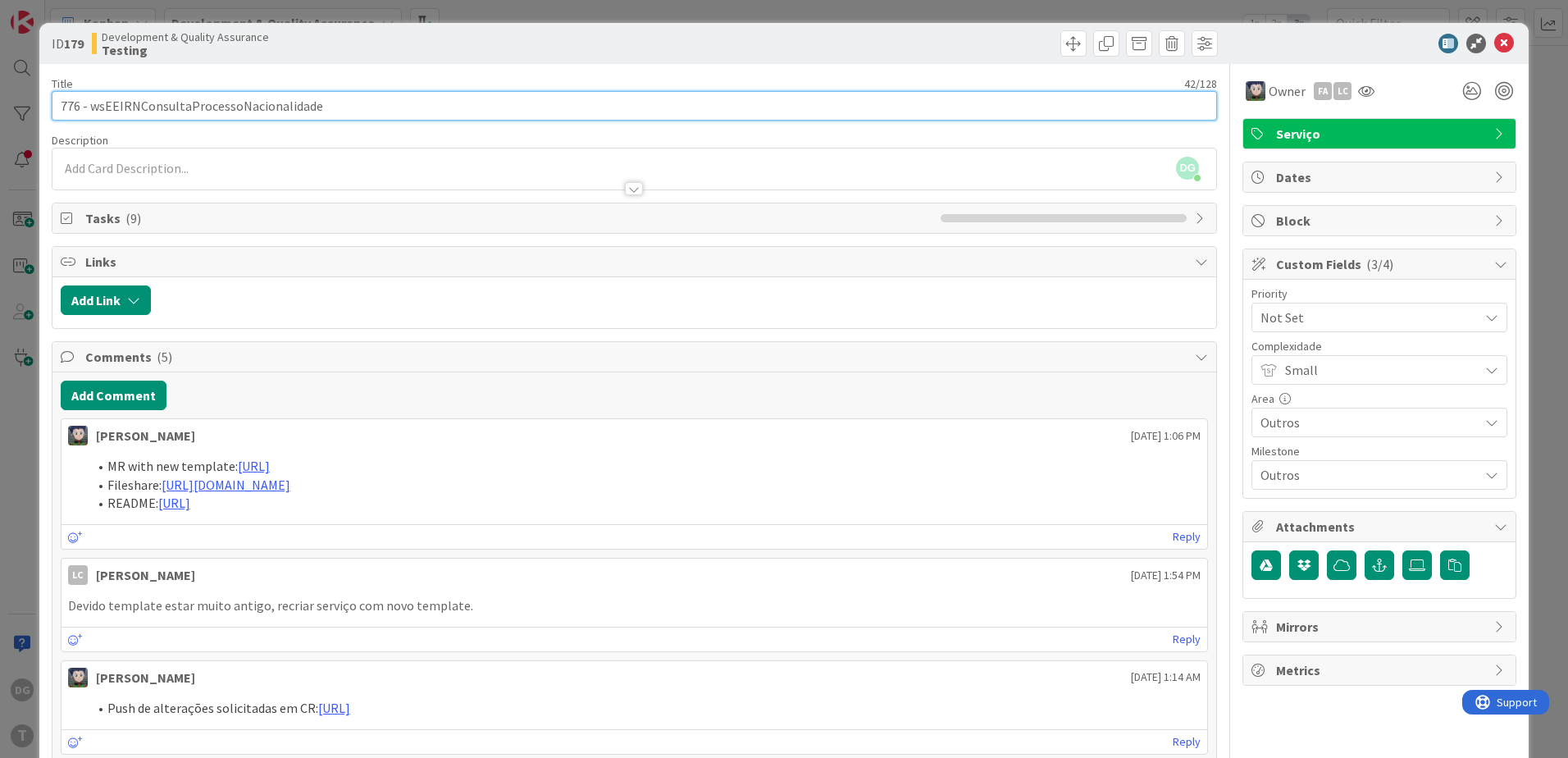
drag, startPoint x: 526, startPoint y: 101, endPoint x: 93, endPoint y: 103, distance: 433.0
click at [93, 103] on input "776 - wsEEIRNConsultaProcessoNacionalidade" at bounding box center [634, 106] width 1165 height 30
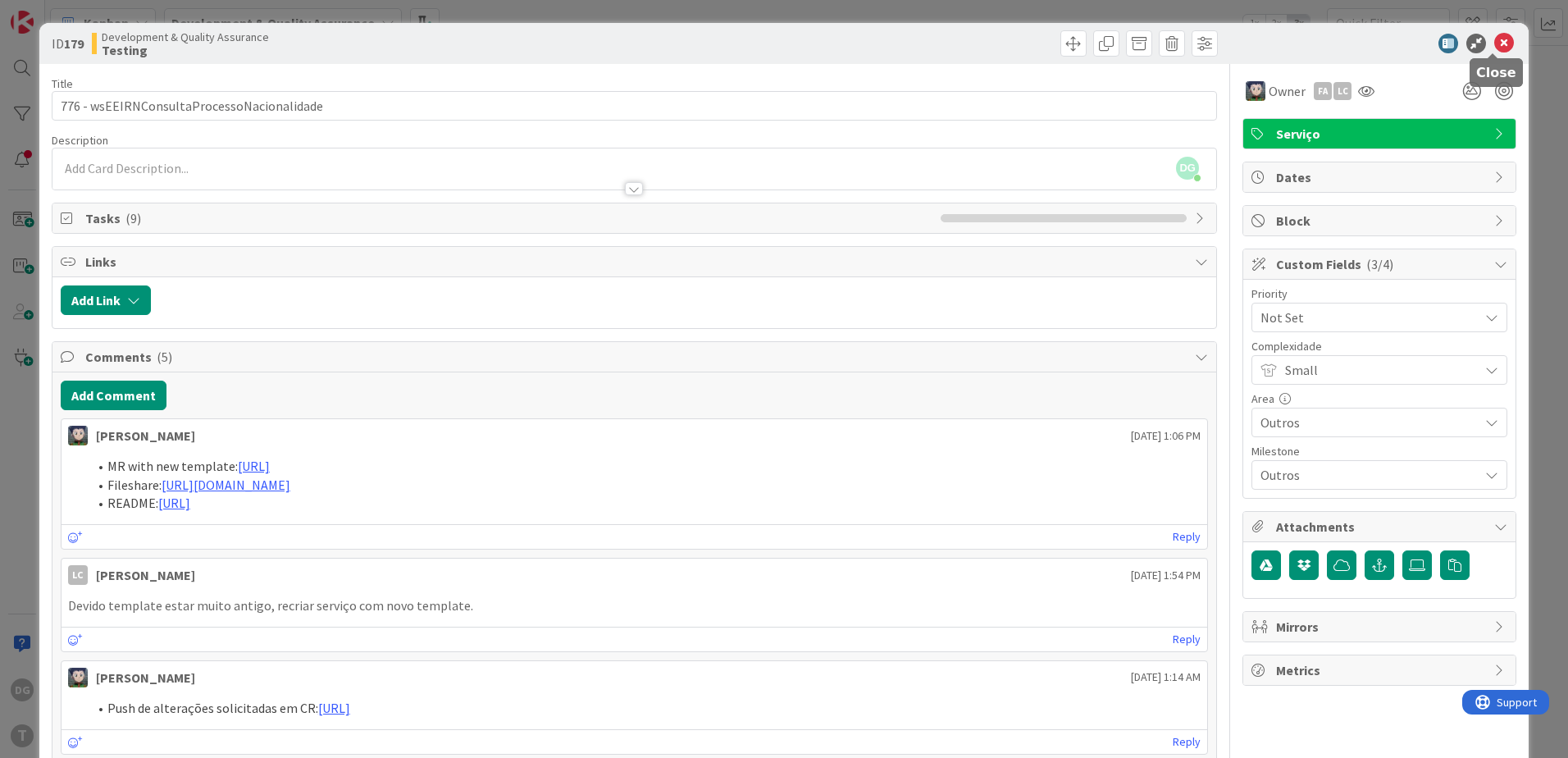
click at [1497, 44] on icon at bounding box center [1504, 44] width 20 height 20
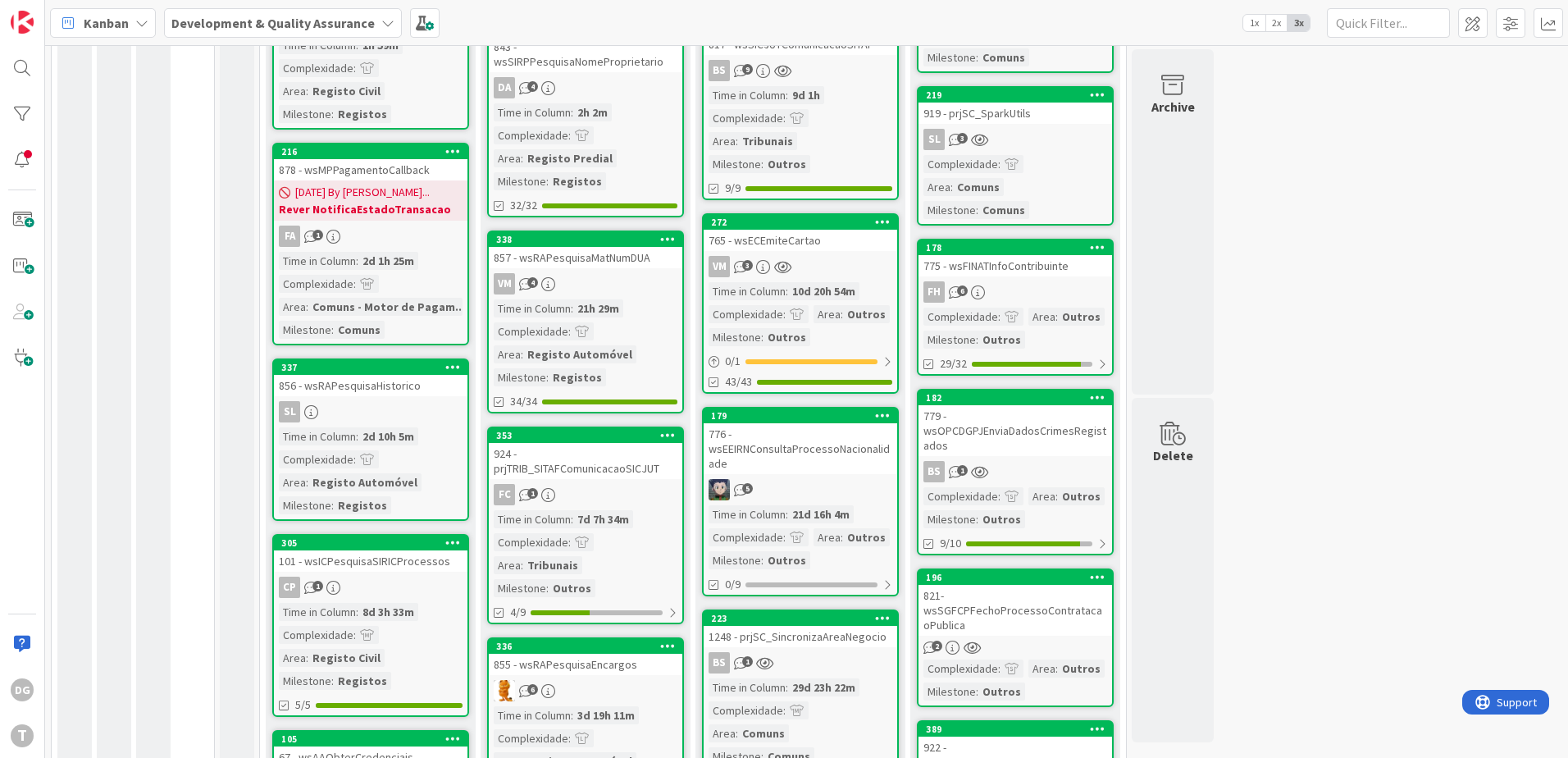
scroll to position [574, 0]
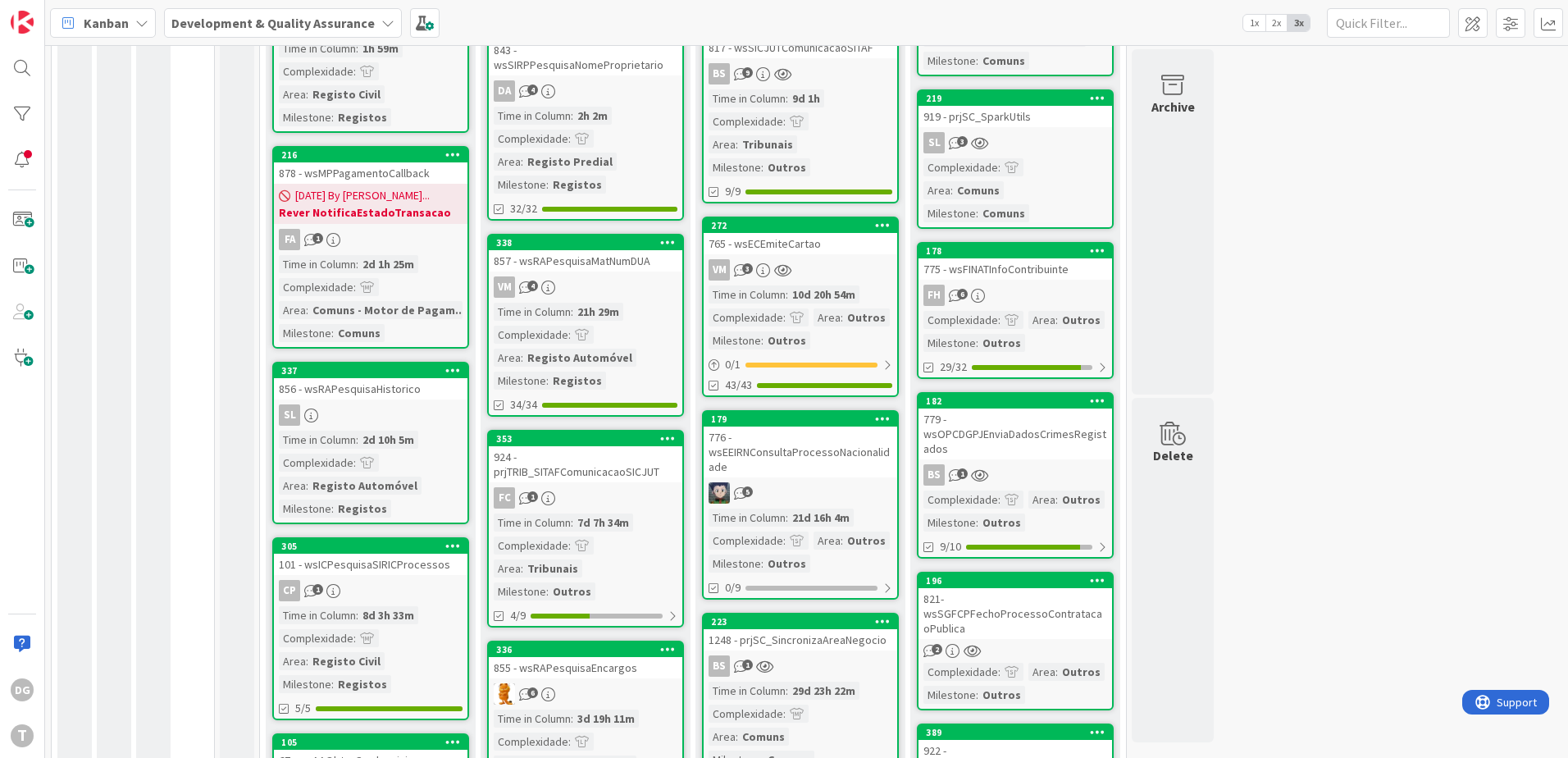
click at [822, 281] on link "272 765 - wsECEmiteCartao VM 3 Time in [GEOGRAPHIC_DATA] : 10d 20h 54m Complexi…" at bounding box center [801, 306] width 197 height 180
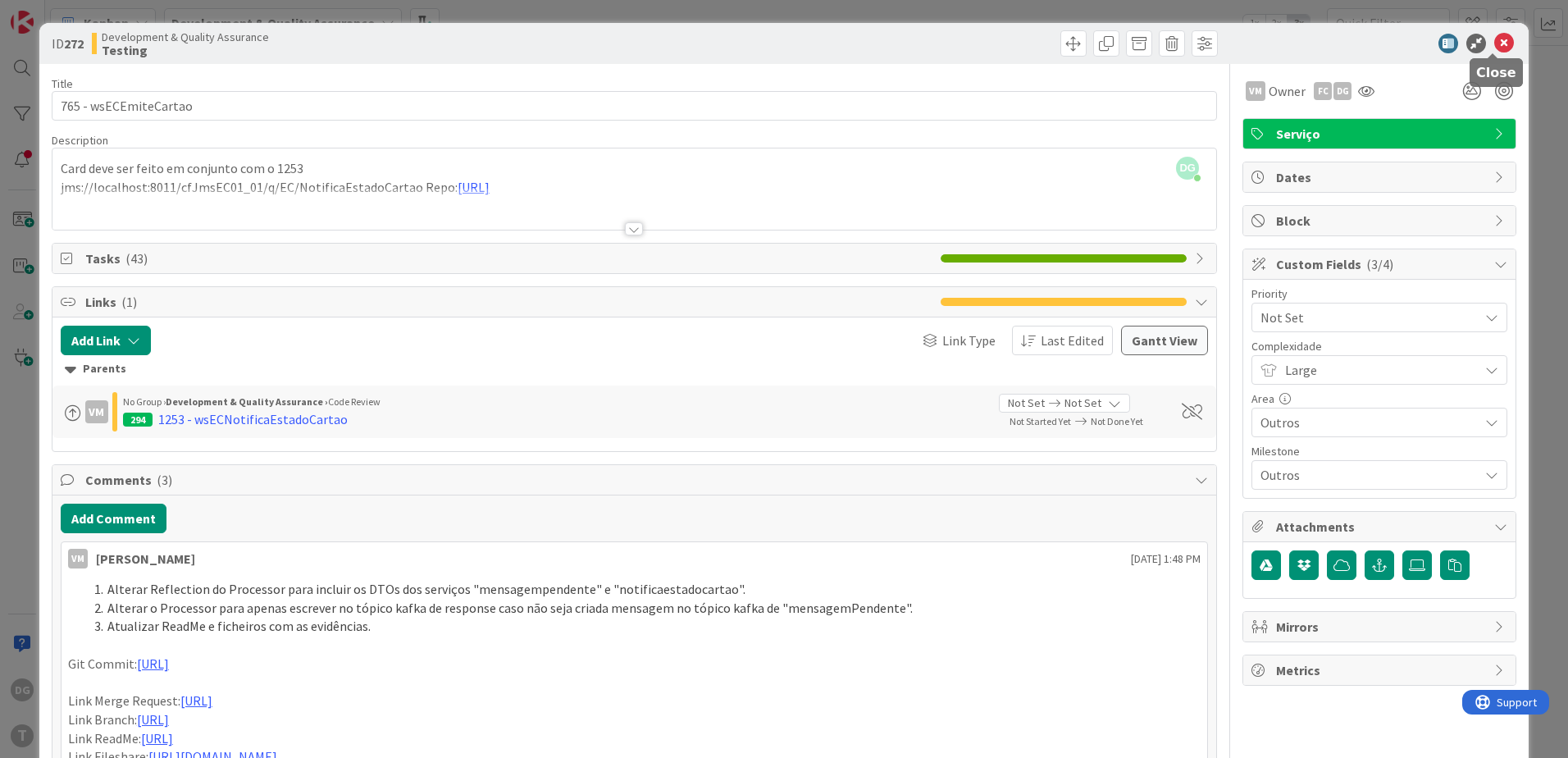
click at [1494, 38] on icon at bounding box center [1504, 44] width 20 height 20
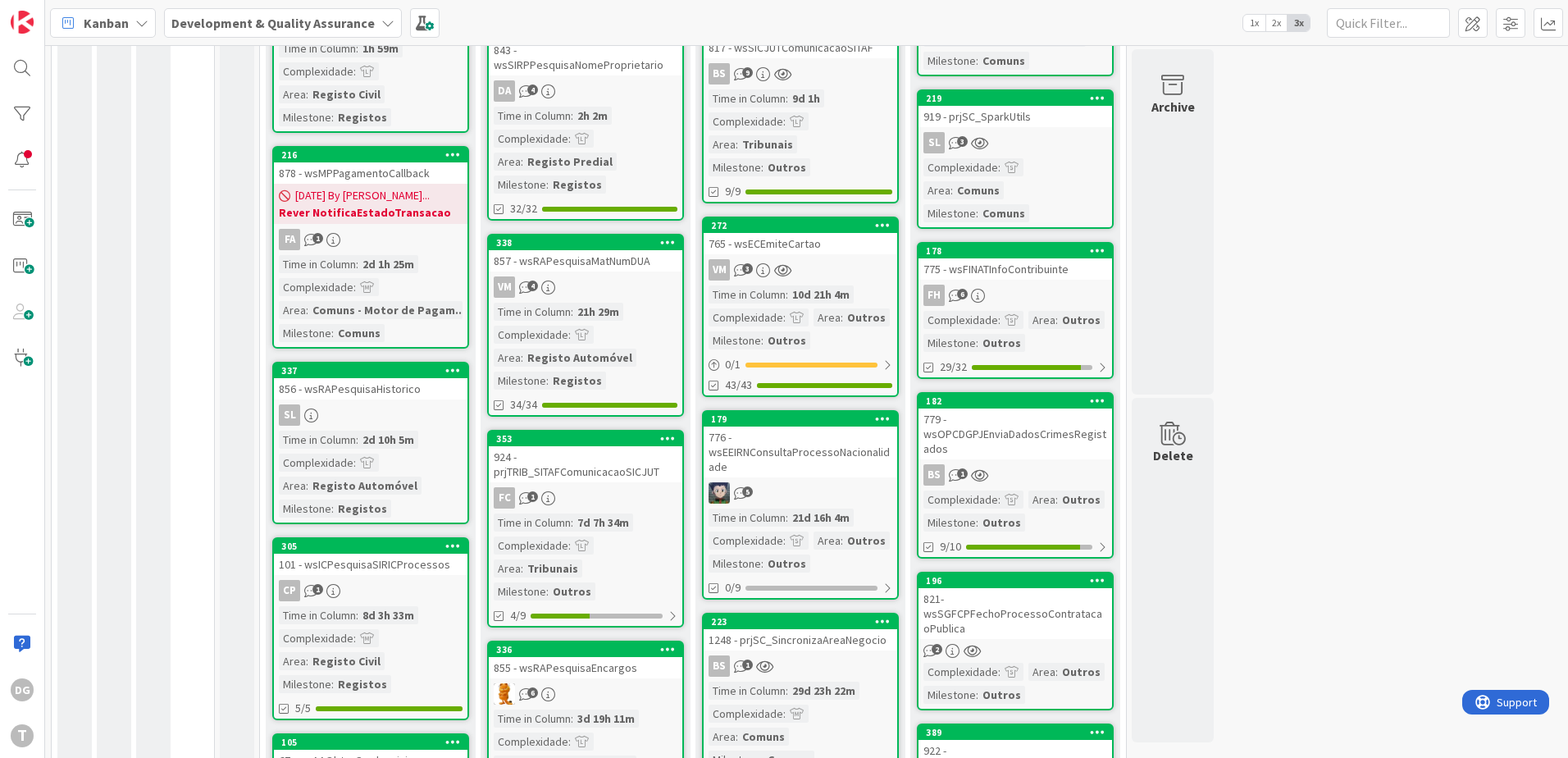
scroll to position [492, 0]
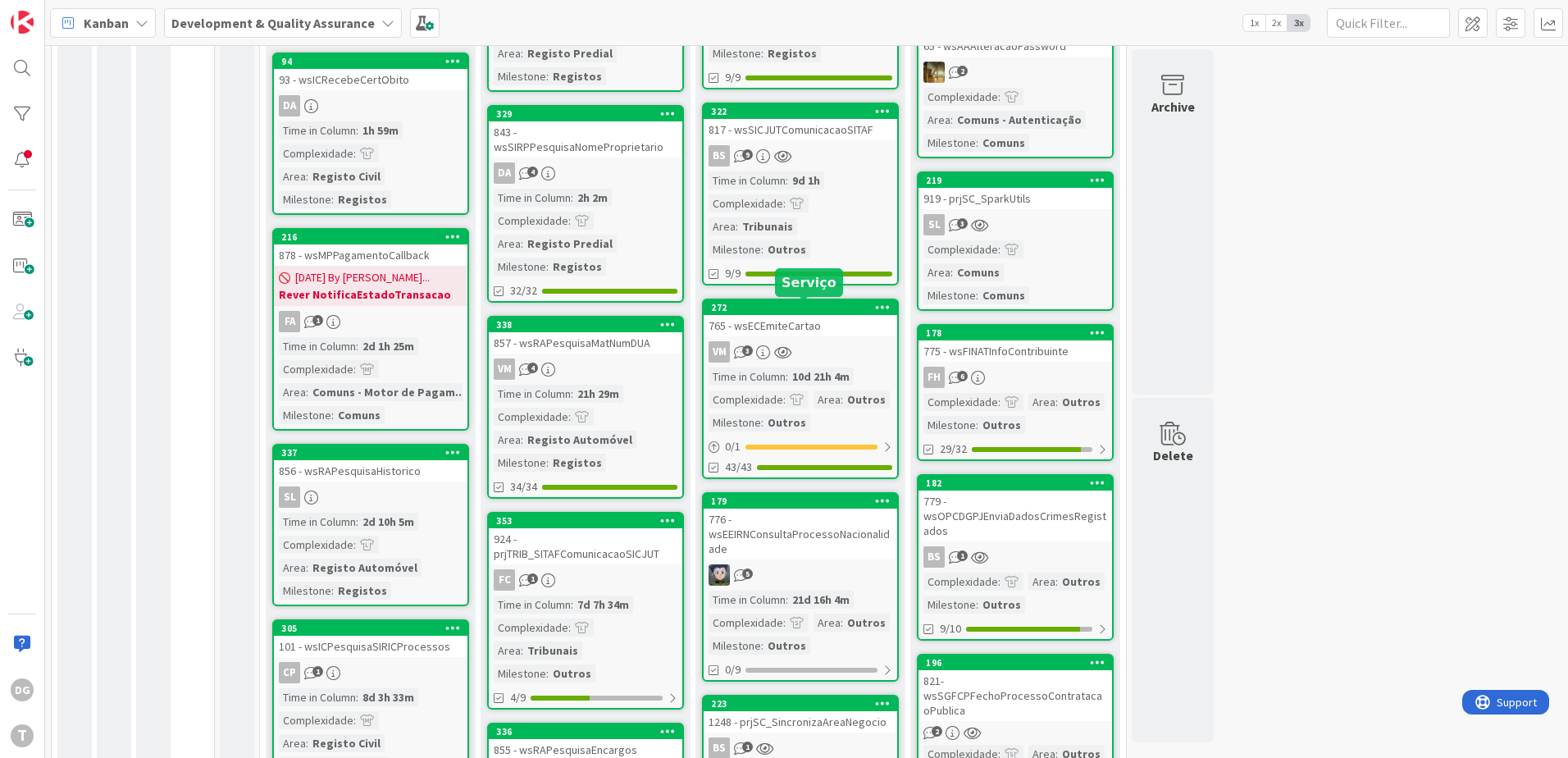
click at [844, 216] on div "Time in Column : 9d 1h Complexidade : Area : Tribunais Milestone : Outros" at bounding box center [800, 214] width 184 height 87
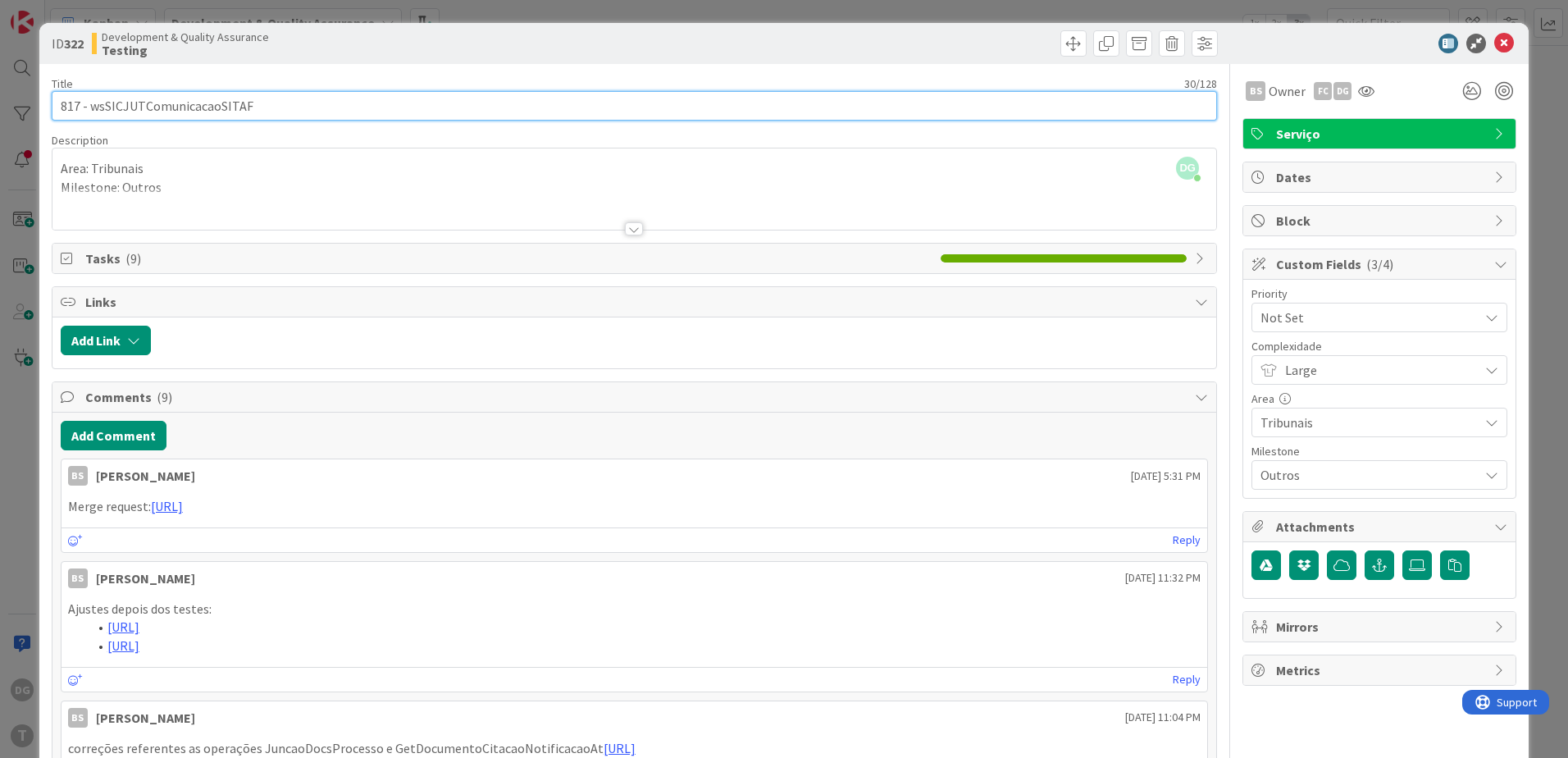
drag, startPoint x: 394, startPoint y: 108, endPoint x: 88, endPoint y: 122, distance: 306.3
click at [85, 110] on input "817 - wsSICJUTComunicacaoSITAF" at bounding box center [634, 106] width 1165 height 30
click at [91, 109] on input "817 - wsSICJUTComunicacaoSITAF" at bounding box center [634, 106] width 1165 height 30
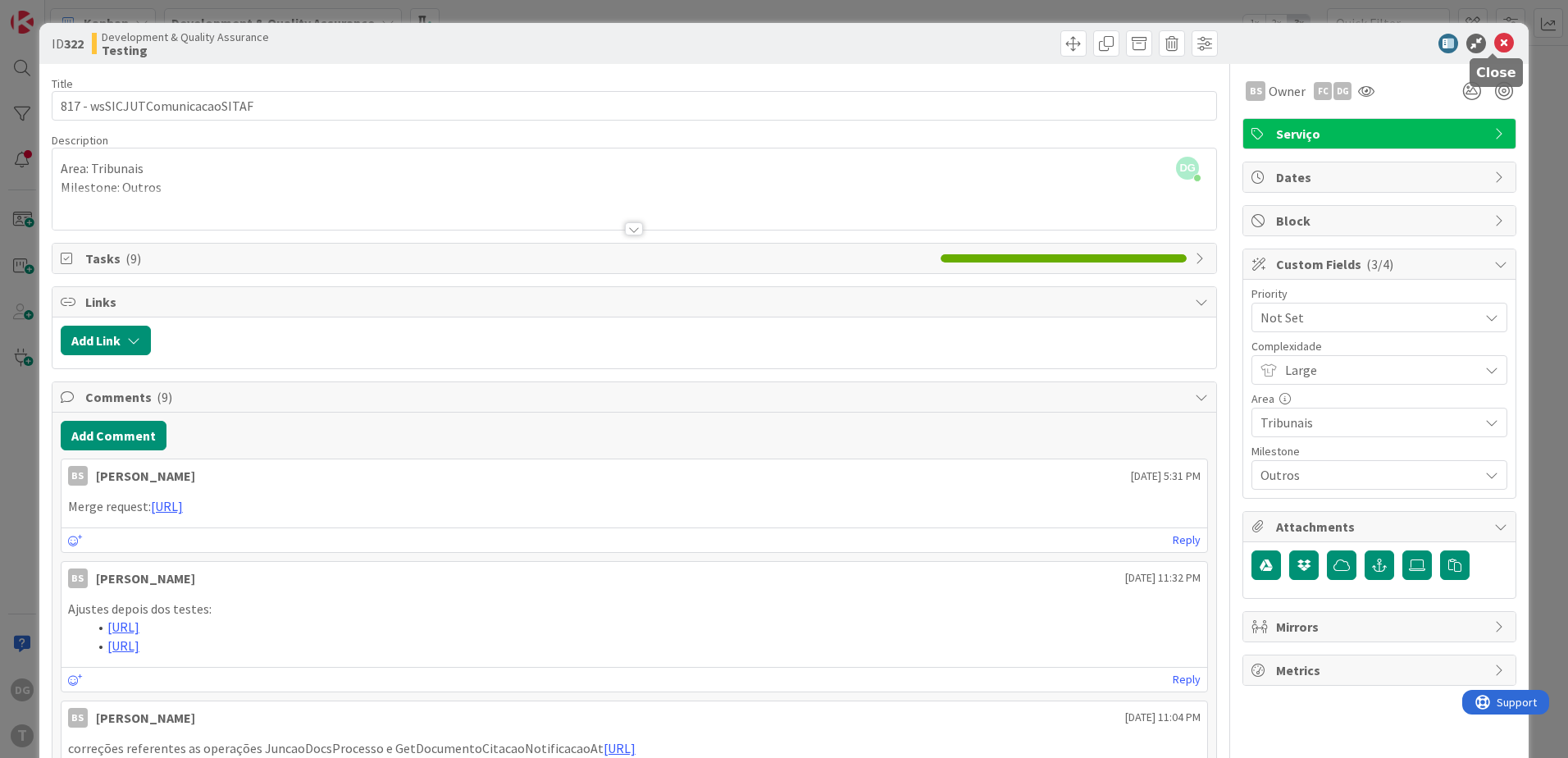
click at [1497, 41] on icon at bounding box center [1504, 44] width 20 height 20
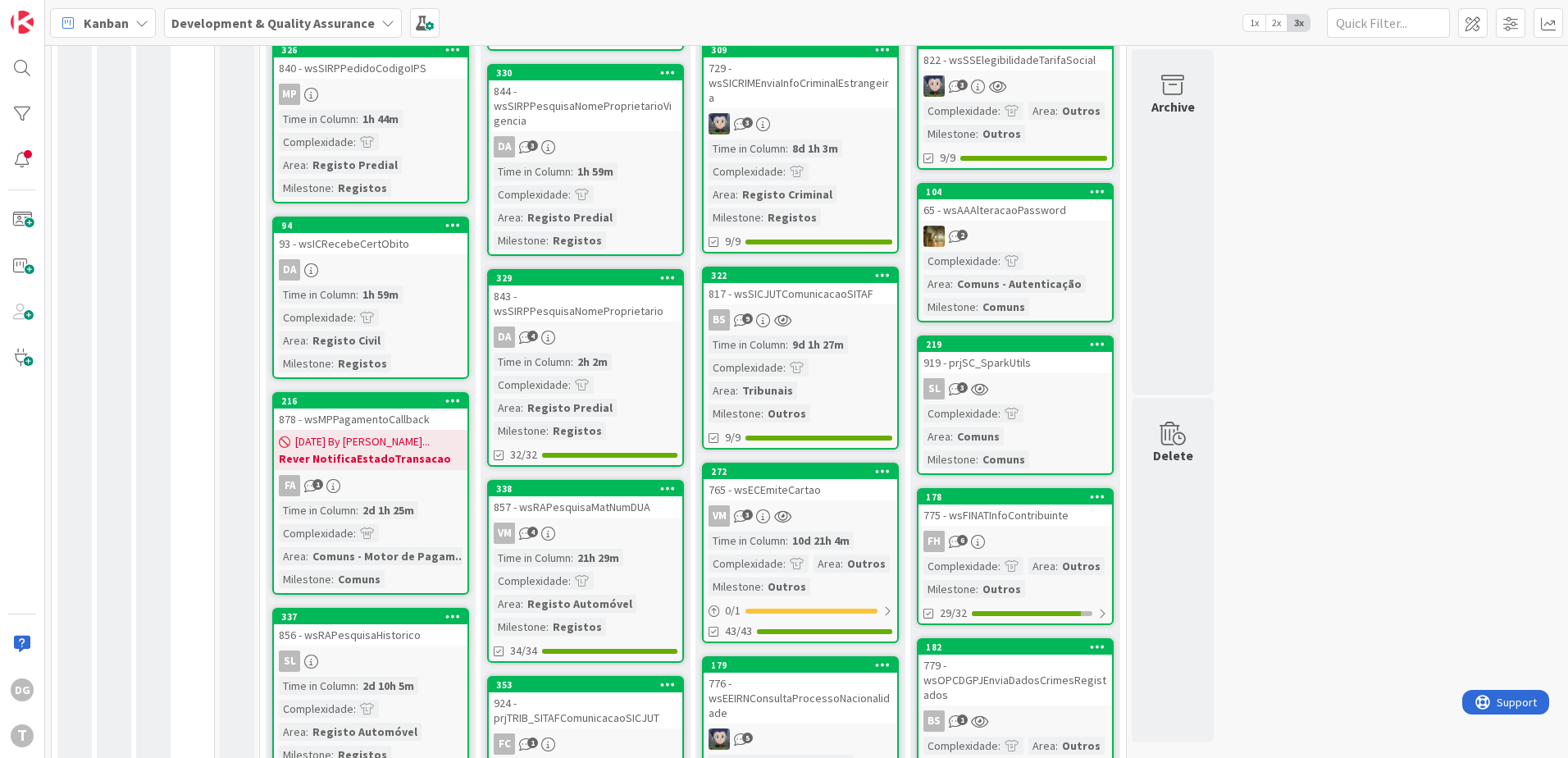
click at [832, 95] on div "729 - wsSICRIMEnviaInfoCriminalEstrangeira" at bounding box center [800, 83] width 194 height 51
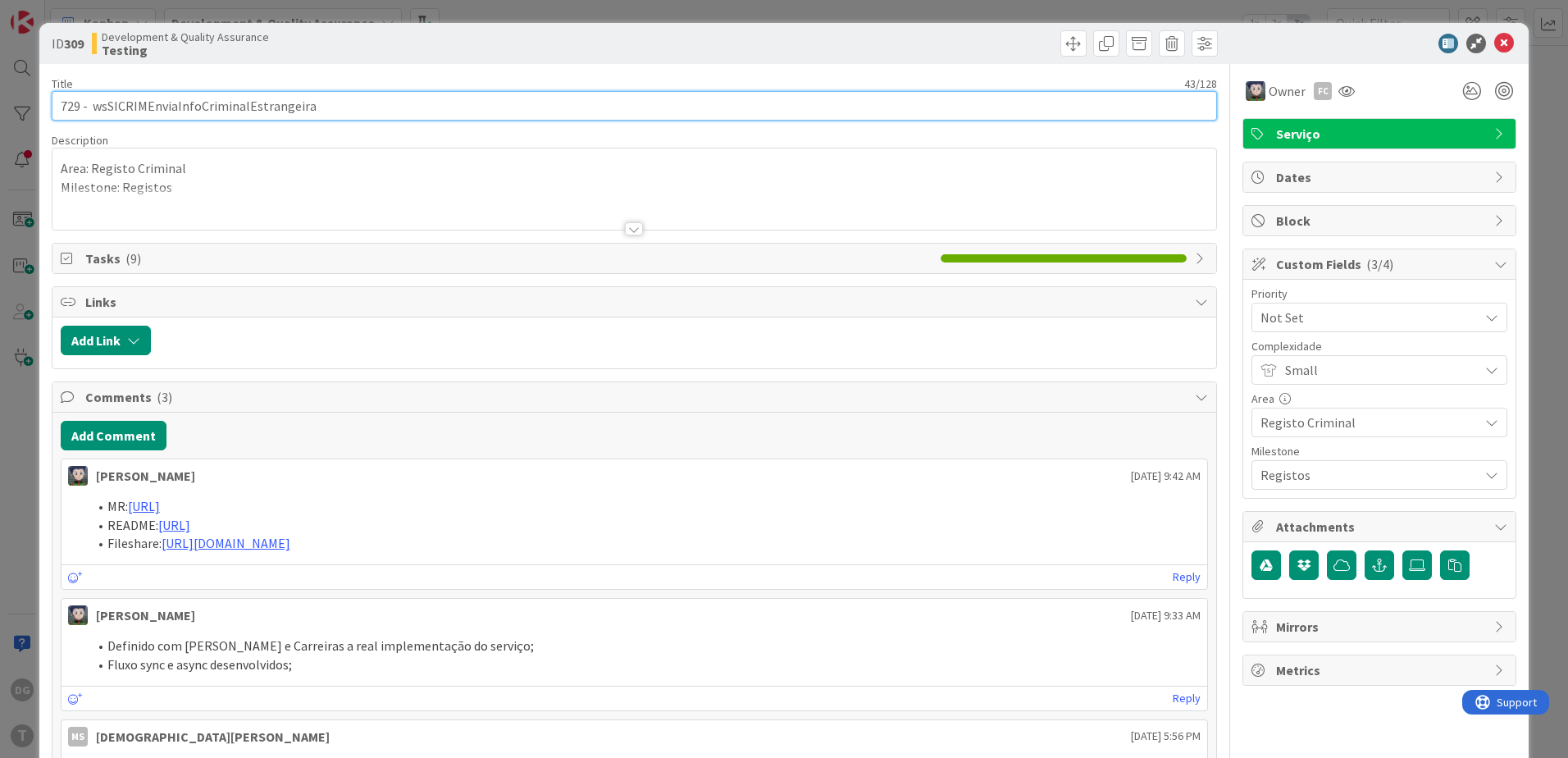
drag, startPoint x: 382, startPoint y: 101, endPoint x: 92, endPoint y: 113, distance: 290.2
click at [92, 113] on input "729 - wsSICRIMEnviaInfoCriminalEstrangeira" at bounding box center [634, 106] width 1165 height 30
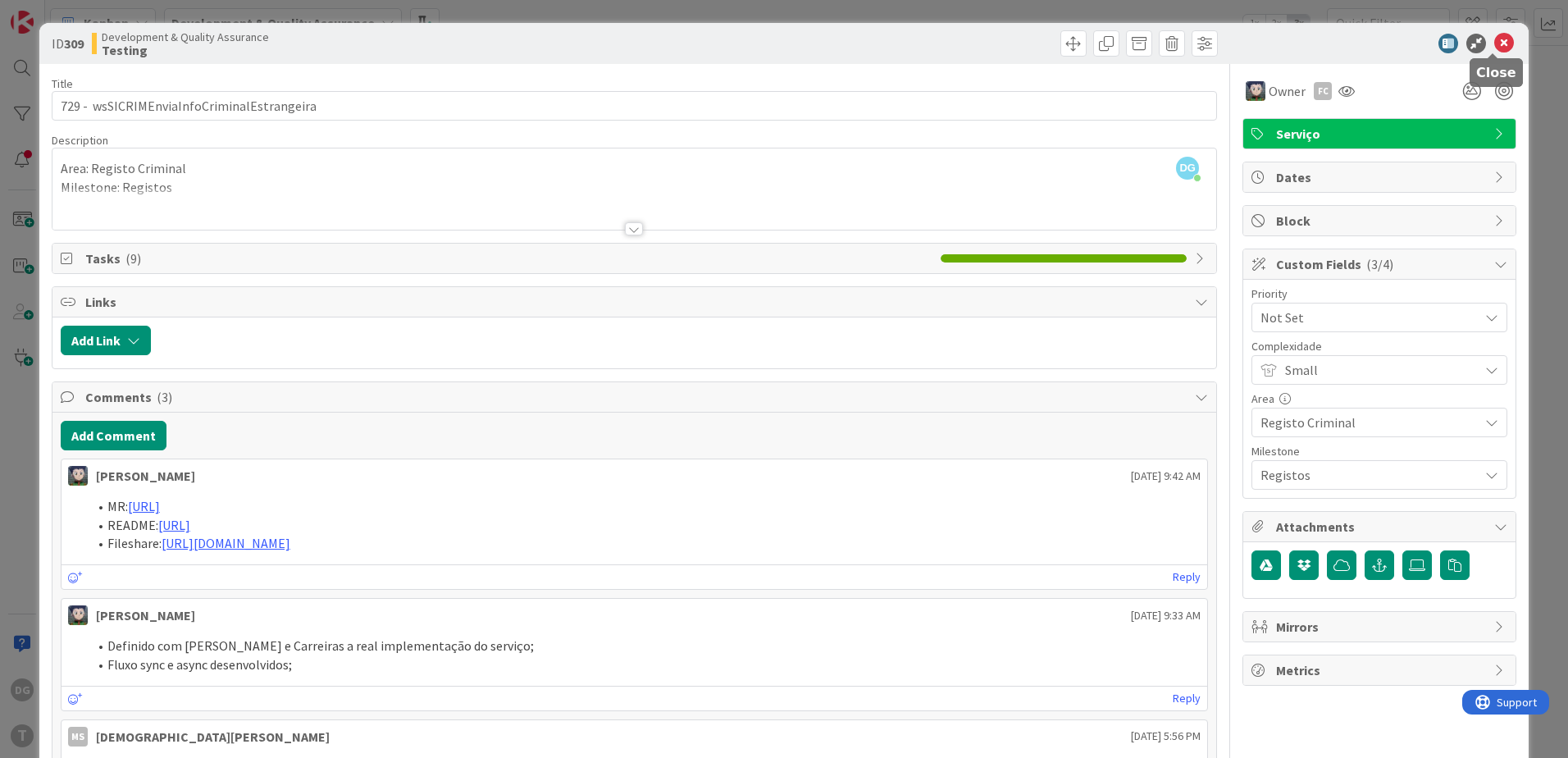
click at [1495, 42] on icon at bounding box center [1504, 44] width 20 height 20
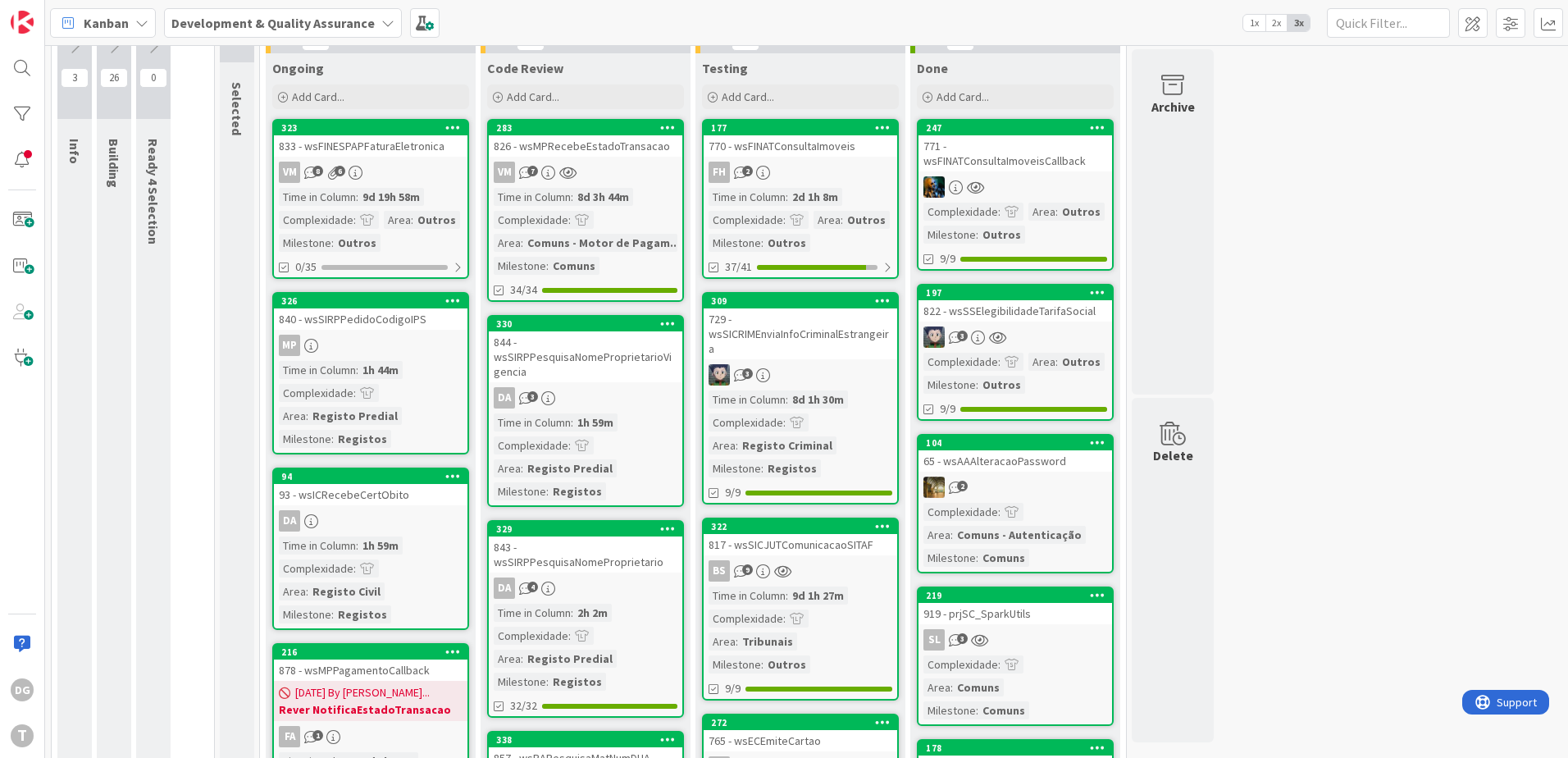
click at [820, 167] on div "FH 2" at bounding box center [800, 171] width 194 height 21
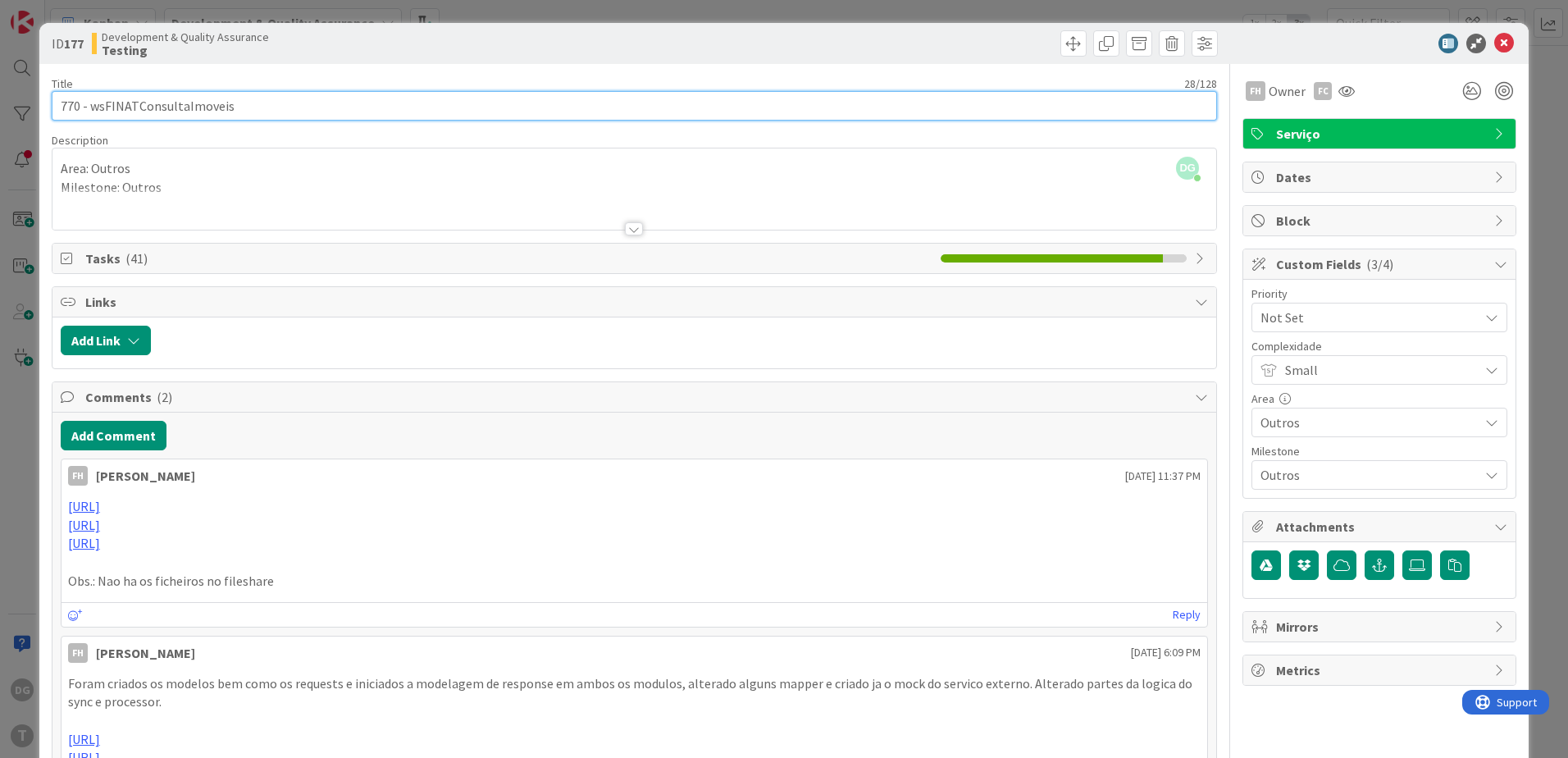
drag, startPoint x: 348, startPoint y: 104, endPoint x: 89, endPoint y: 108, distance: 259.0
click at [89, 108] on input "770 - wsFINATConsultaImoveis" at bounding box center [634, 106] width 1165 height 30
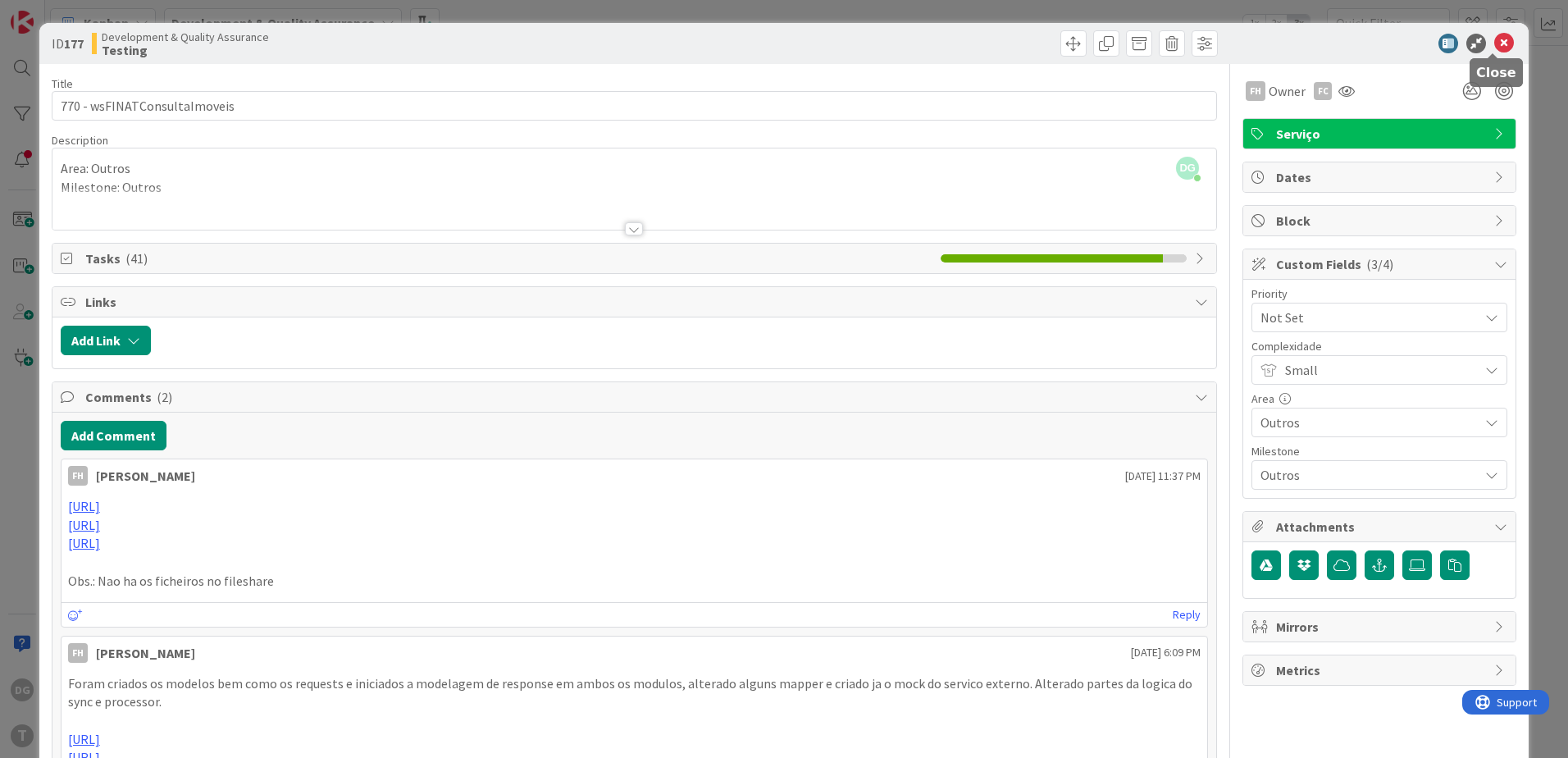
click at [1494, 47] on icon at bounding box center [1504, 44] width 20 height 20
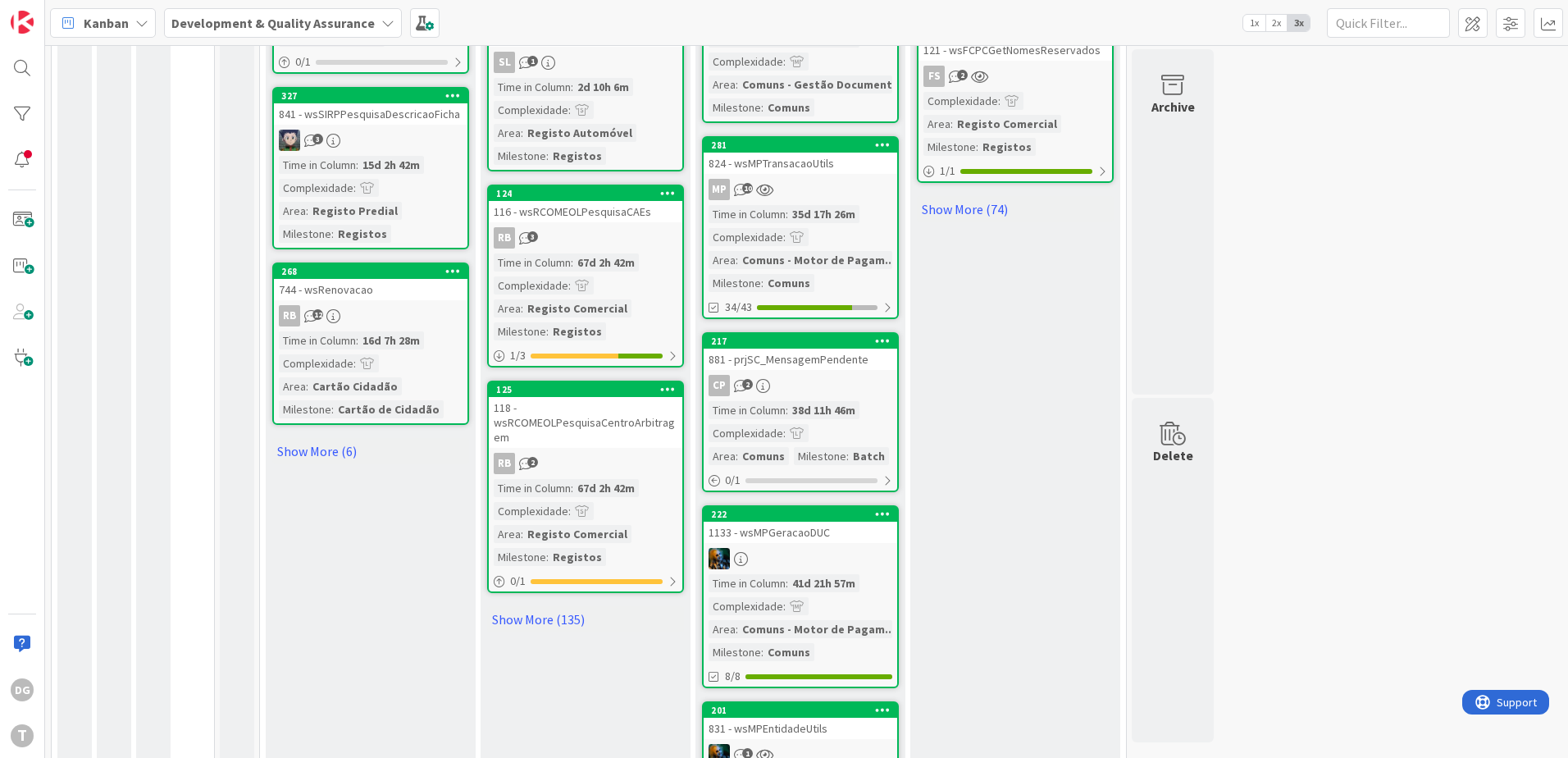
scroll to position [1586, 0]
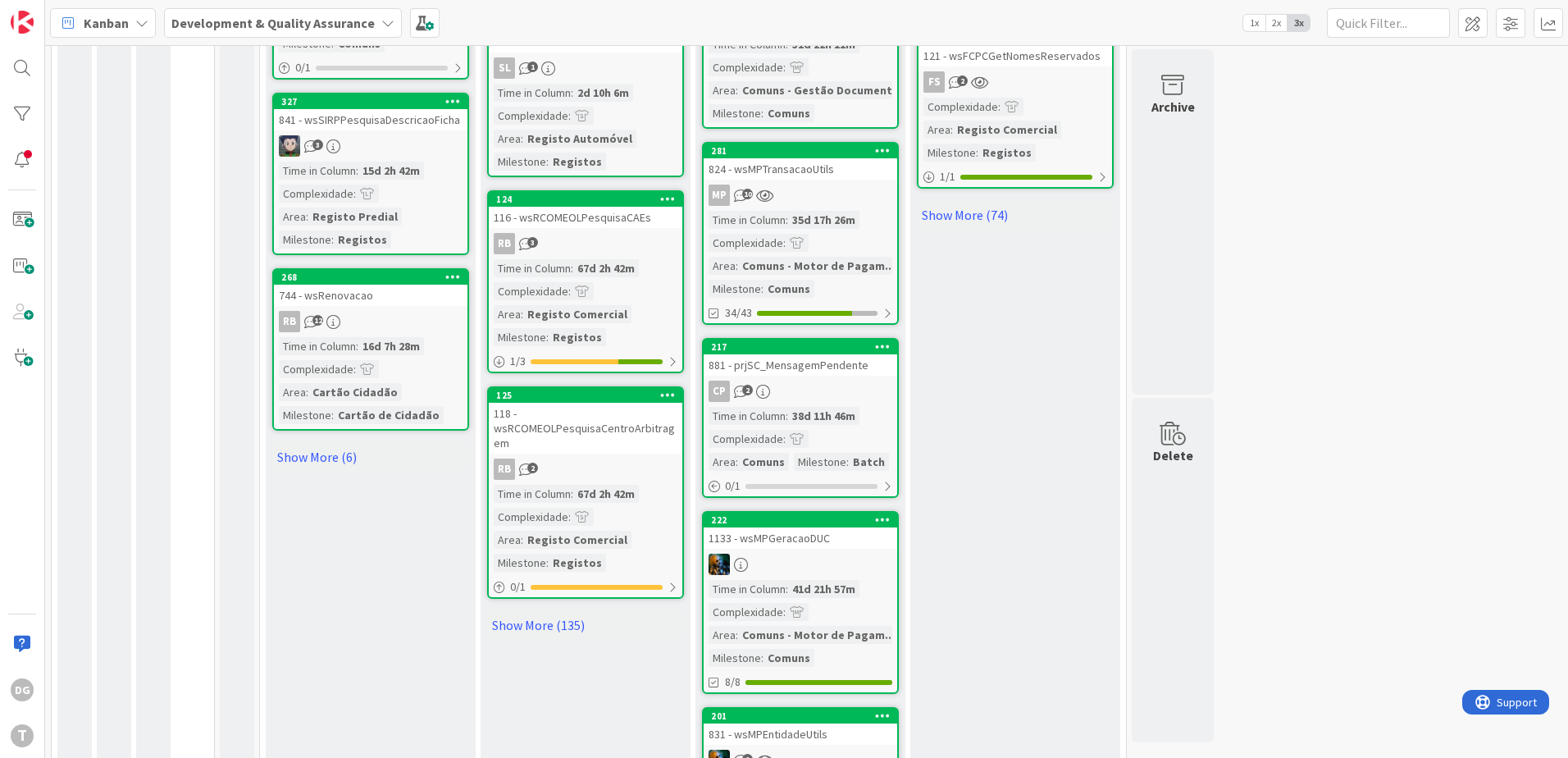
click at [795, 211] on div "35d 17h 26m" at bounding box center [824, 220] width 72 height 18
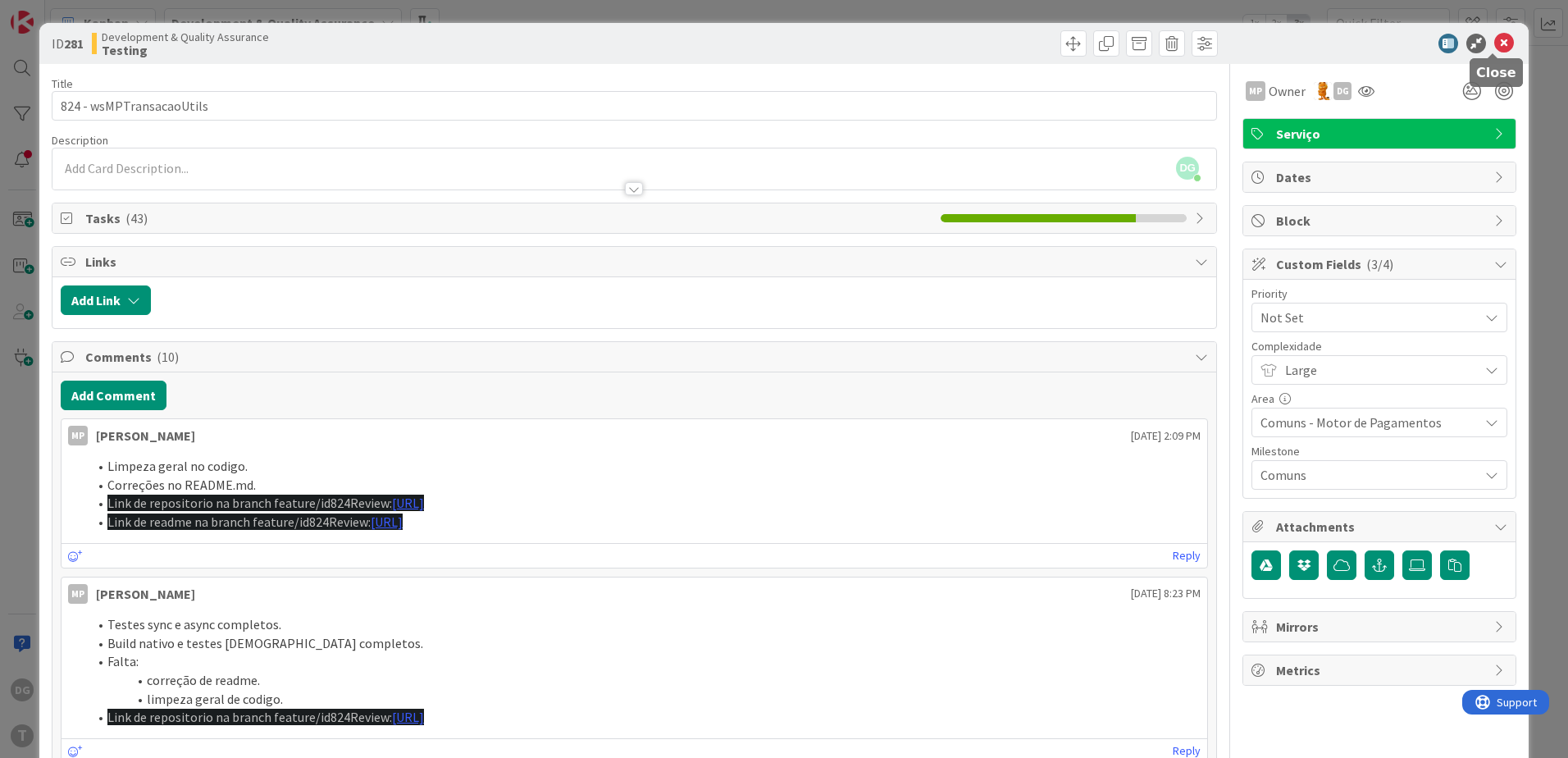
click at [1494, 43] on icon at bounding box center [1504, 44] width 20 height 20
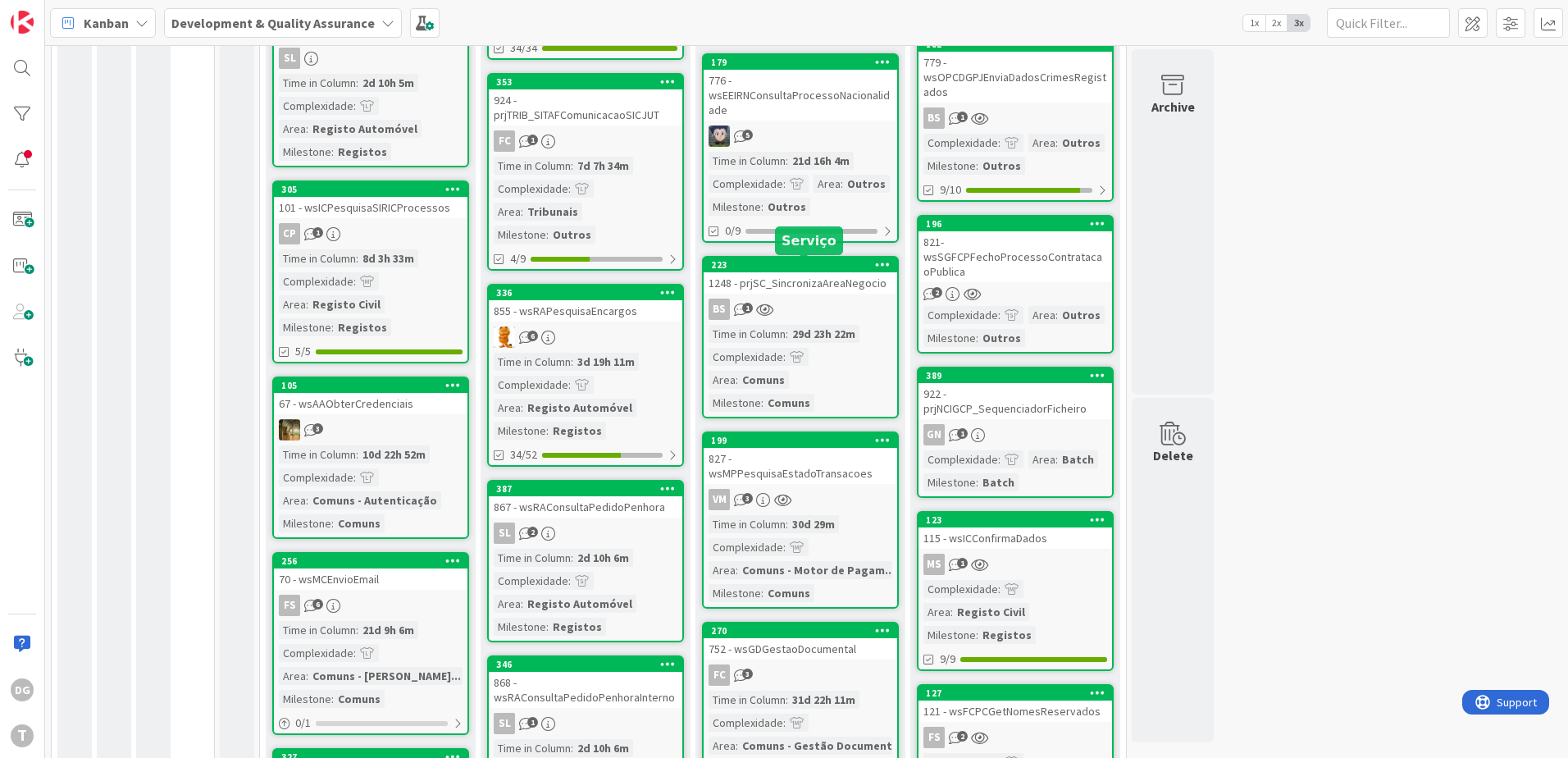
scroll to position [930, 0]
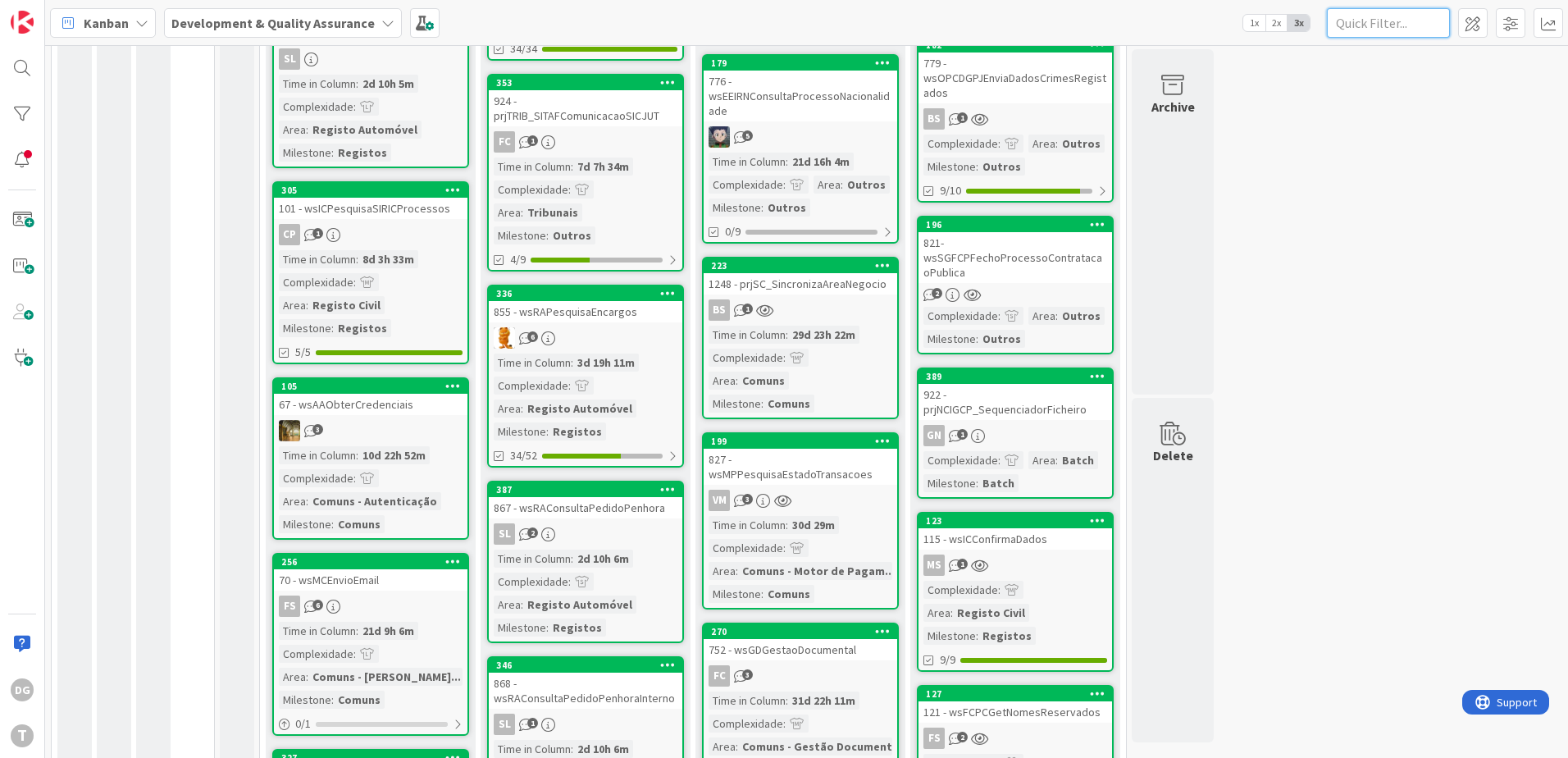
click at [1383, 16] on input "text" at bounding box center [1389, 23] width 123 height 30
paste input "wsMPagAPI"
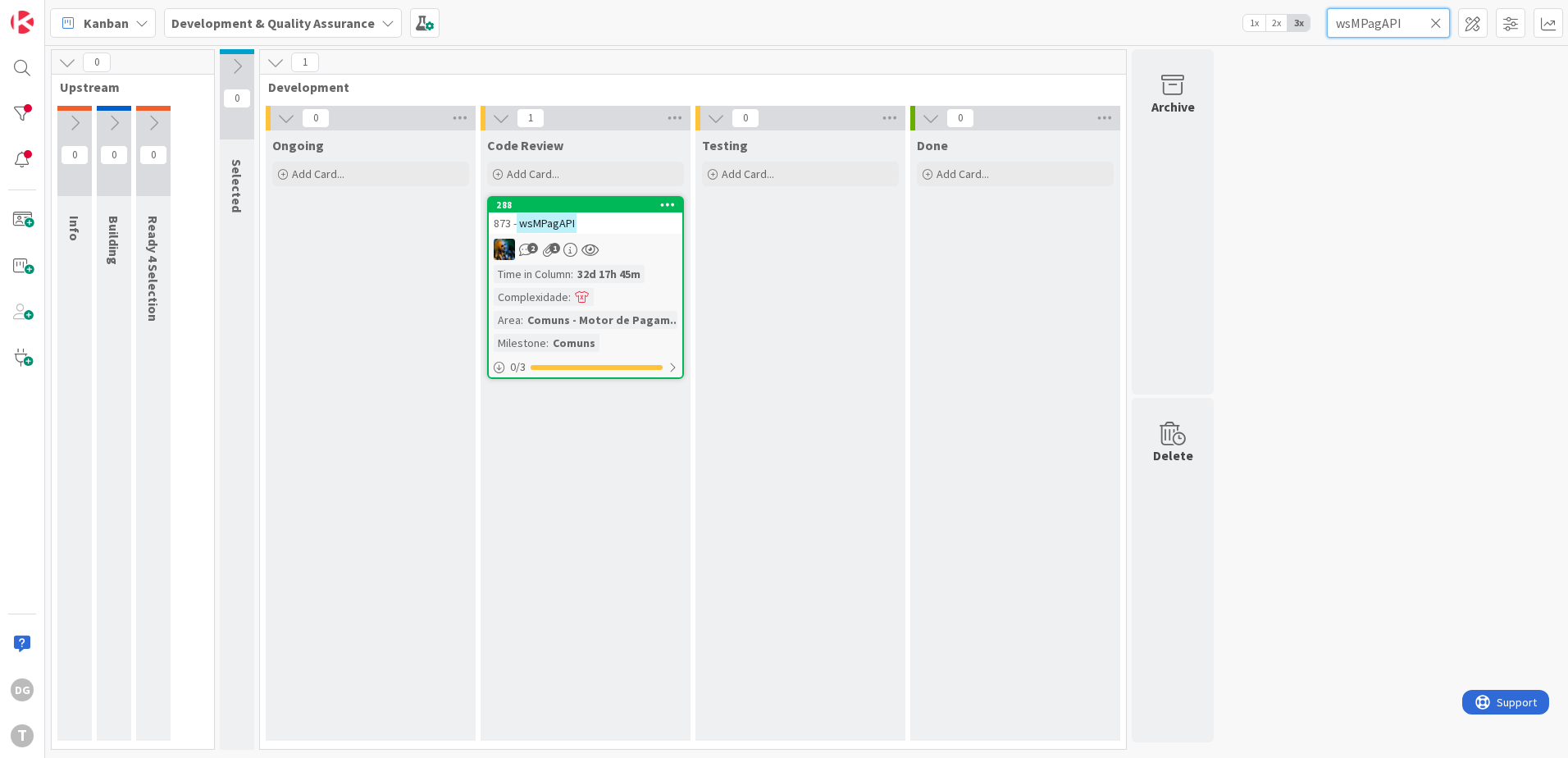
scroll to position [0, 0]
type input "wsMPagAPI"
click at [1445, 24] on input "wsMPagAPI" at bounding box center [1389, 23] width 123 height 30
click at [1439, 24] on icon at bounding box center [1437, 23] width 12 height 15
